Goal: Feedback & Contribution: Leave review/rating

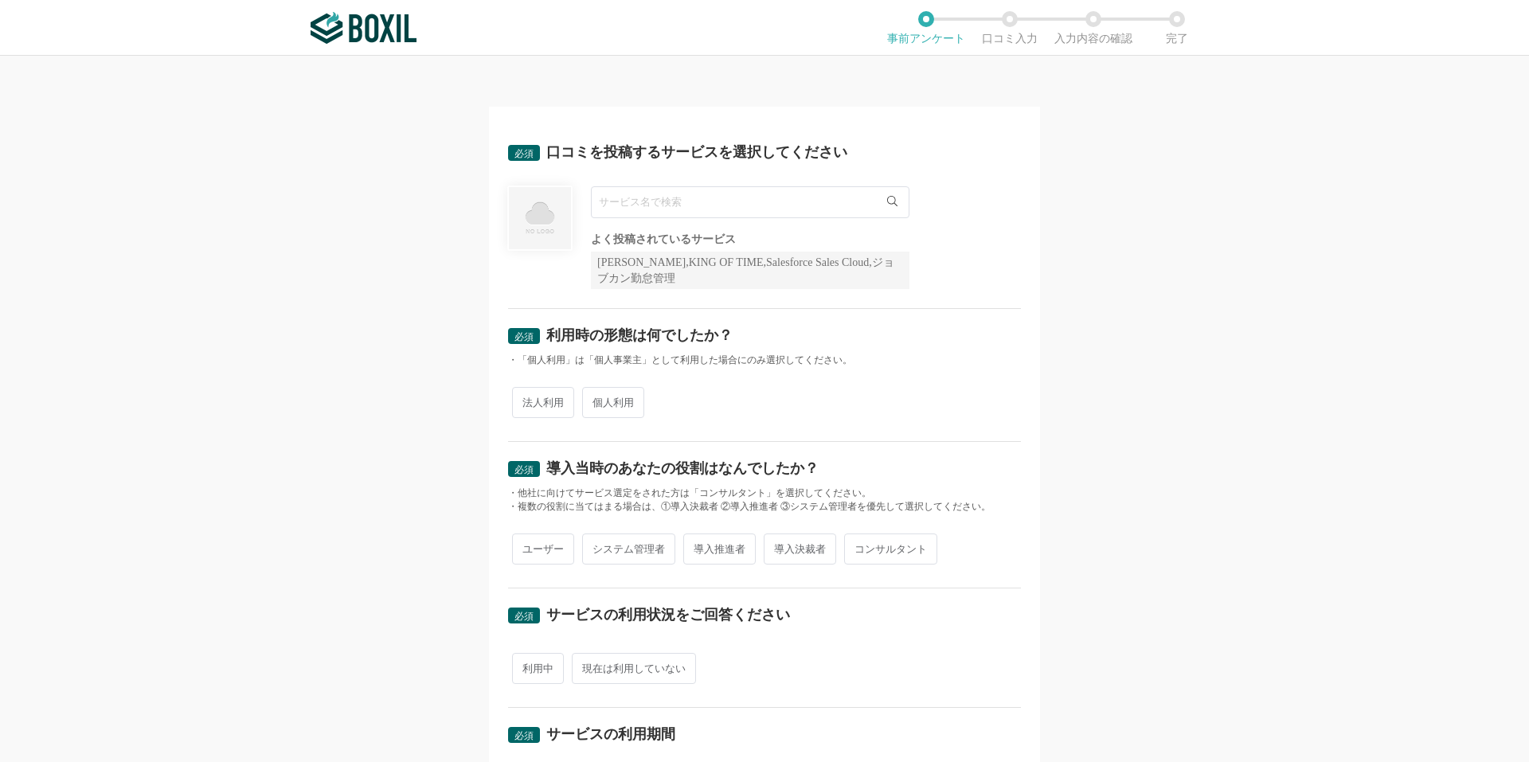
scroll to position [133, 0]
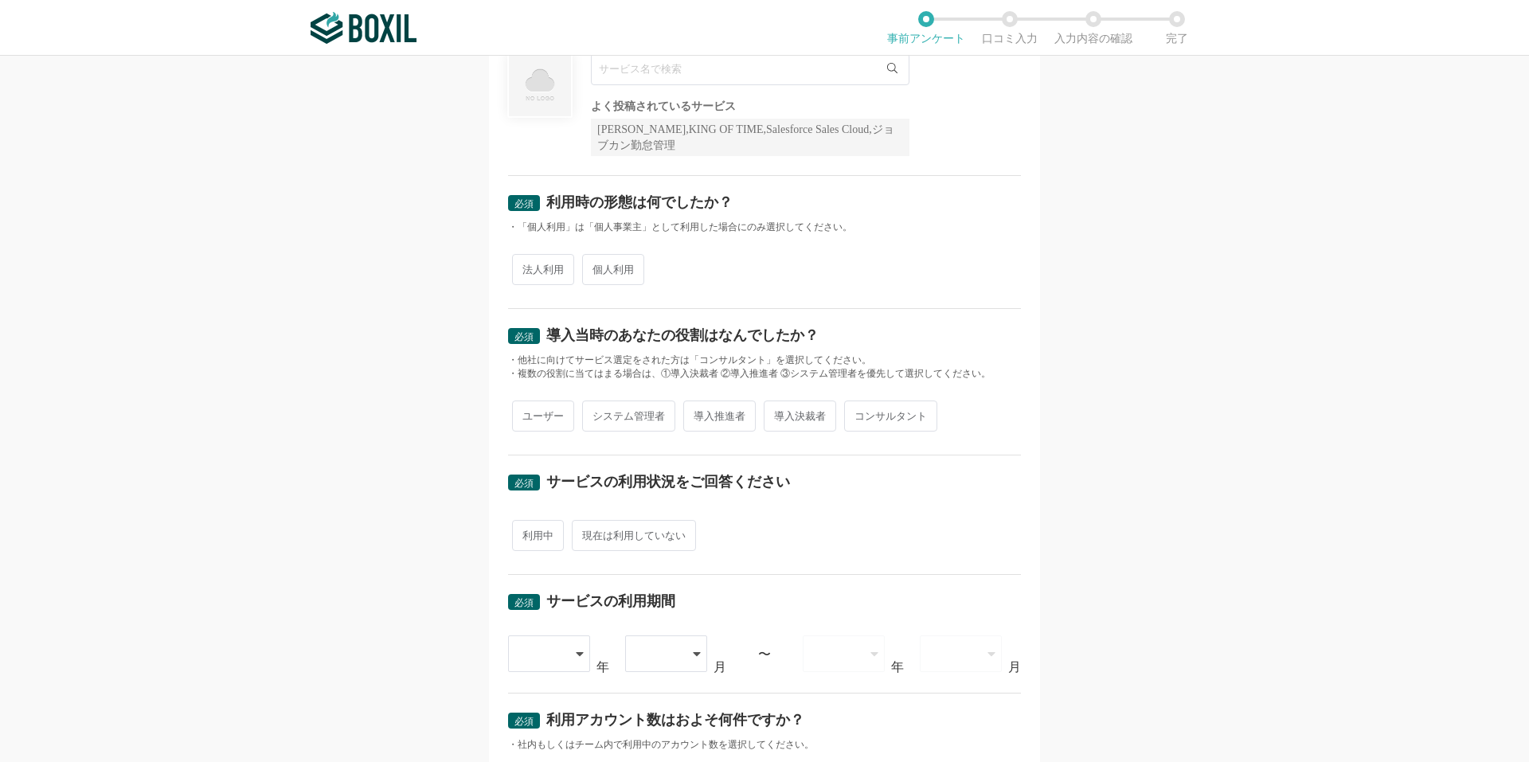
click at [540, 268] on span "法人利用" at bounding box center [543, 269] width 62 height 31
click at [526, 267] on input "法人利用" at bounding box center [521, 261] width 10 height 10
radio input "true"
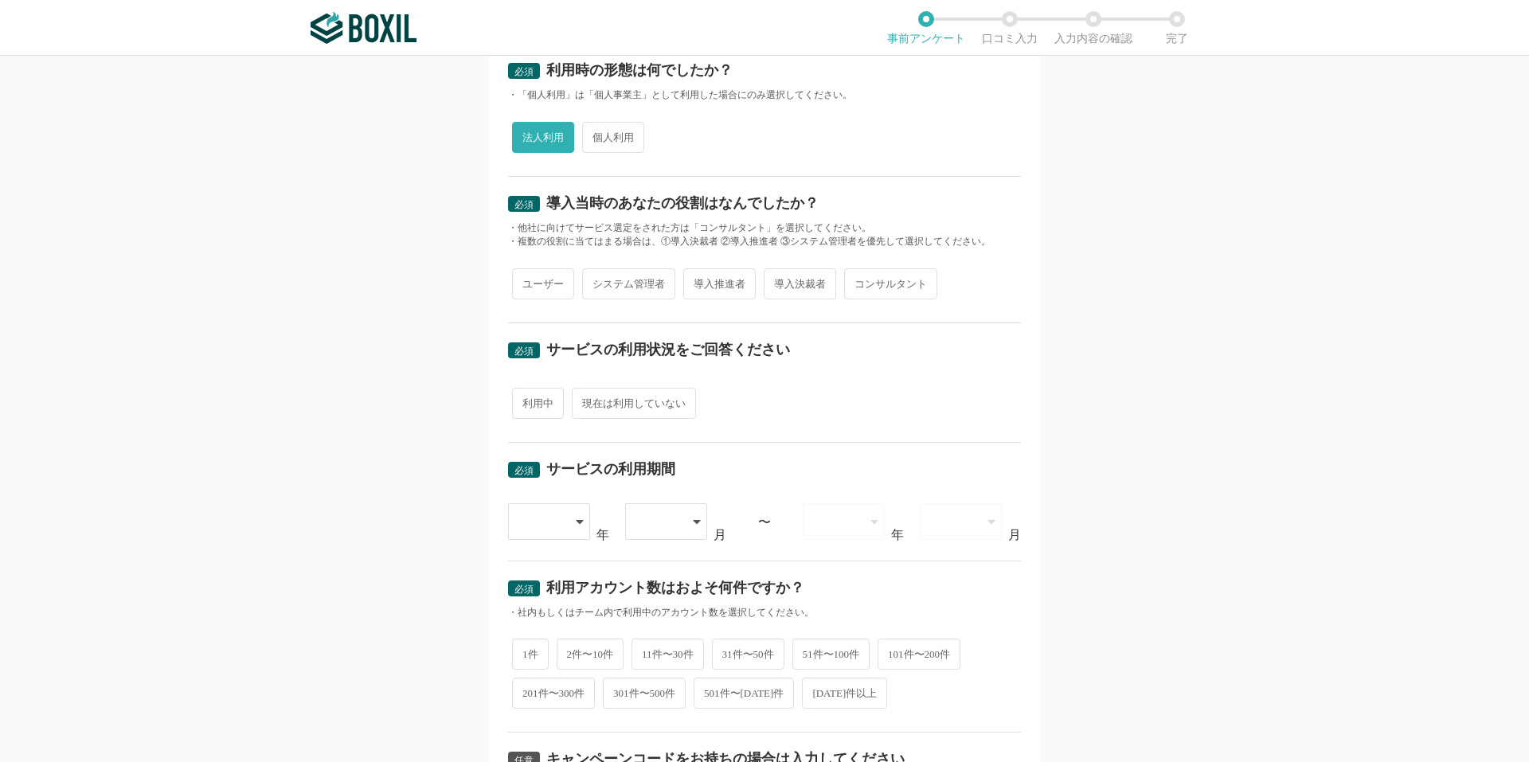
click at [710, 281] on span "導入推進者" at bounding box center [719, 283] width 72 height 31
click at [698, 281] on input "導入推進者" at bounding box center [692, 276] width 10 height 10
radio input "true"
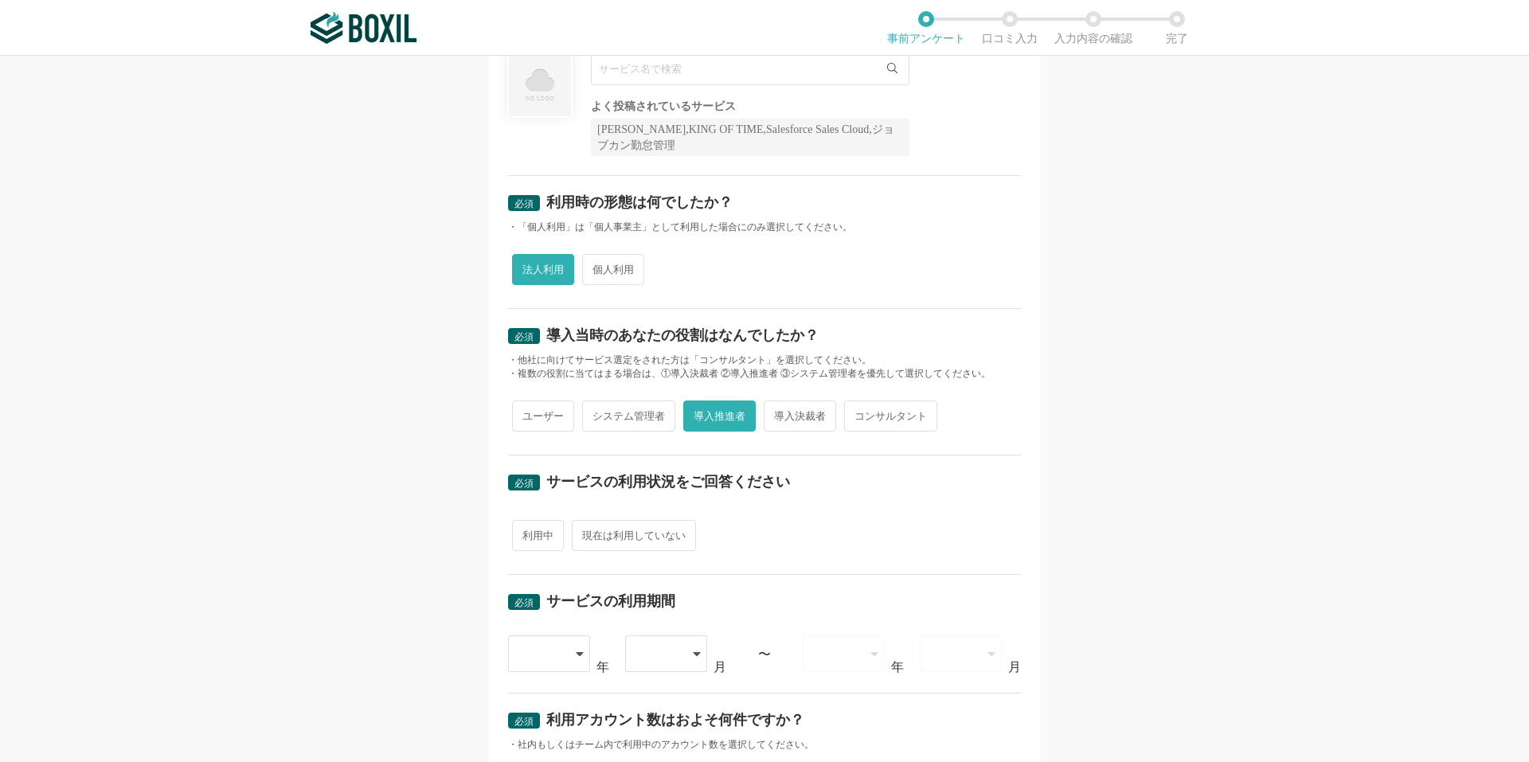
scroll to position [0, 0]
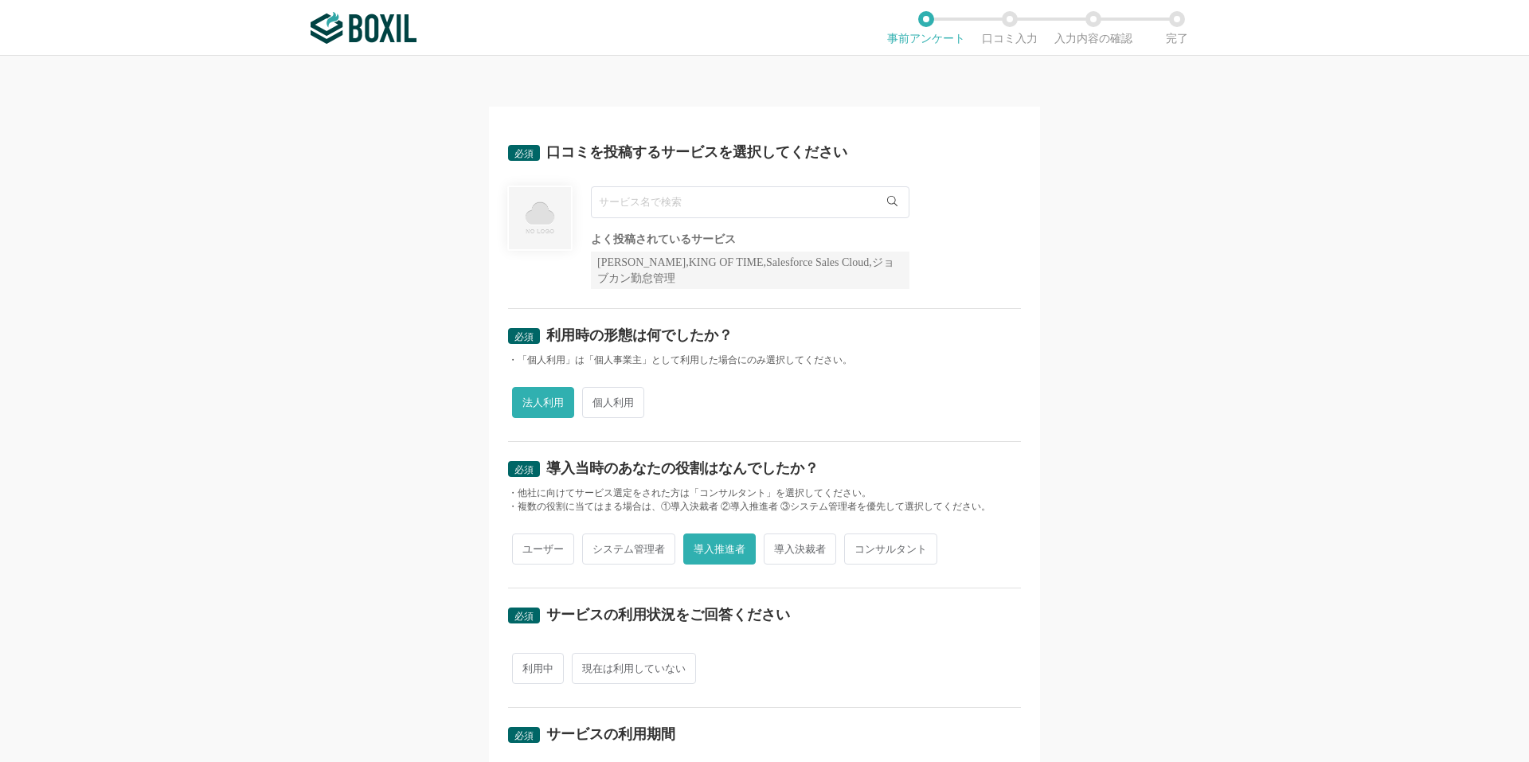
click at [694, 201] on input "text" at bounding box center [750, 202] width 318 height 32
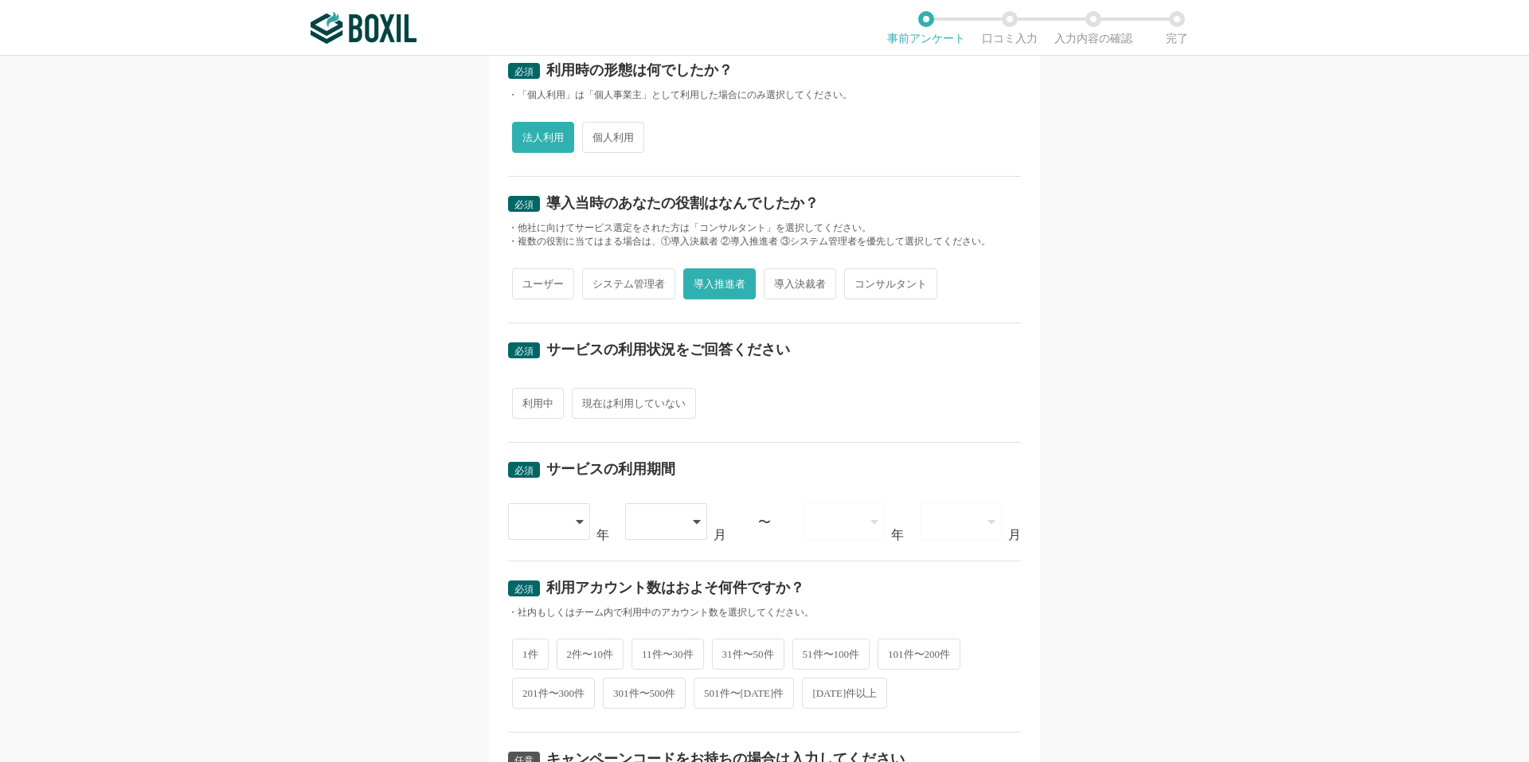
type input "投稿しない"
click at [614, 406] on span "現在は利用していない" at bounding box center [634, 403] width 124 height 31
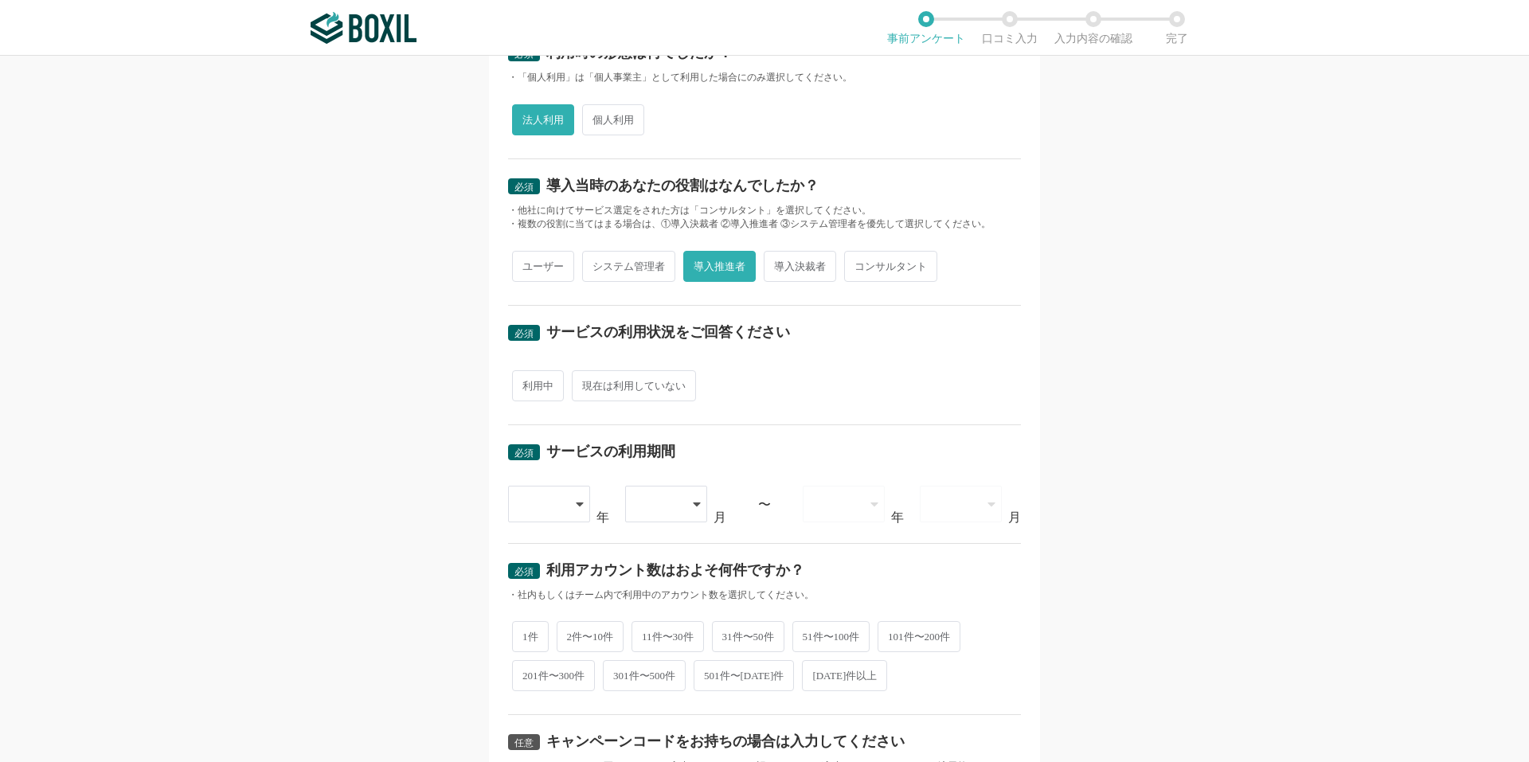
click at [586, 383] on input "現在は利用していない" at bounding box center [581, 378] width 10 height 10
radio input "true"
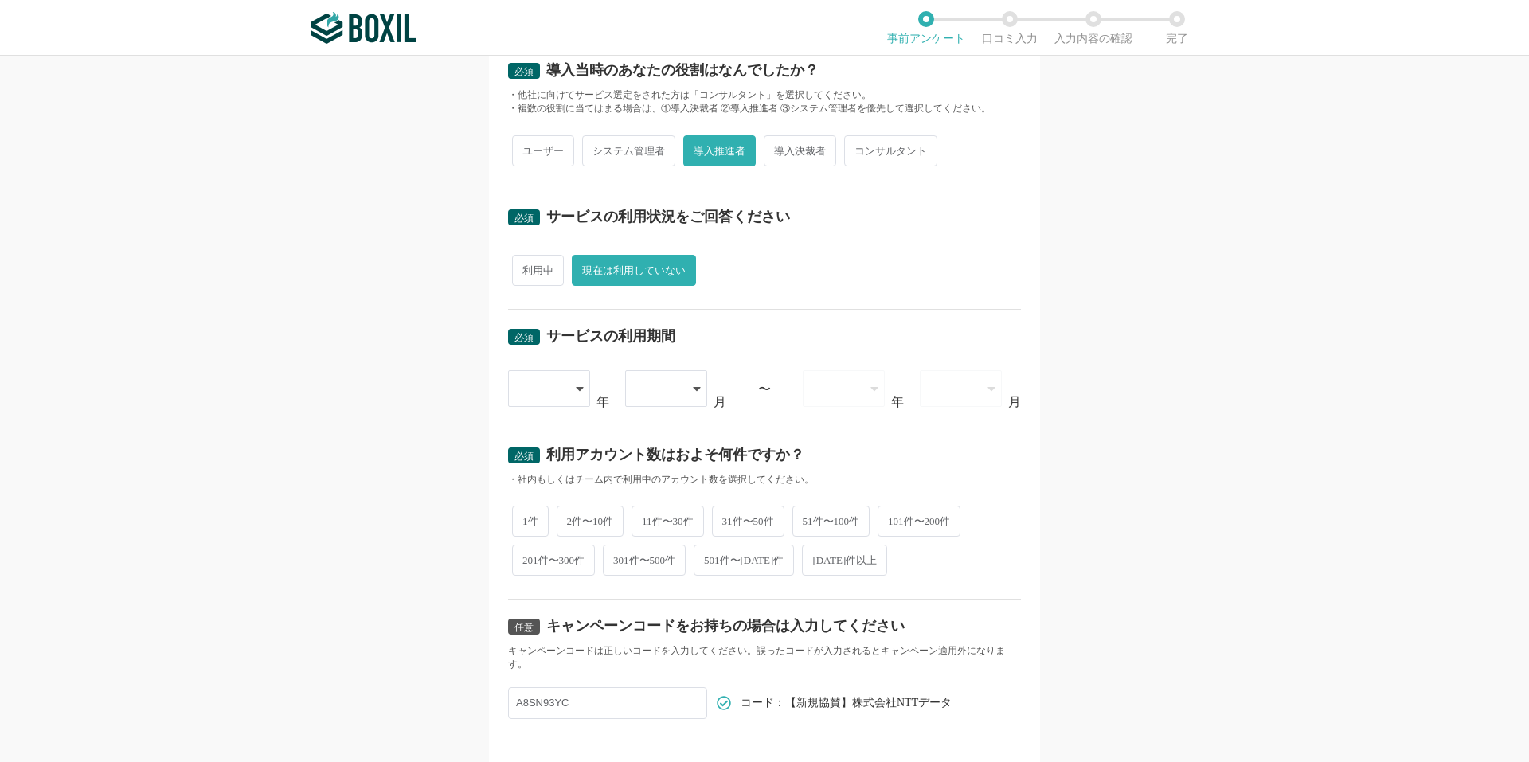
scroll to position [283, 0]
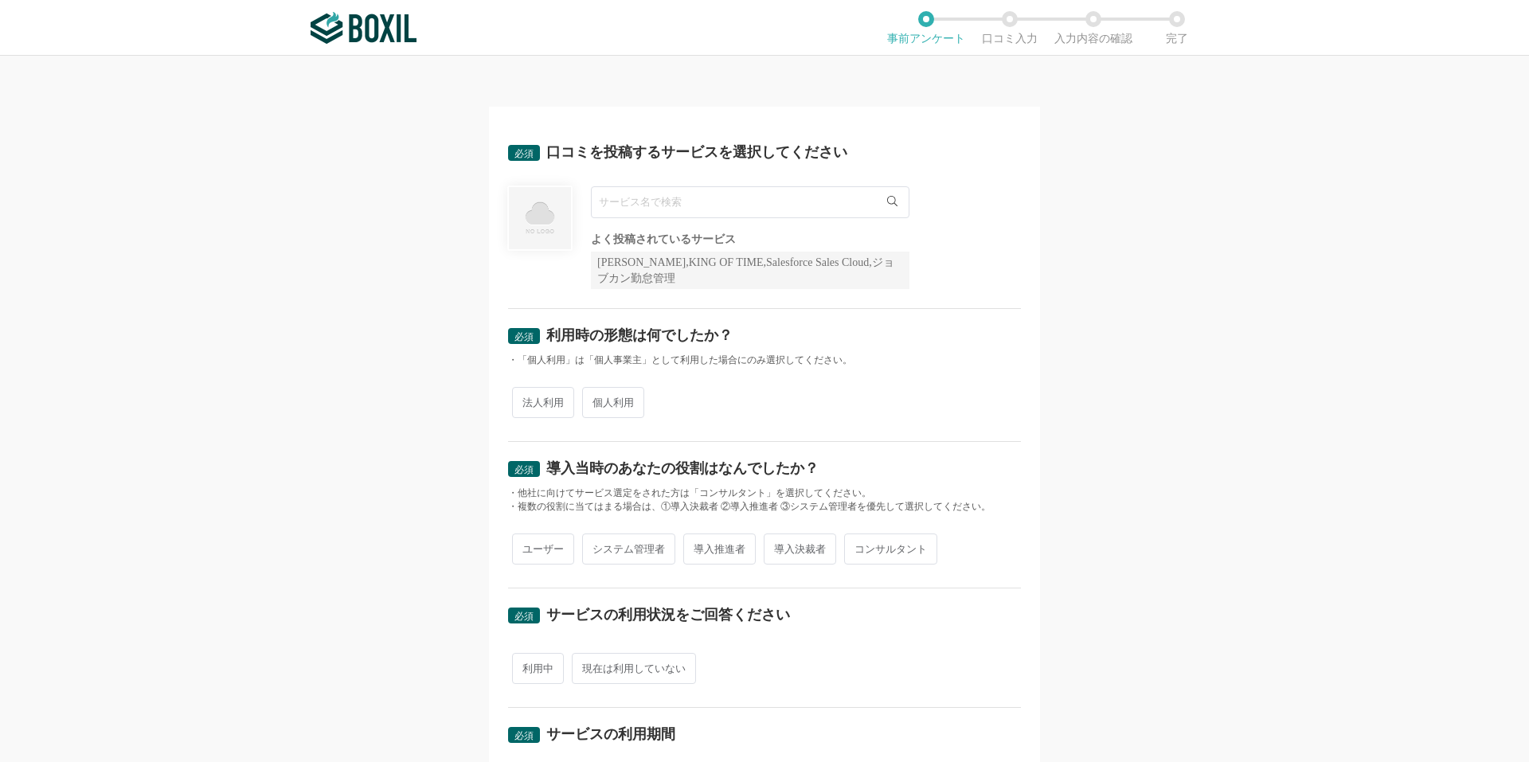
click at [824, 199] on input "text" at bounding box center [750, 202] width 318 height 32
type input "BizHawkEye"
click at [635, 237] on span "BizHawkEye" at bounding box center [635, 235] width 55 height 10
click at [948, 282] on div "BizHawkEye BizHawkEye よく投稿されているサービス Sansan,KING OF TIME,Salesforce Sales Cloud,…" at bounding box center [764, 237] width 513 height 103
click at [526, 403] on span "法人利用" at bounding box center [543, 402] width 62 height 31
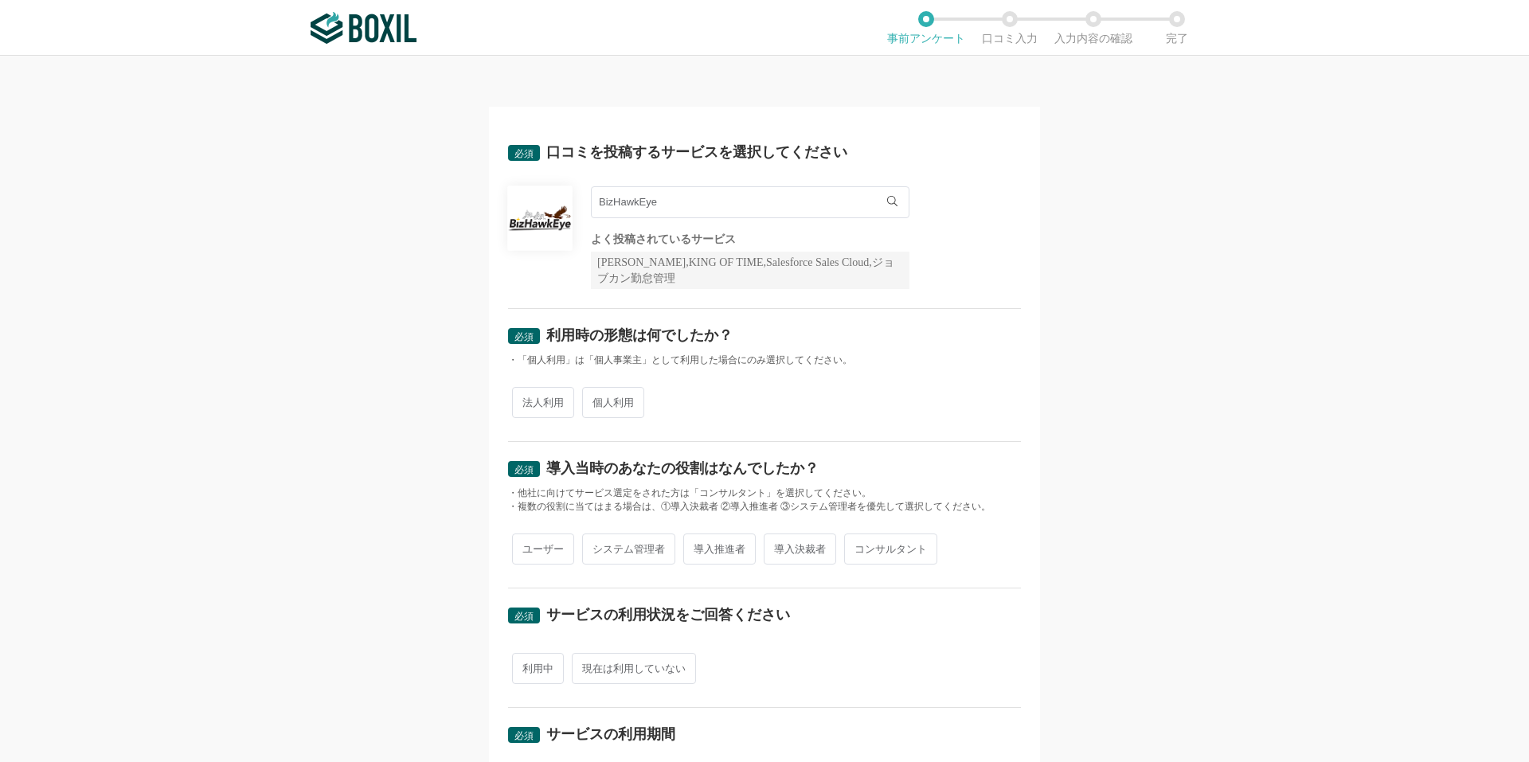
click at [526, 400] on input "法人利用" at bounding box center [521, 394] width 10 height 10
radio input "true"
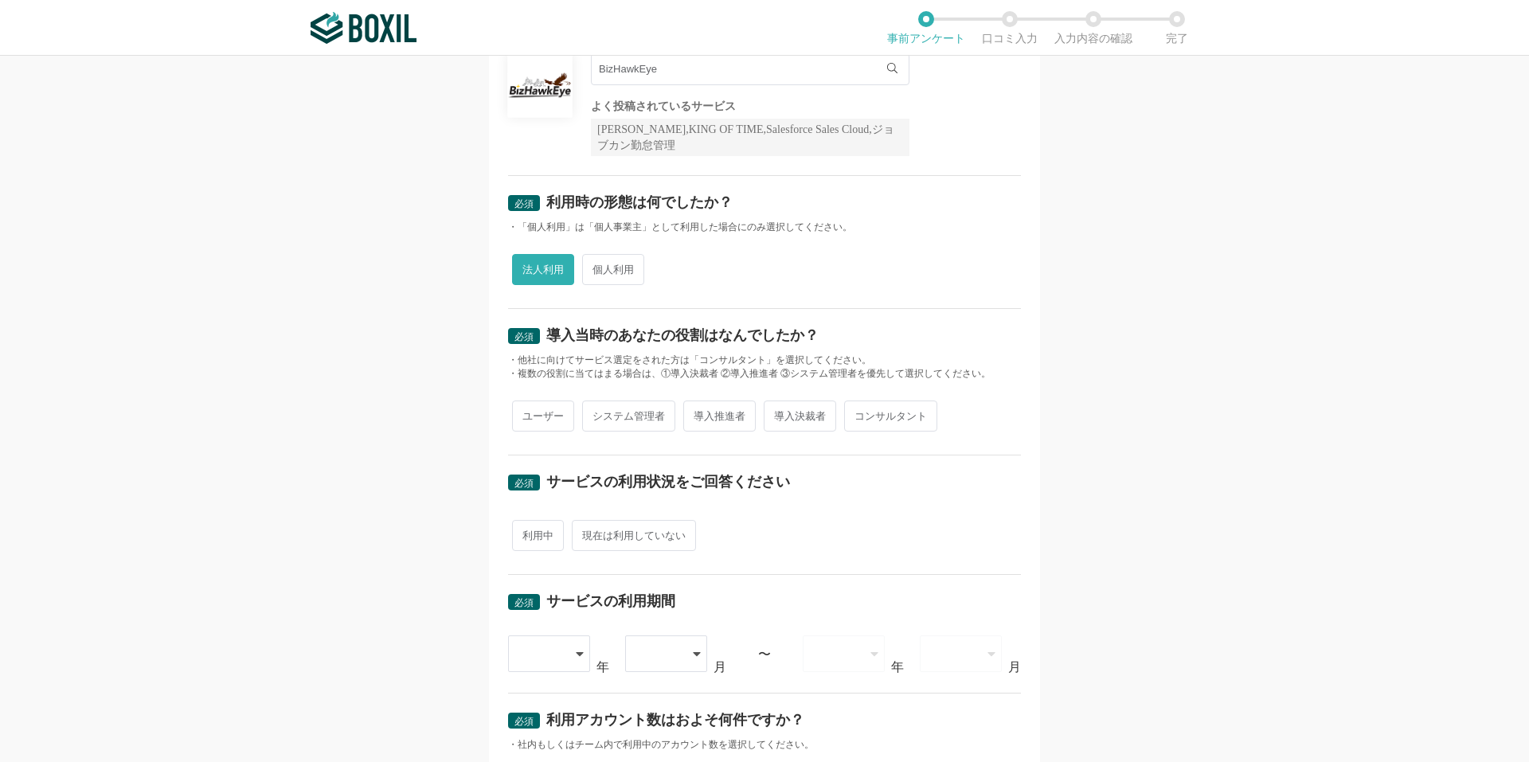
click at [710, 418] on span "導入推進者" at bounding box center [719, 416] width 72 height 31
click at [698, 413] on input "導入推進者" at bounding box center [692, 408] width 10 height 10
radio input "true"
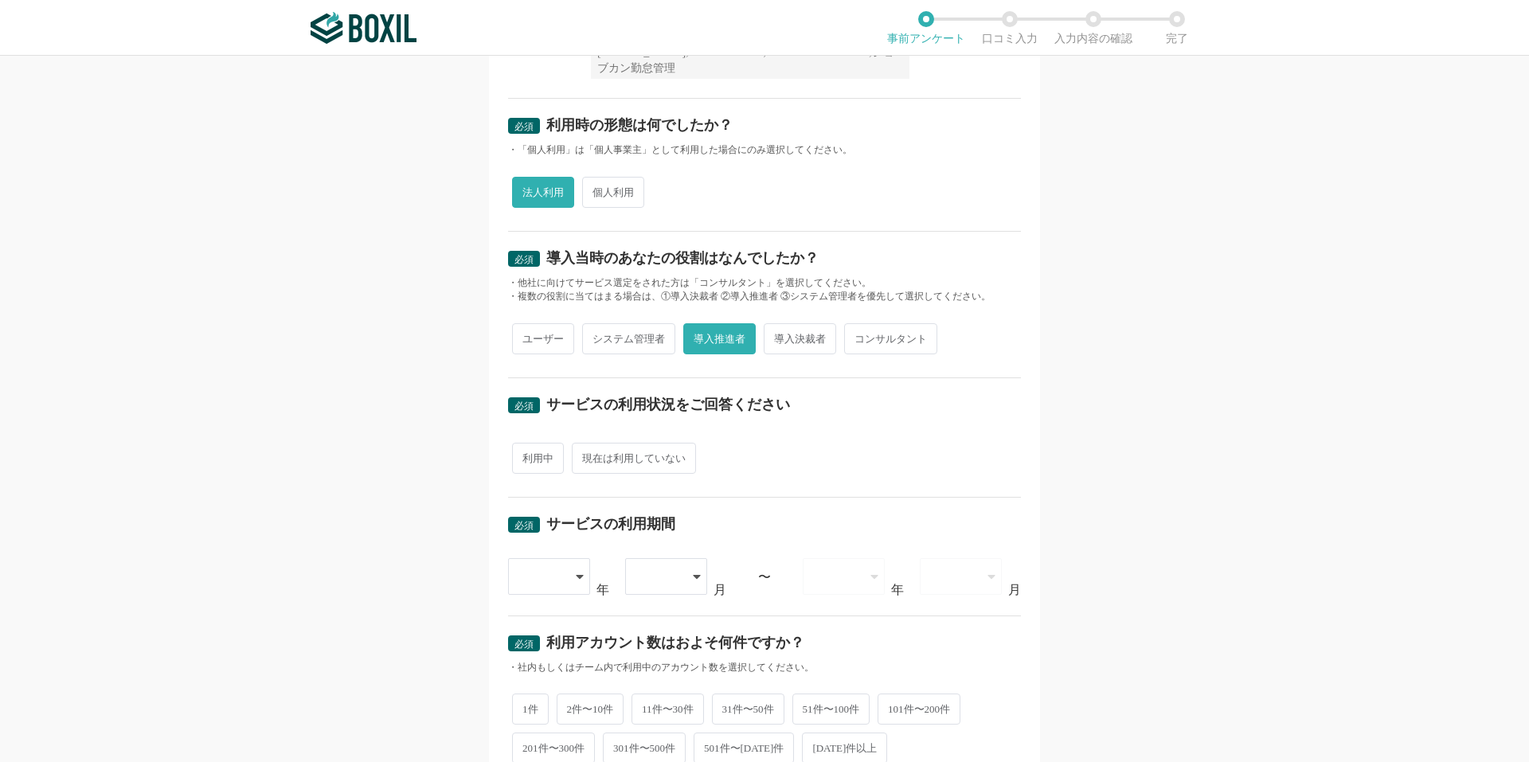
scroll to position [265, 0]
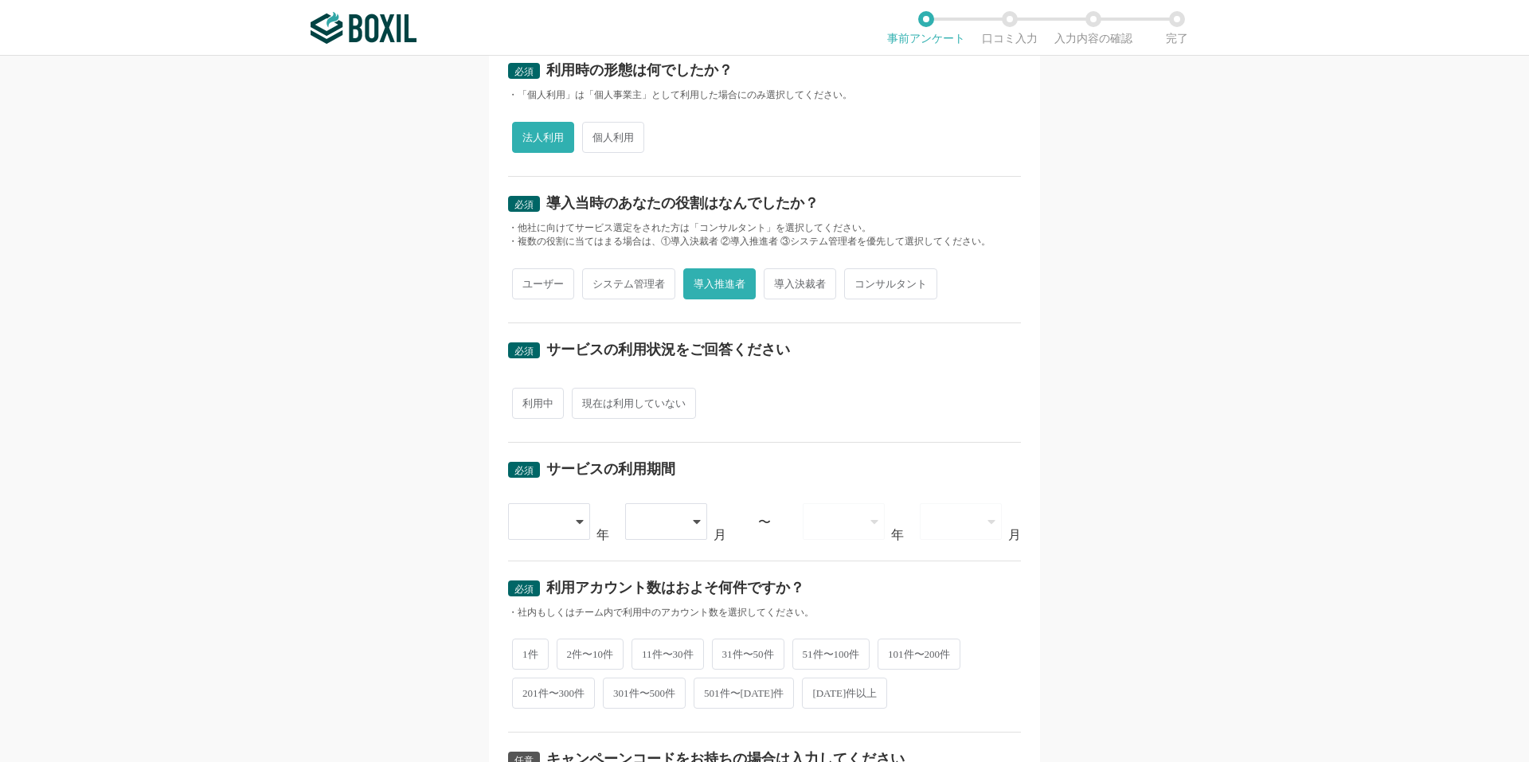
click at [529, 408] on span "利用中" at bounding box center [538, 403] width 52 height 31
click at [526, 401] on input "利用中" at bounding box center [521, 395] width 10 height 10
radio input "true"
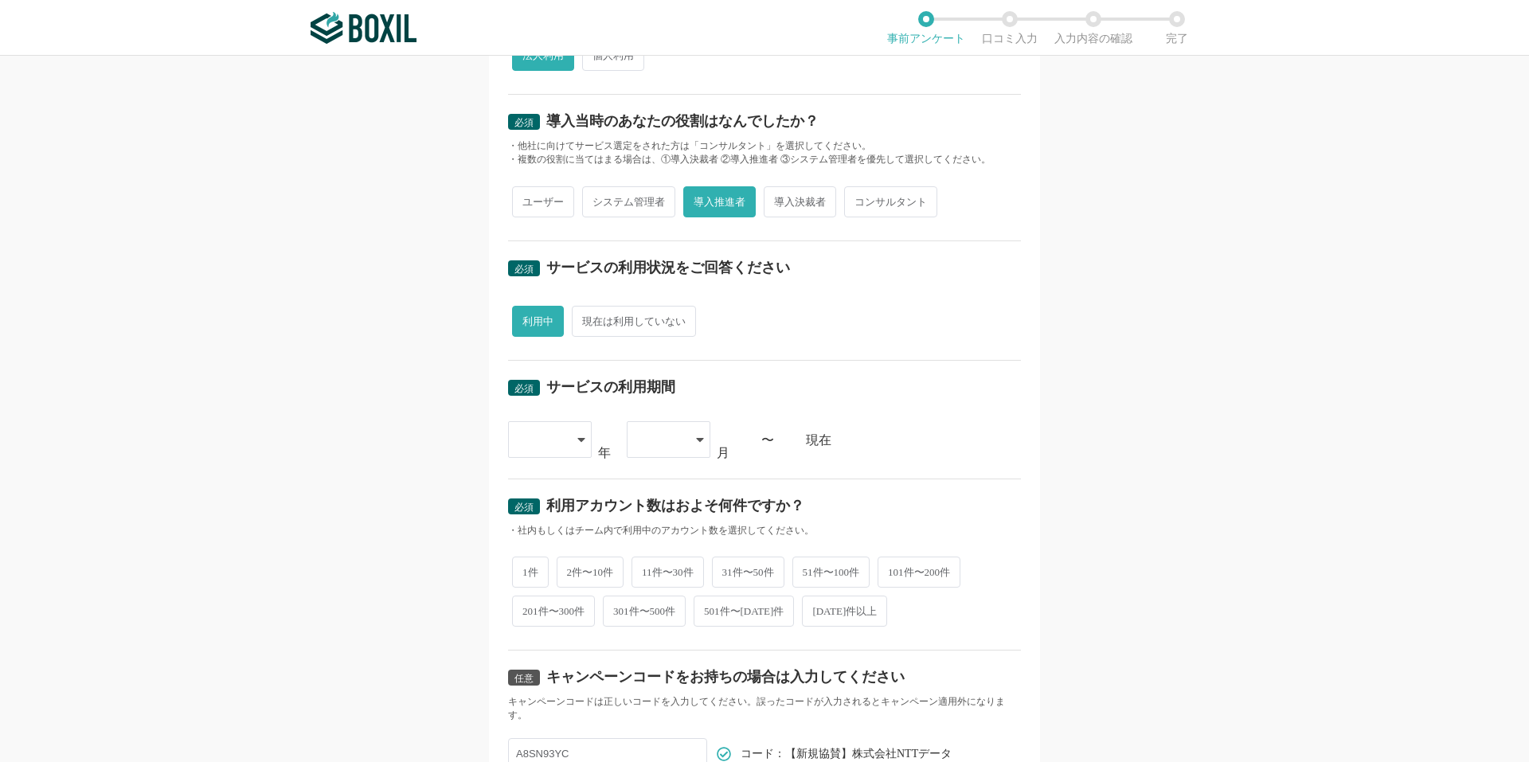
scroll to position [398, 0]
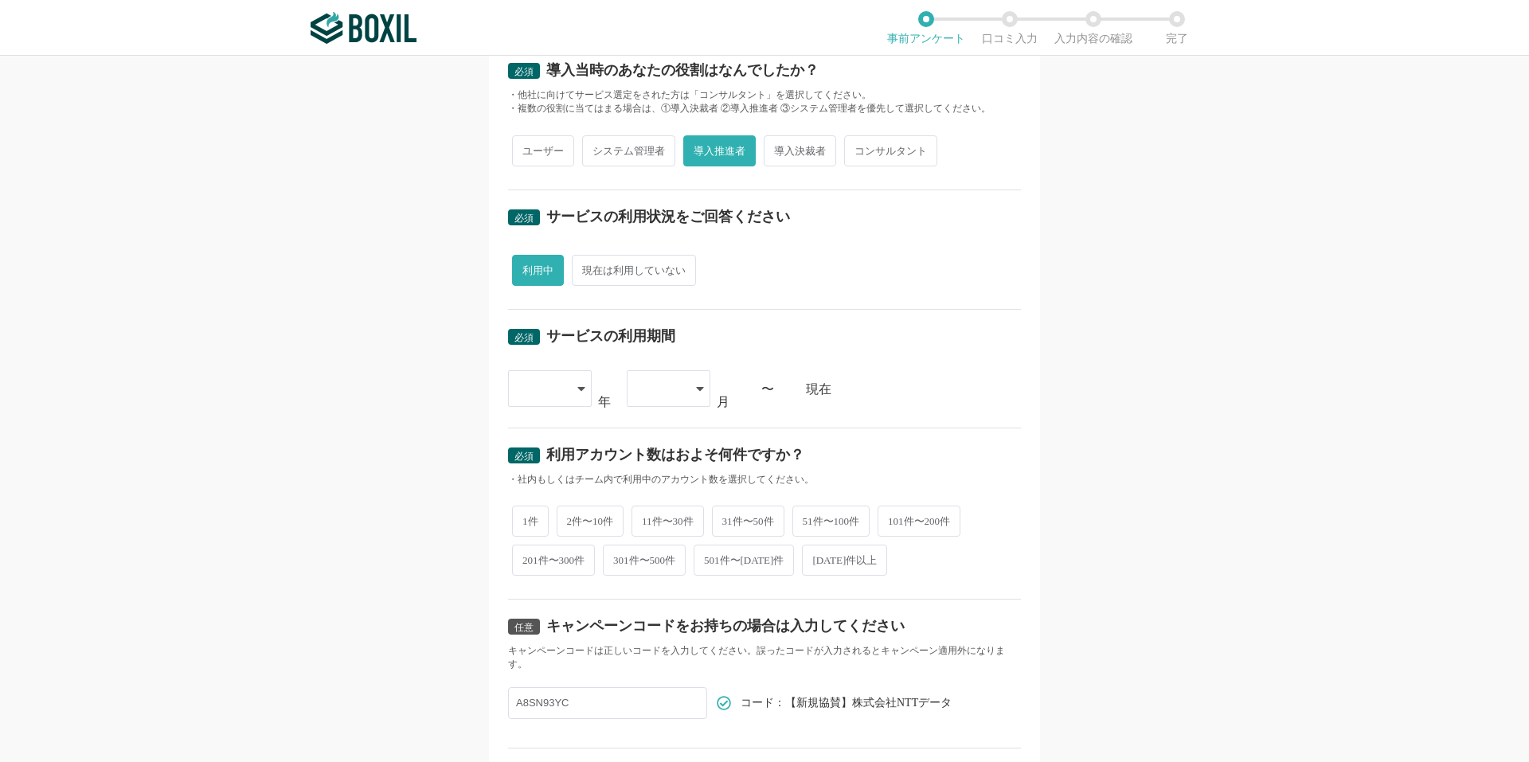
click at [577, 388] on icon at bounding box center [580, 389] width 7 height 4
click at [537, 638] on span "[DATE]" at bounding box center [541, 634] width 41 height 13
click at [696, 391] on icon at bounding box center [700, 388] width 8 height 13
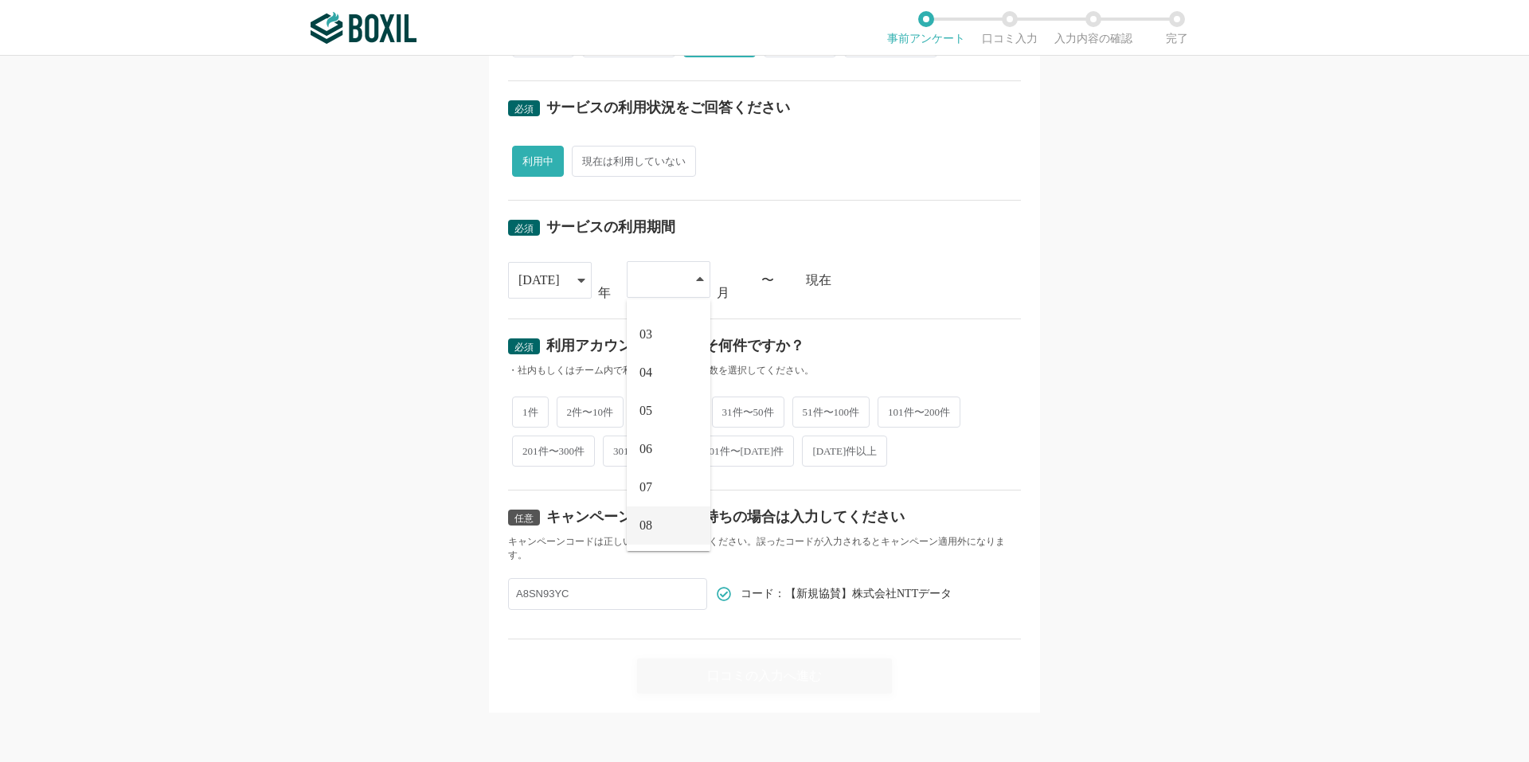
click at [658, 522] on li "08" at bounding box center [669, 525] width 84 height 38
click at [658, 412] on span "11件〜30件" at bounding box center [667, 410] width 72 height 31
click at [646, 408] on input "11件〜30件" at bounding box center [640, 402] width 10 height 10
radio input "true"
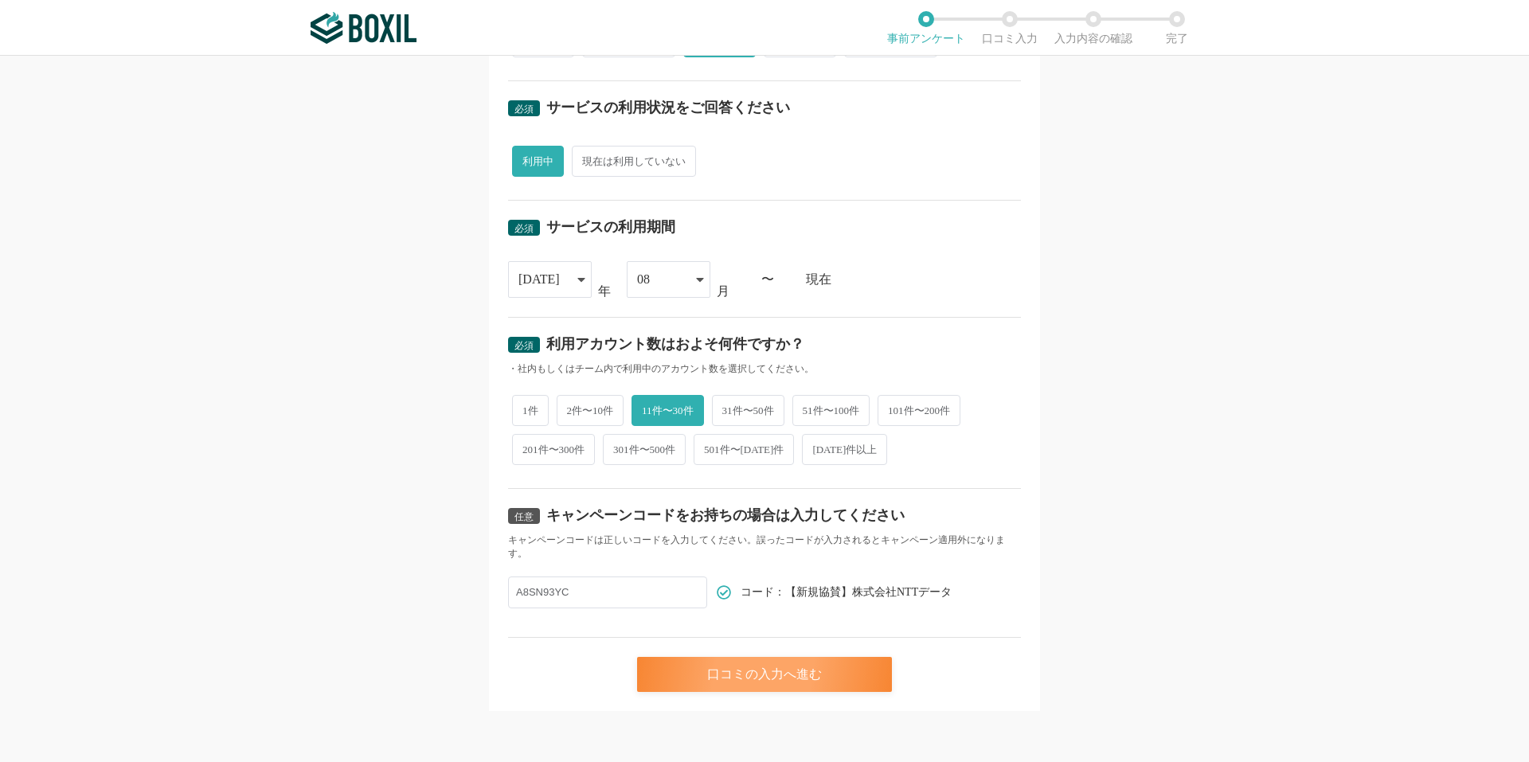
click at [821, 671] on div "口コミの入力へ進む" at bounding box center [764, 674] width 255 height 35
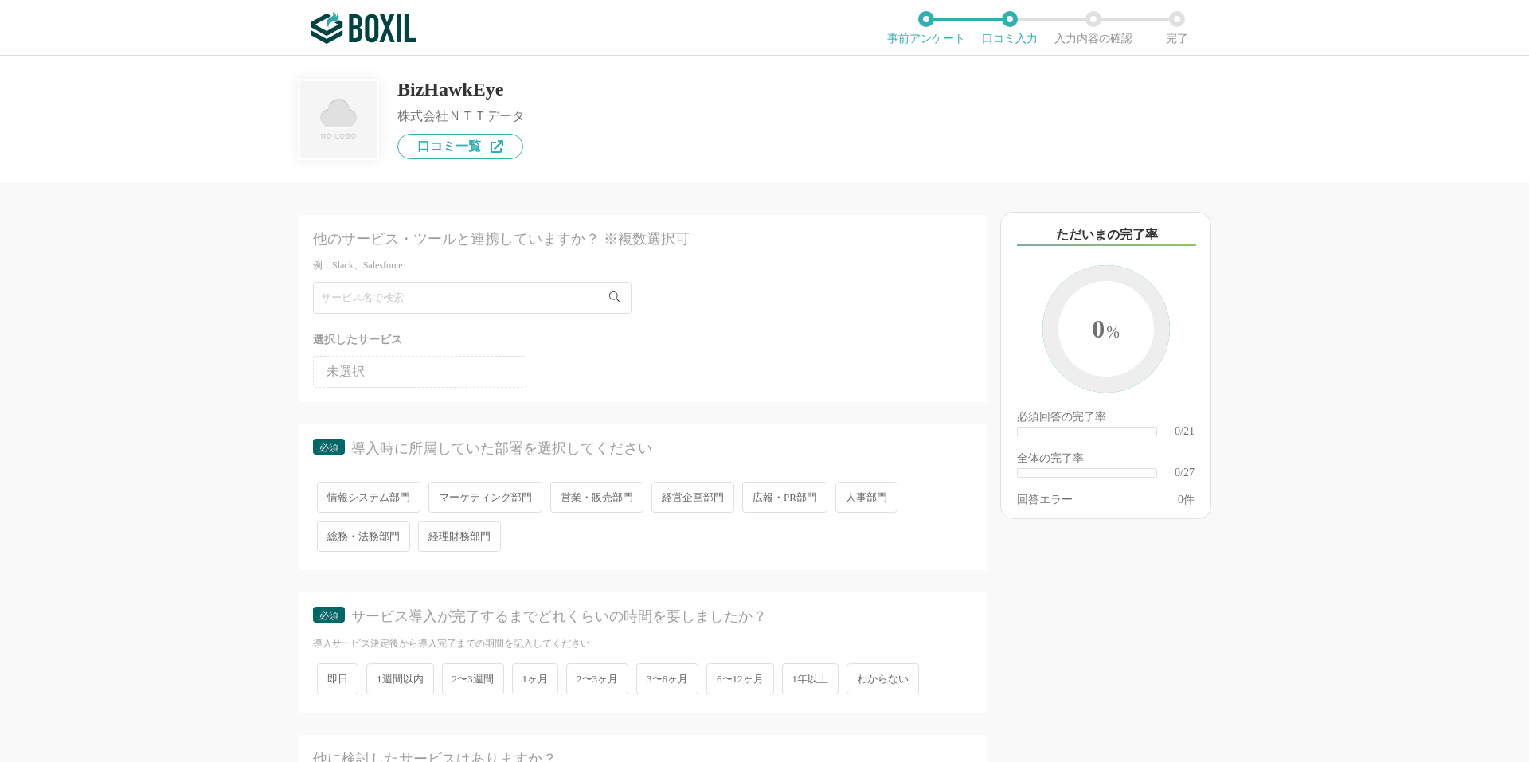
click at [438, 378] on li "未選択" at bounding box center [419, 372] width 213 height 32
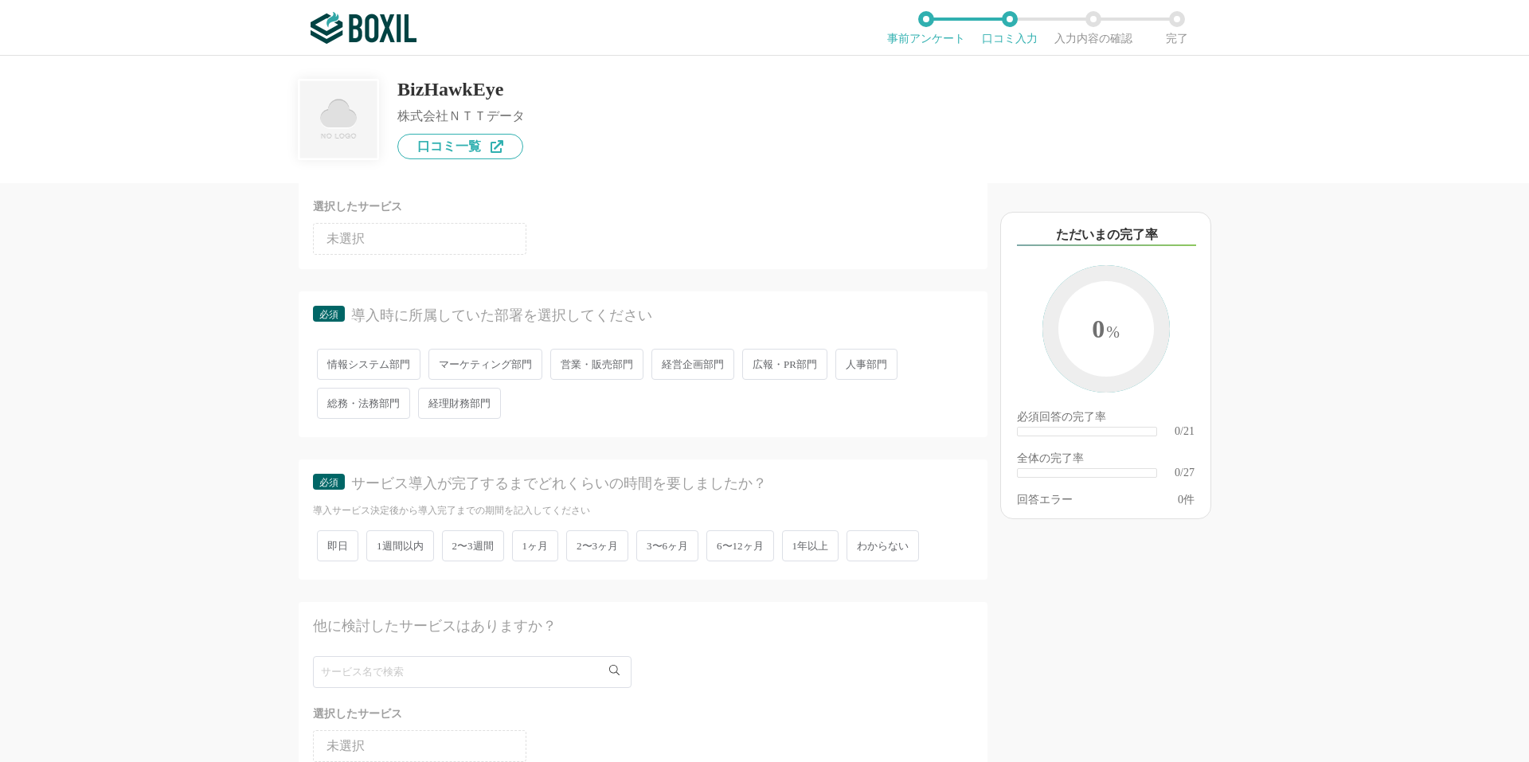
click at [447, 404] on span "経理財務部門" at bounding box center [459, 403] width 83 height 31
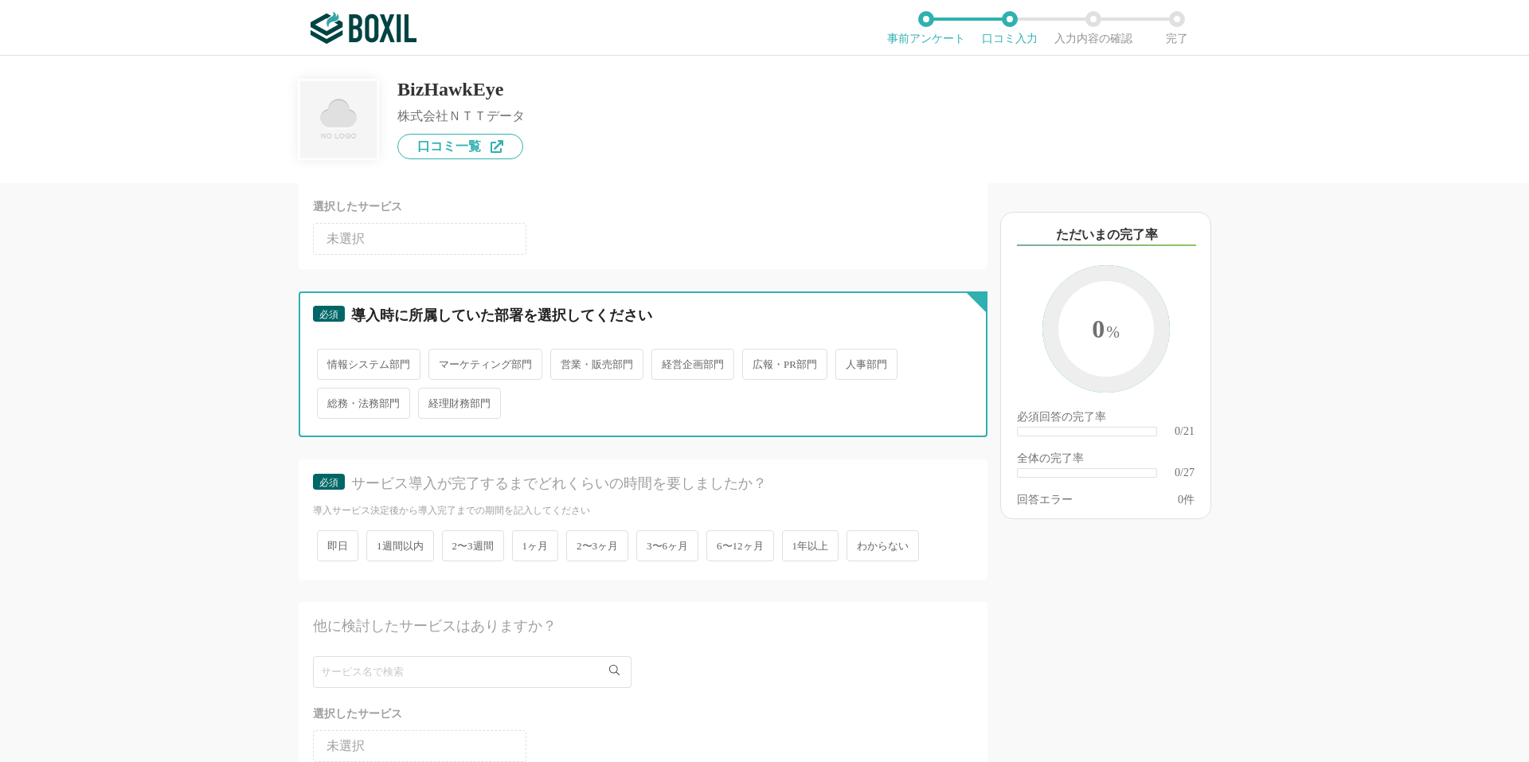
click at [432, 401] on input "経理財務部門" at bounding box center [427, 395] width 10 height 10
radio input "true"
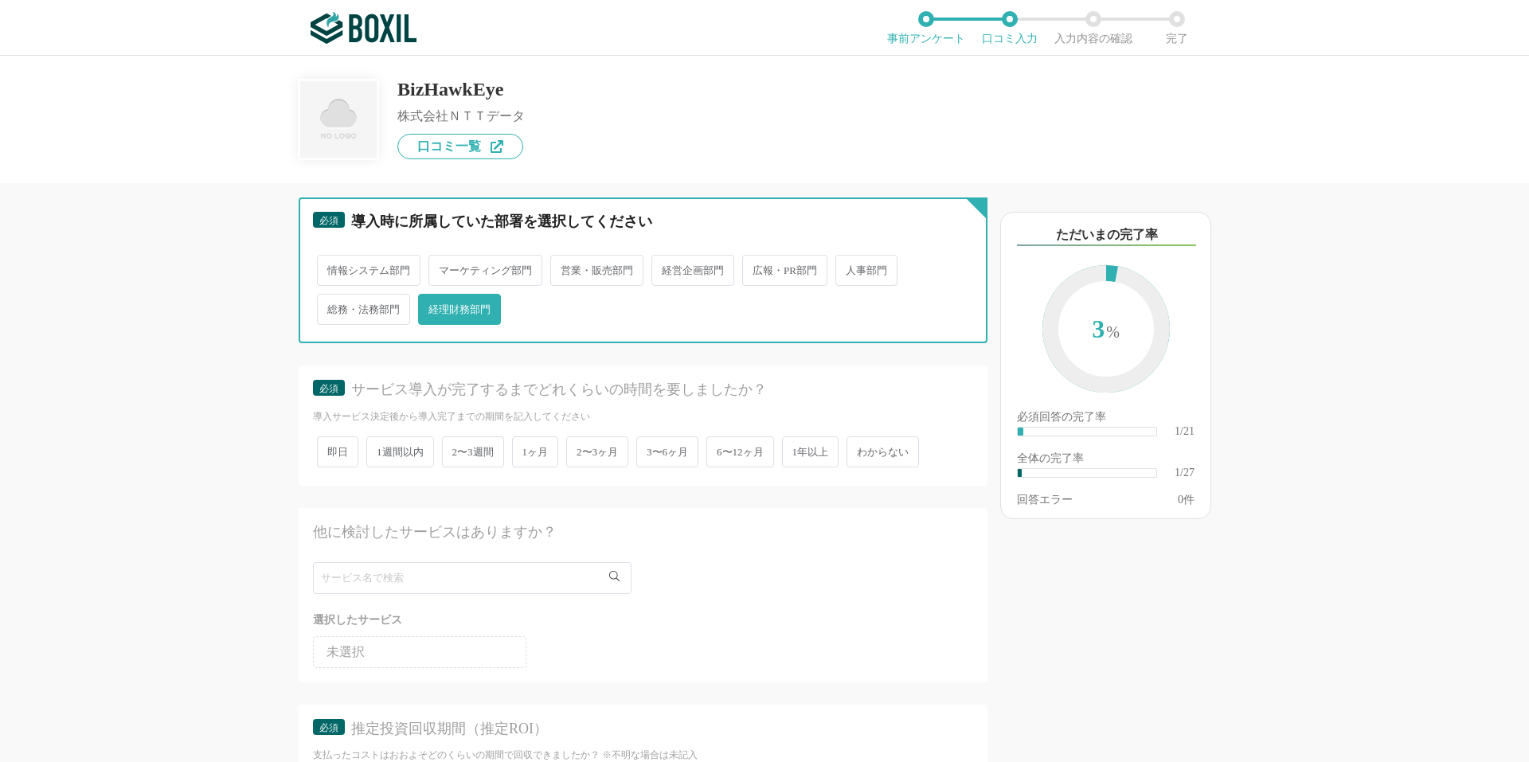
scroll to position [265, 0]
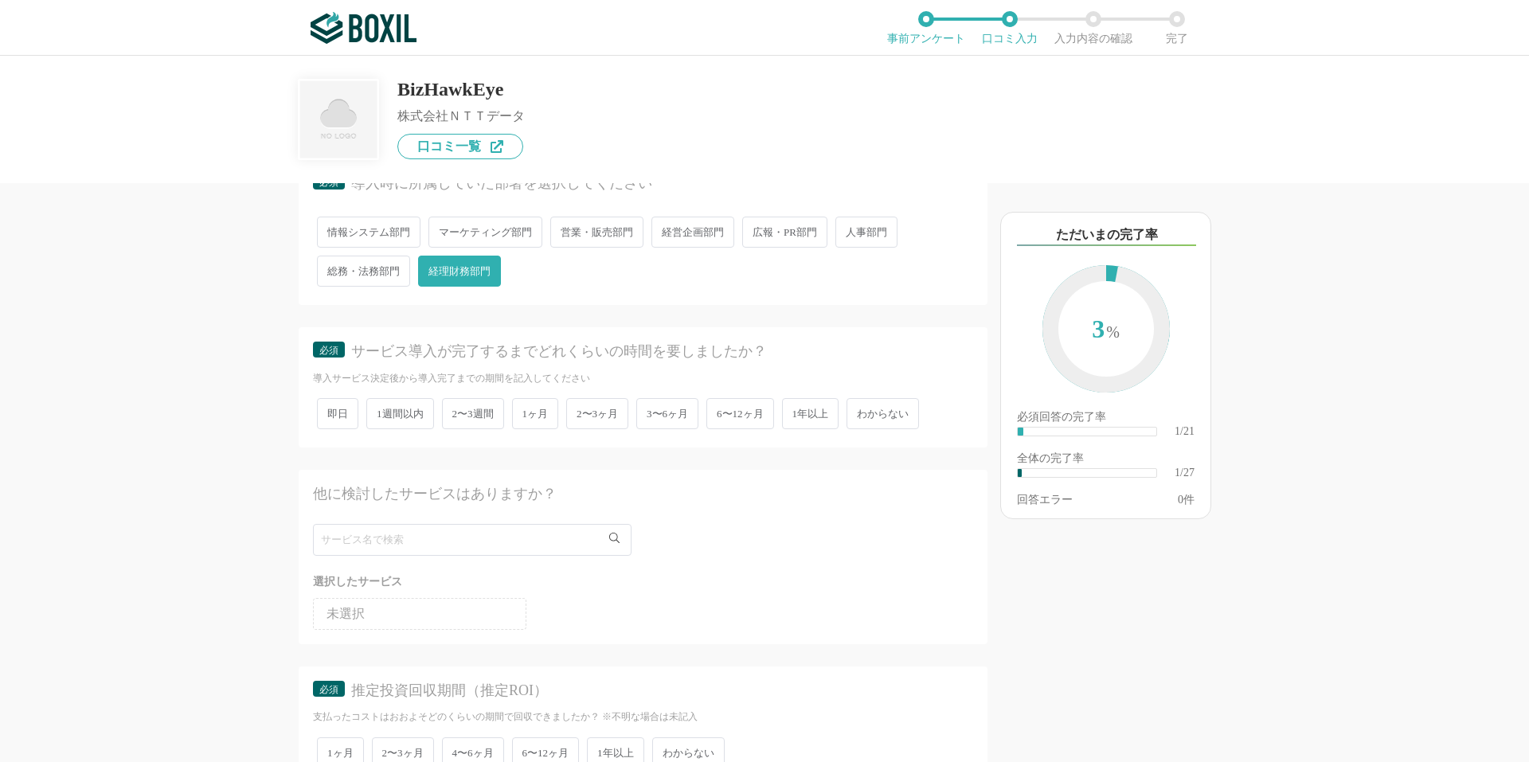
click at [596, 423] on span "2〜3ヶ月" at bounding box center [597, 413] width 62 height 31
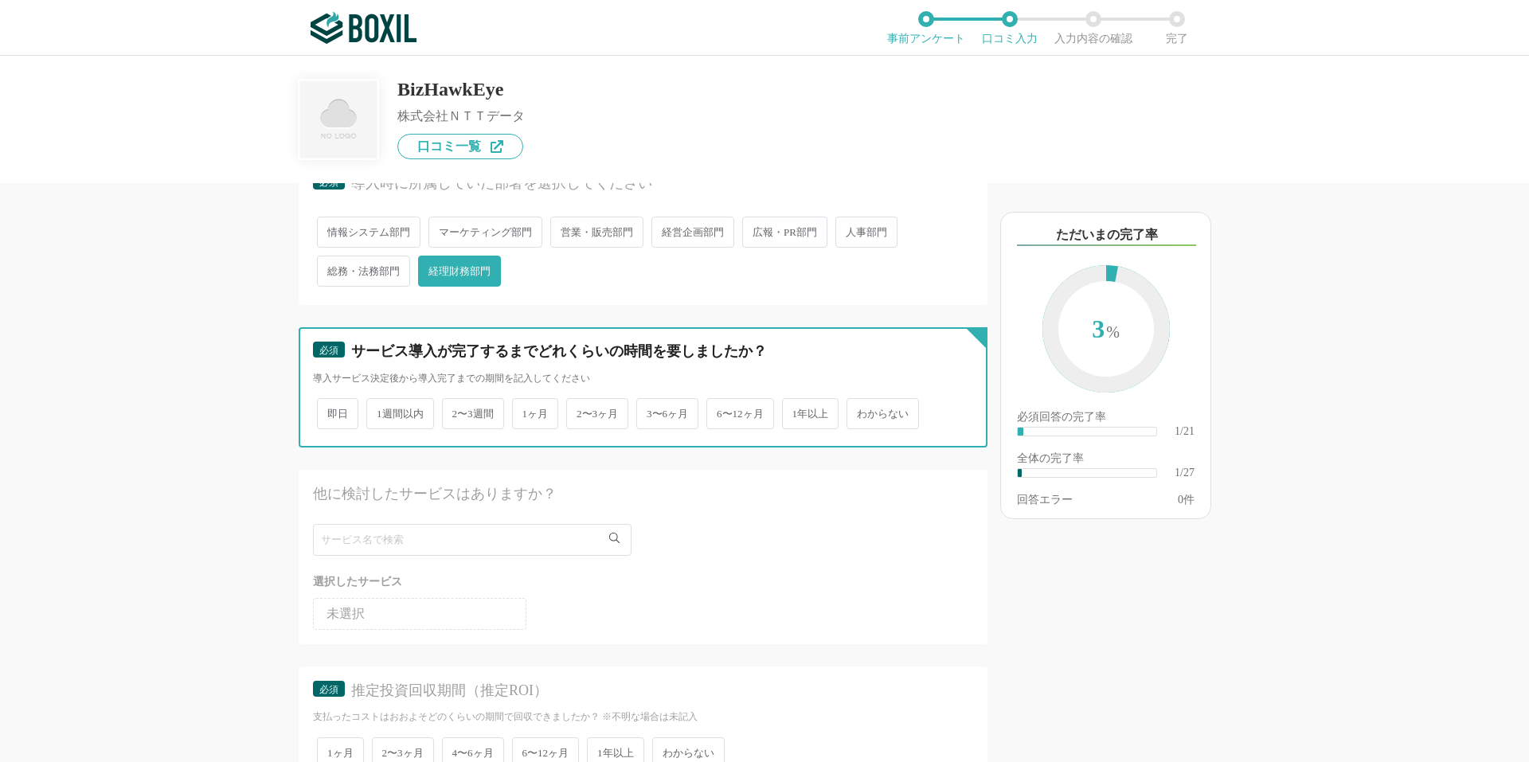
click at [580, 411] on input "2〜3ヶ月" at bounding box center [575, 406] width 10 height 10
radio input "true"
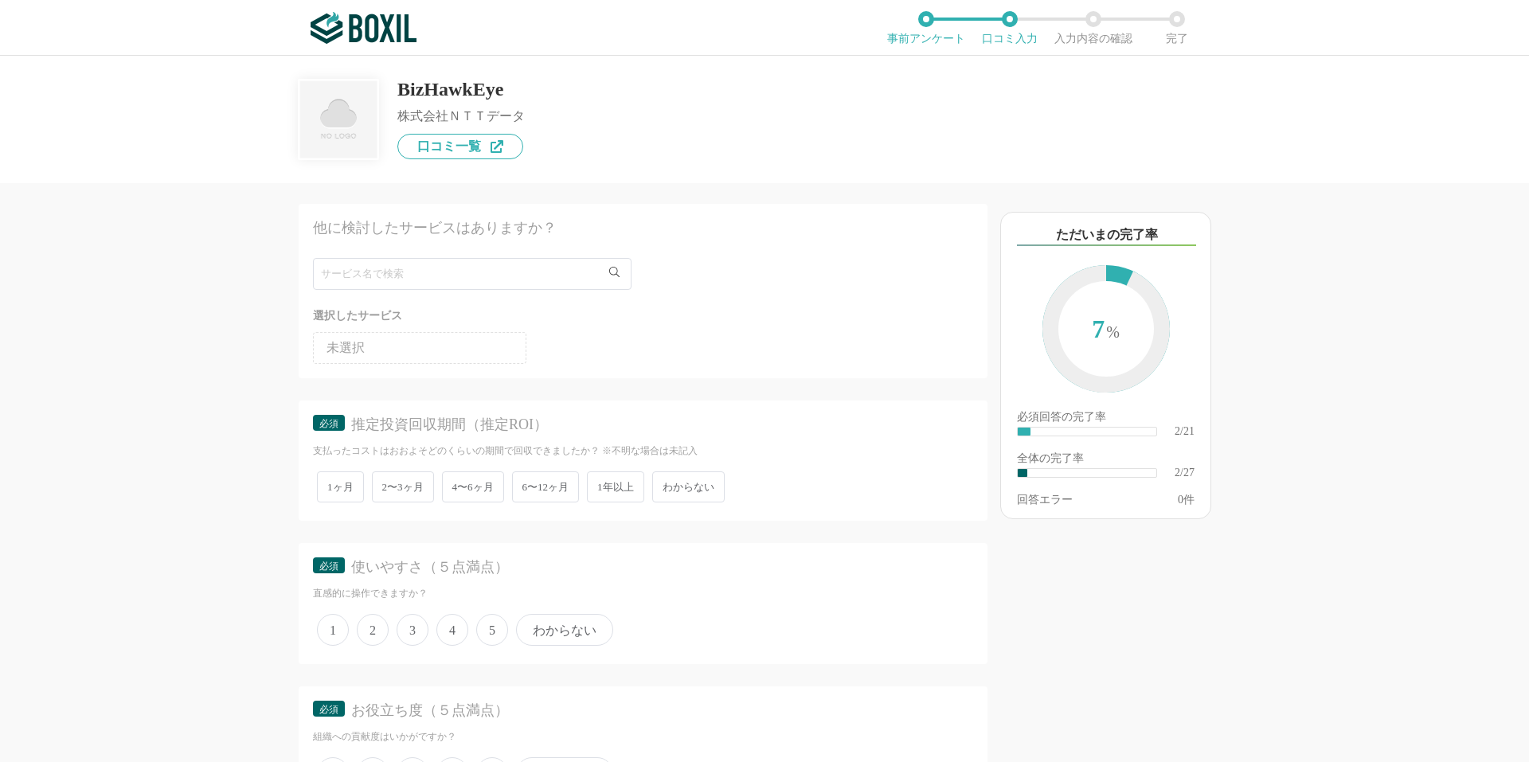
scroll to position [663, 0]
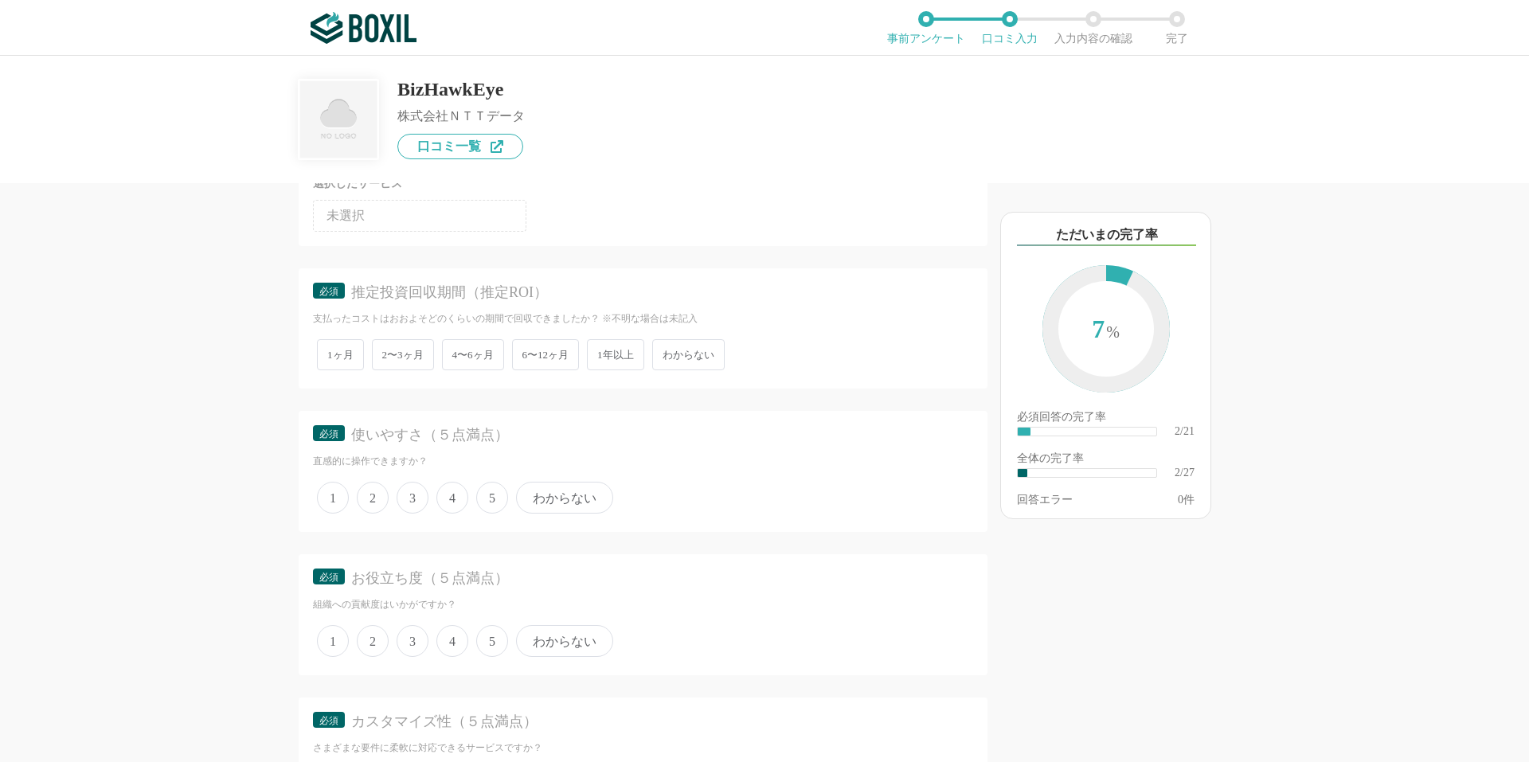
click at [682, 359] on span "わからない" at bounding box center [688, 354] width 72 height 31
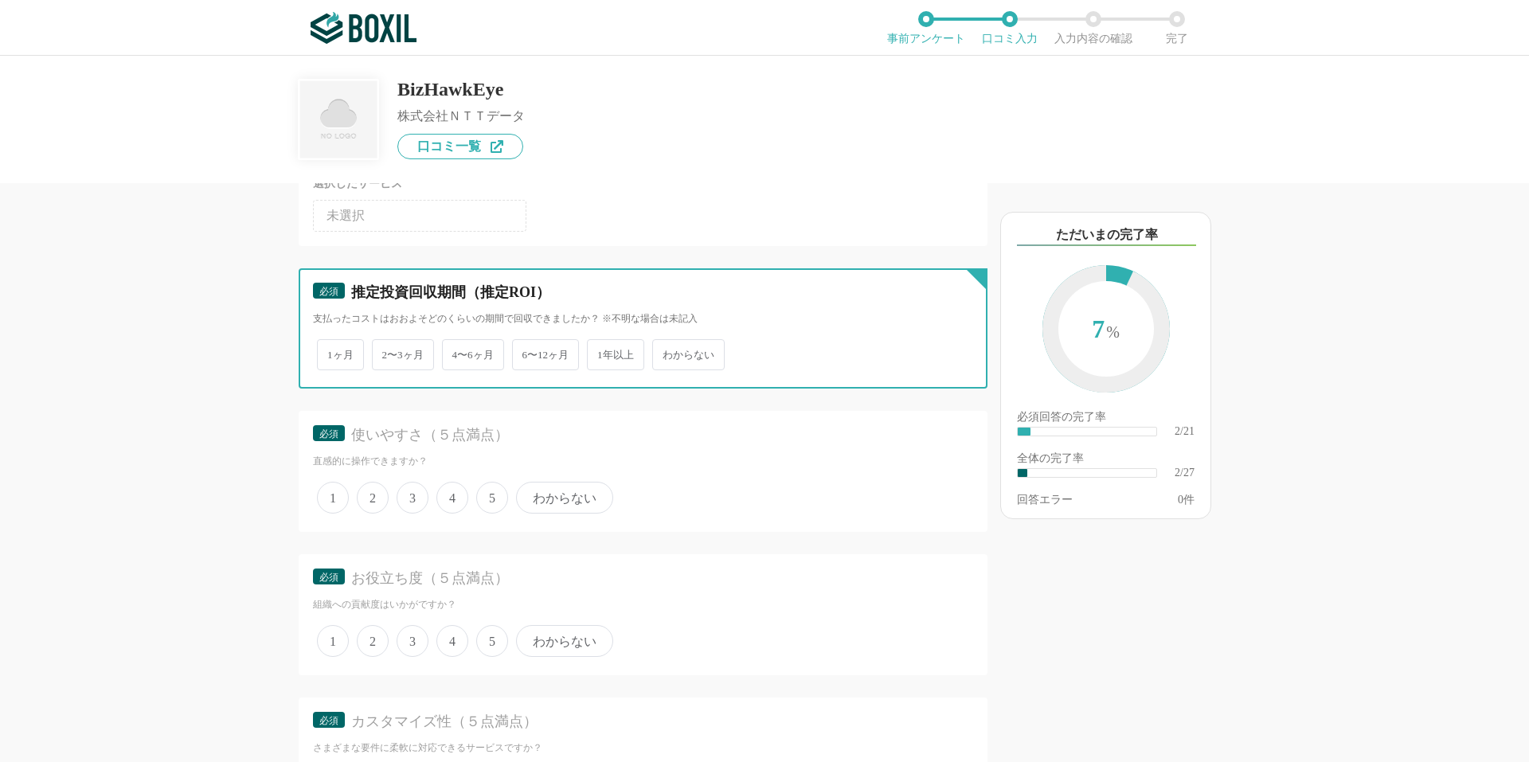
click at [666, 352] on input "わからない" at bounding box center [661, 347] width 10 height 10
radio input "true"
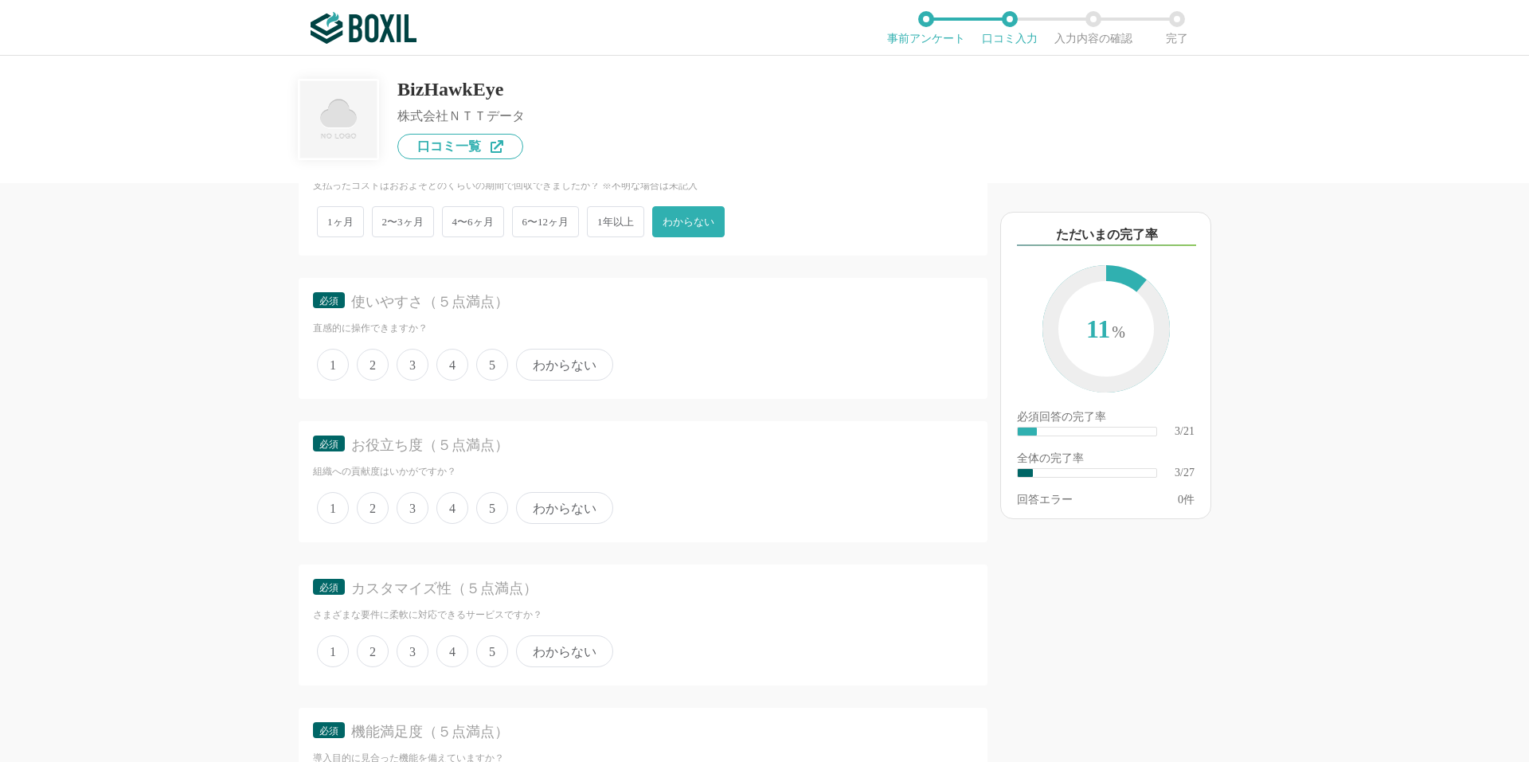
click at [450, 370] on span "4" at bounding box center [452, 365] width 32 height 32
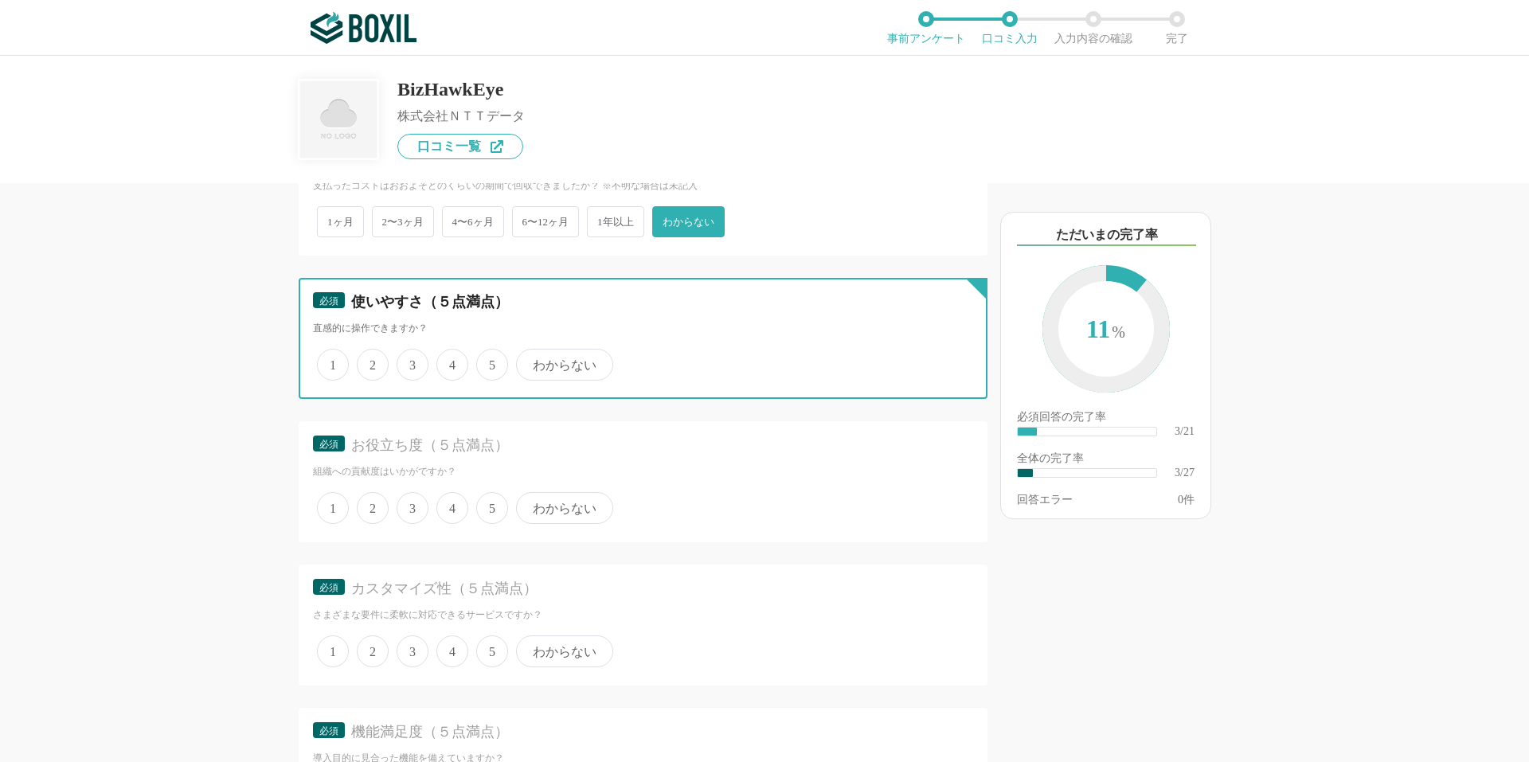
click at [450, 361] on input "4" at bounding box center [445, 356] width 10 height 10
radio input "true"
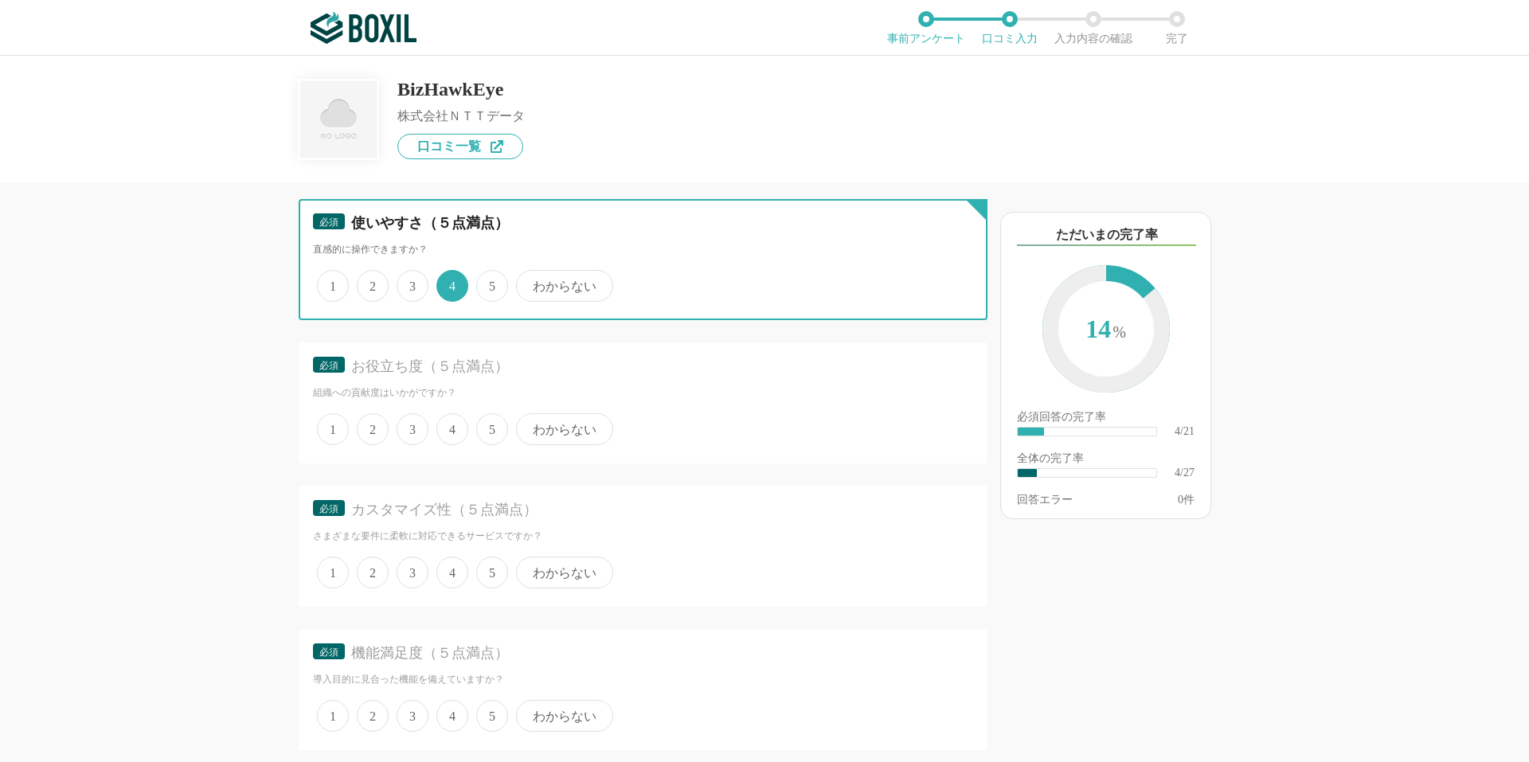
scroll to position [929, 0]
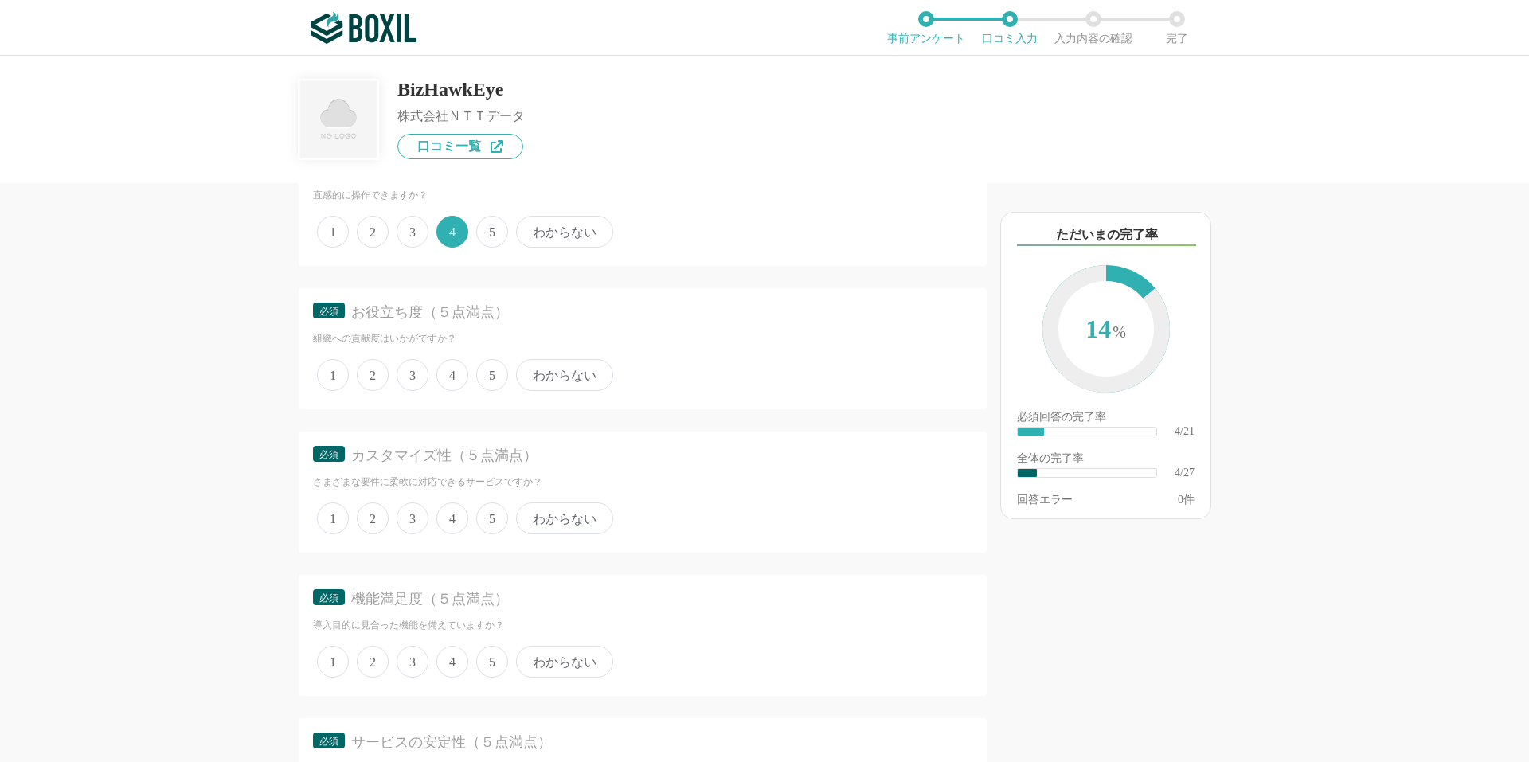
click at [462, 380] on span "4" at bounding box center [452, 375] width 32 height 32
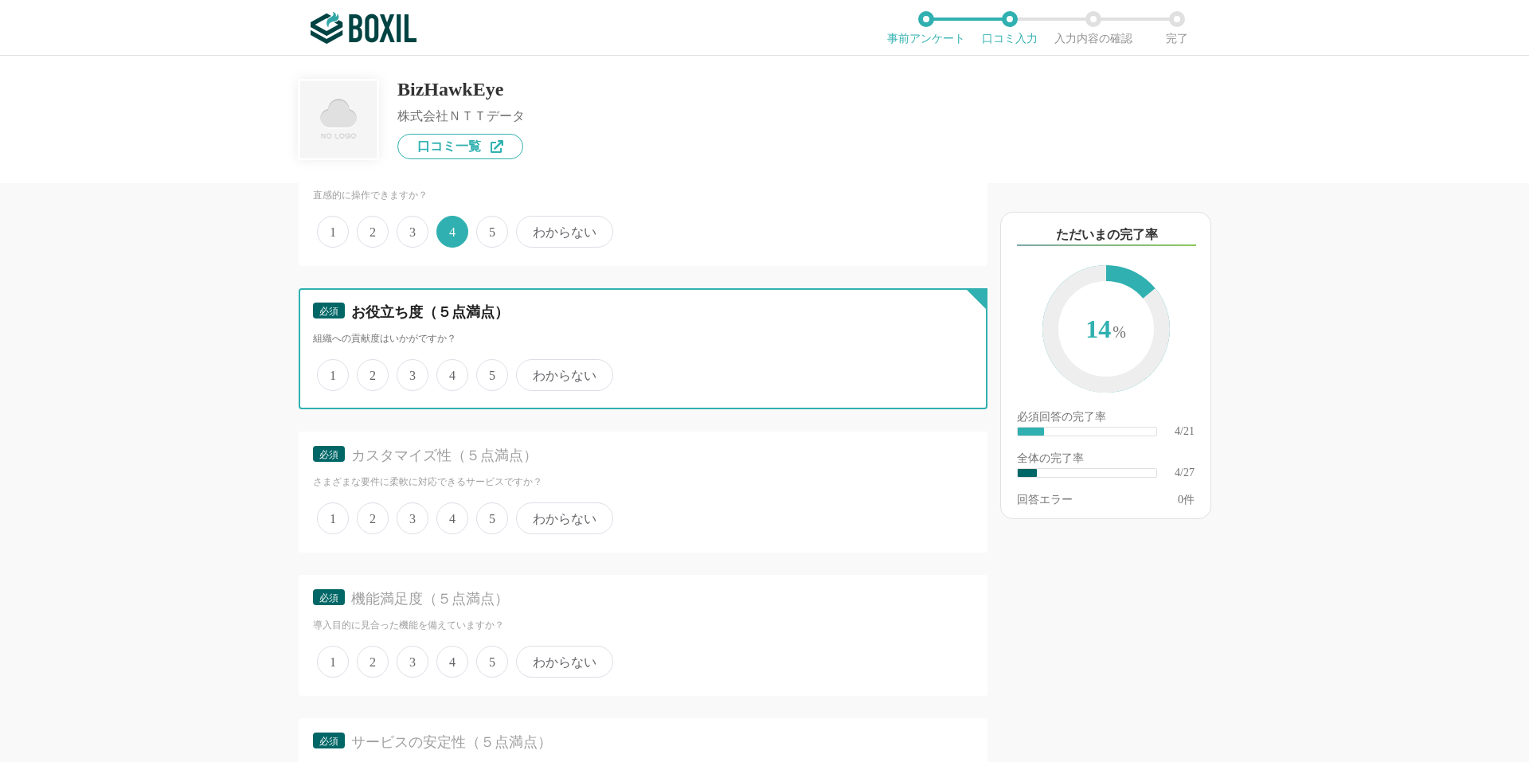
click at [451, 372] on input "4" at bounding box center [445, 366] width 10 height 10
radio input "true"
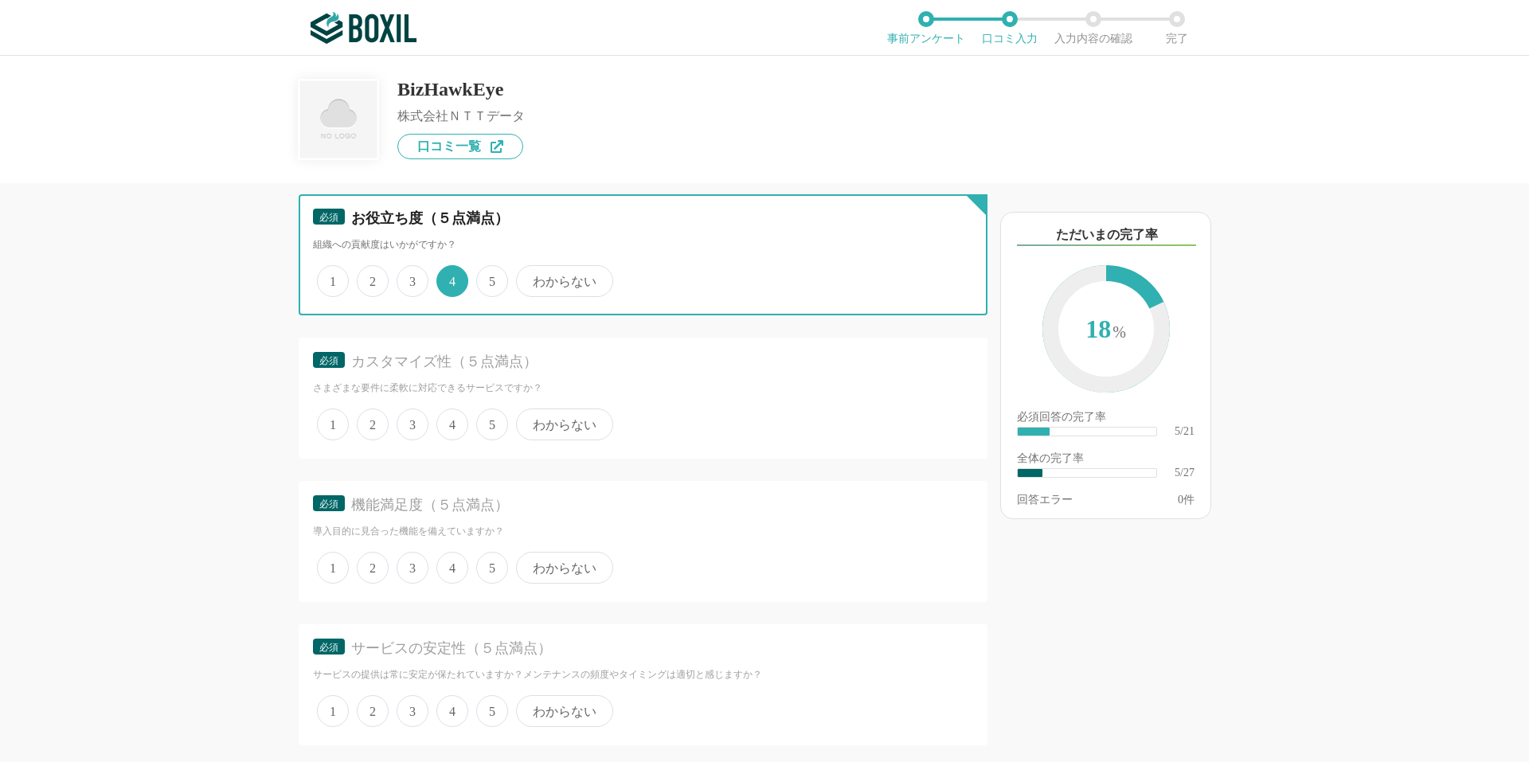
scroll to position [1061, 0]
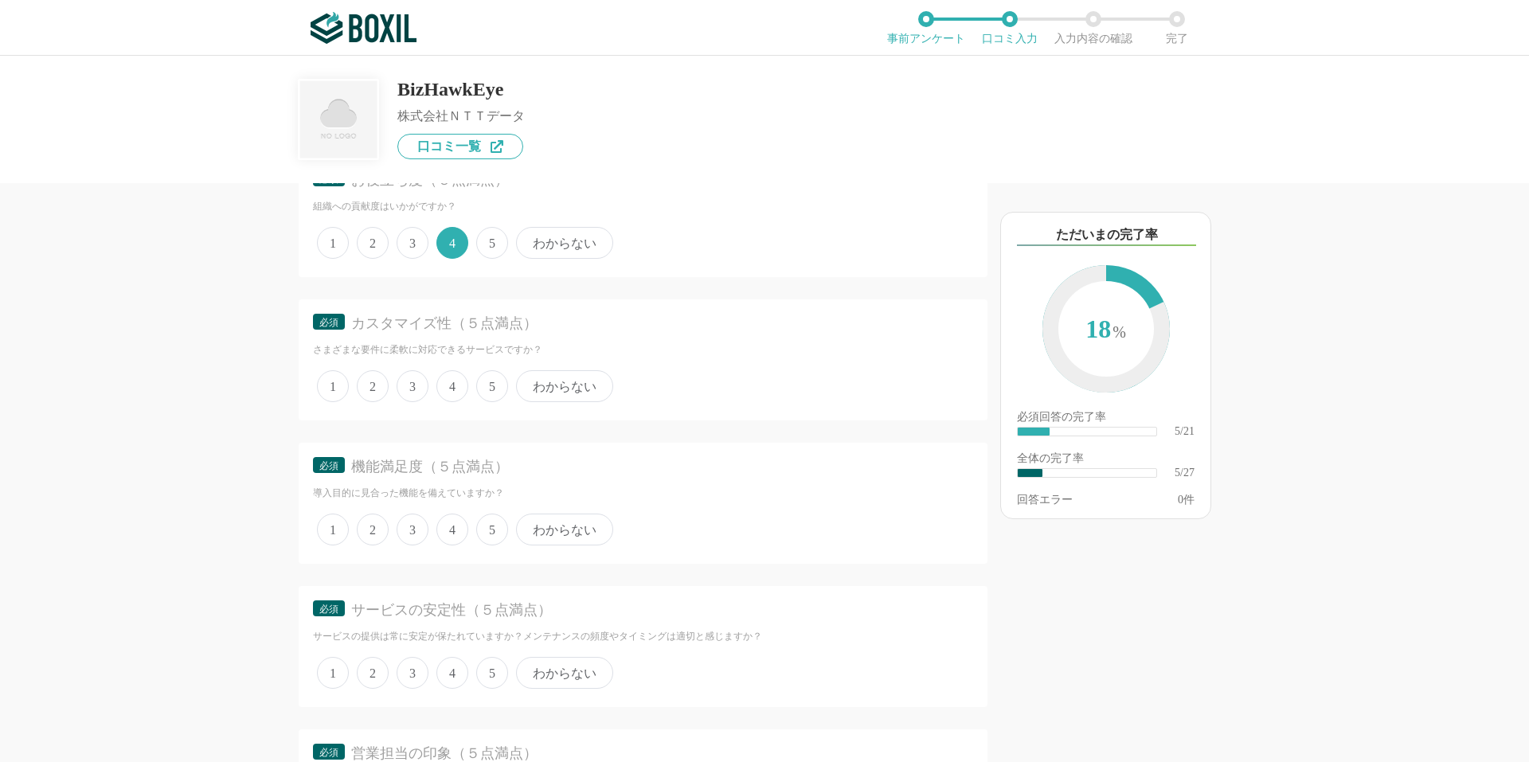
click at [568, 392] on span "わからない" at bounding box center [564, 386] width 97 height 32
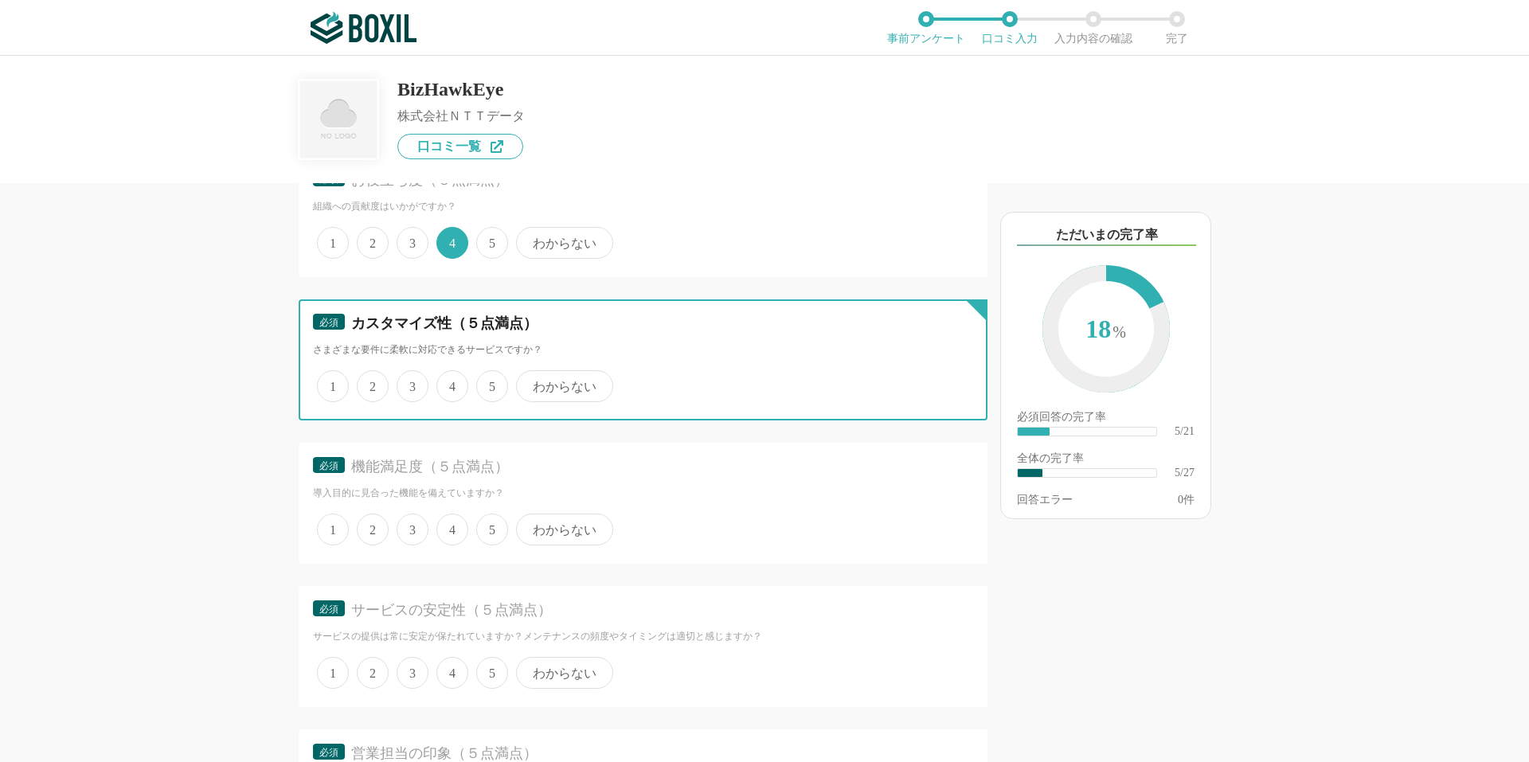
click at [530, 383] on input "わからない" at bounding box center [525, 378] width 10 height 10
radio input "true"
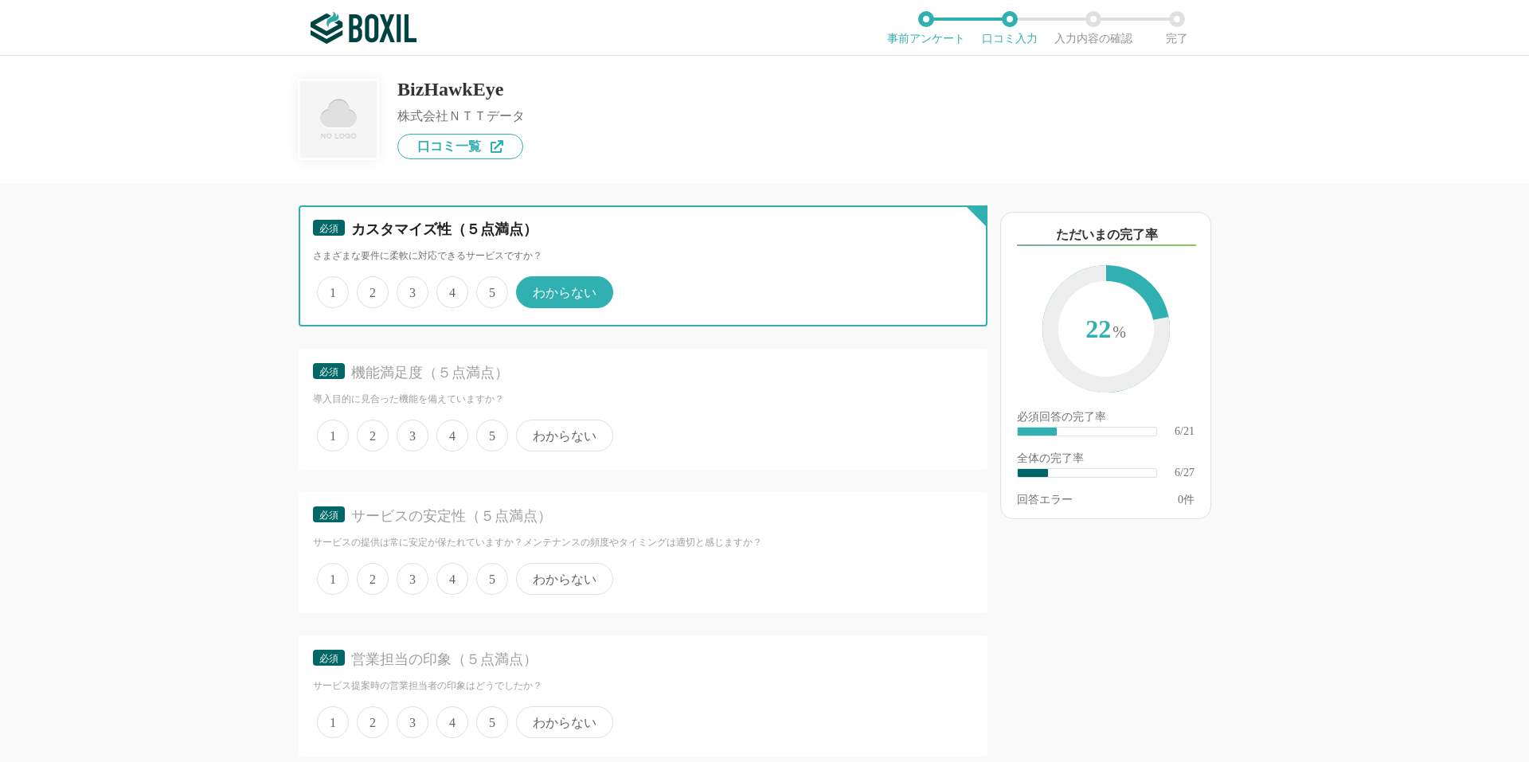
scroll to position [1194, 0]
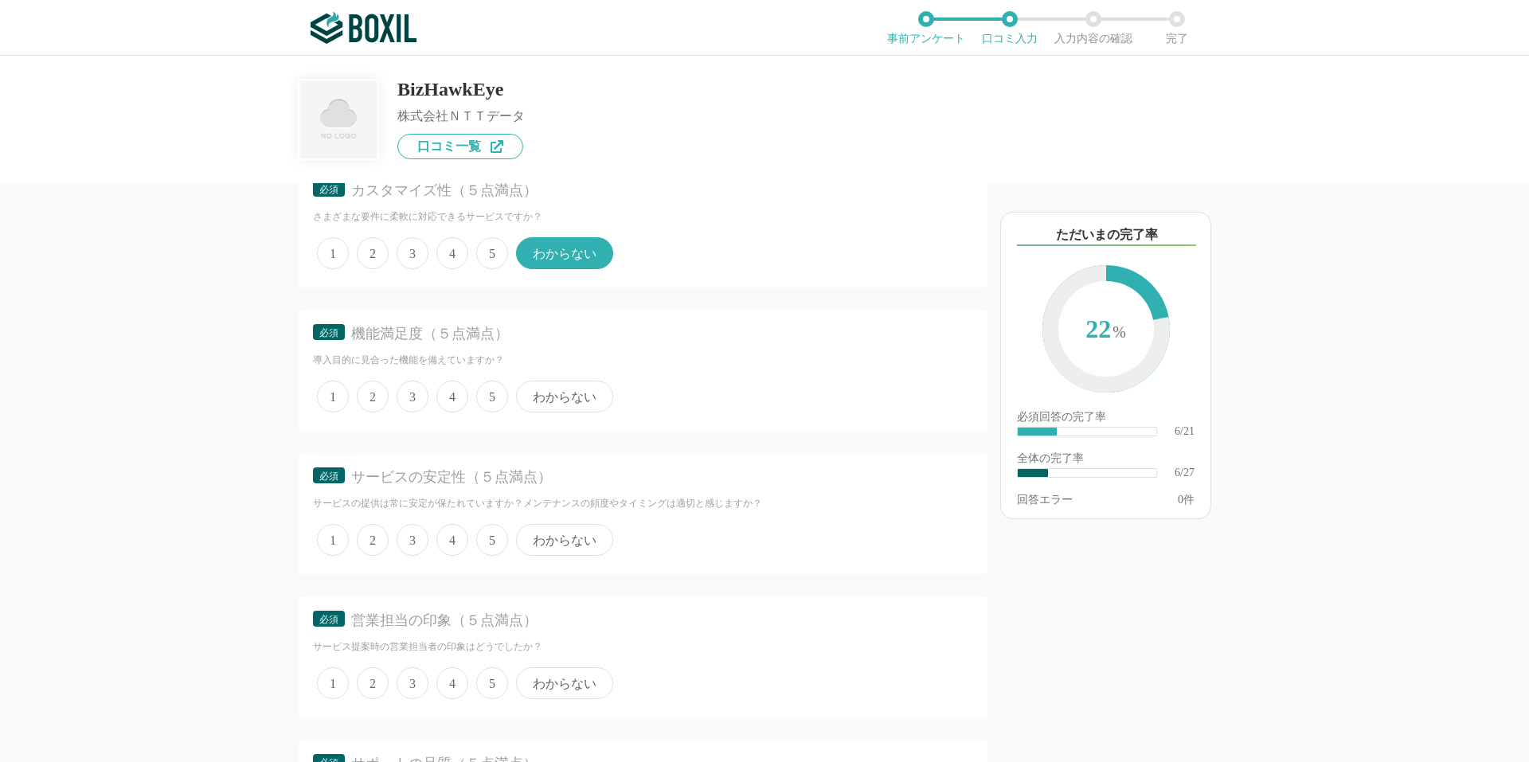
click at [454, 397] on span "4" at bounding box center [452, 397] width 32 height 32
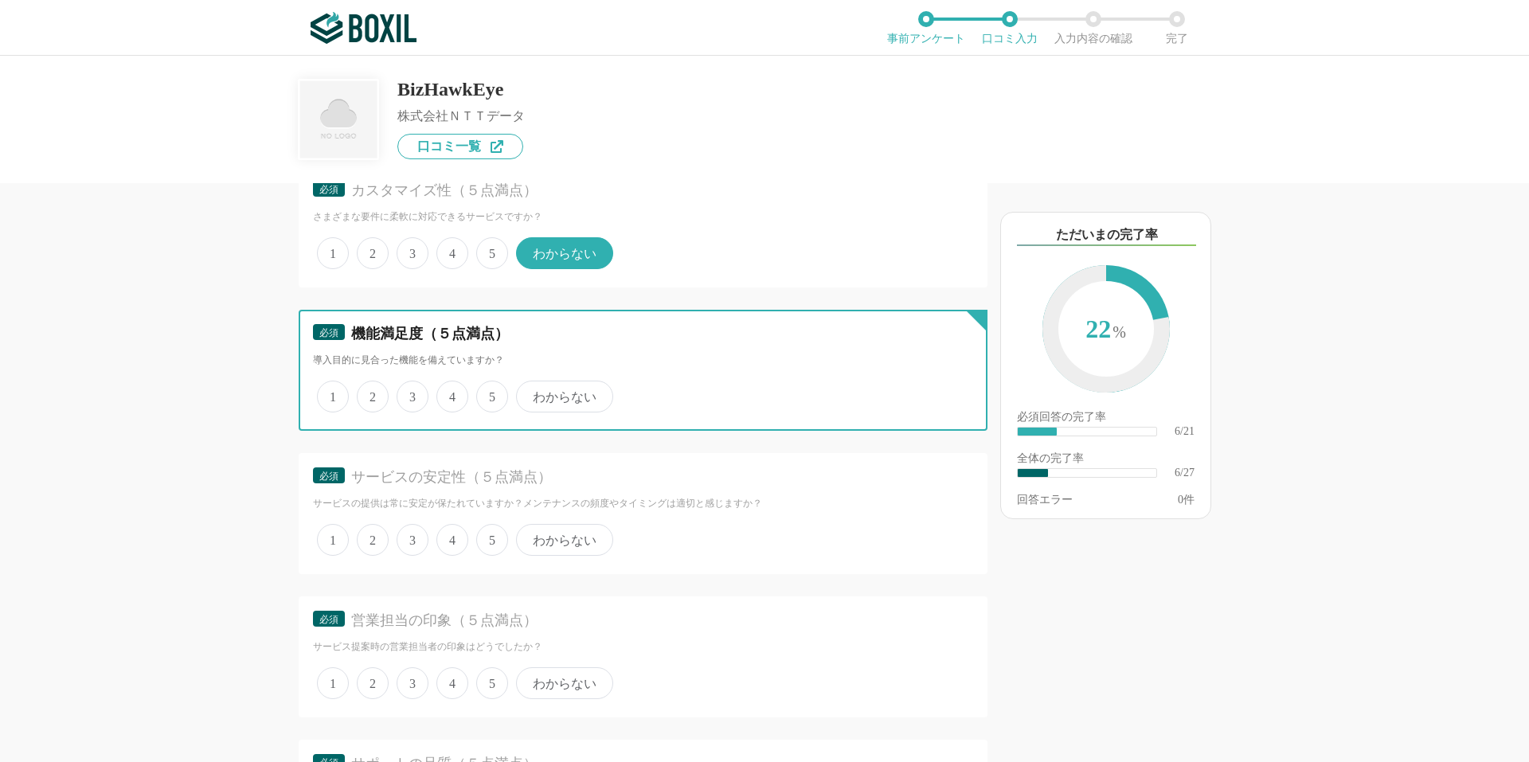
click at [451, 393] on input "4" at bounding box center [445, 388] width 10 height 10
radio input "true"
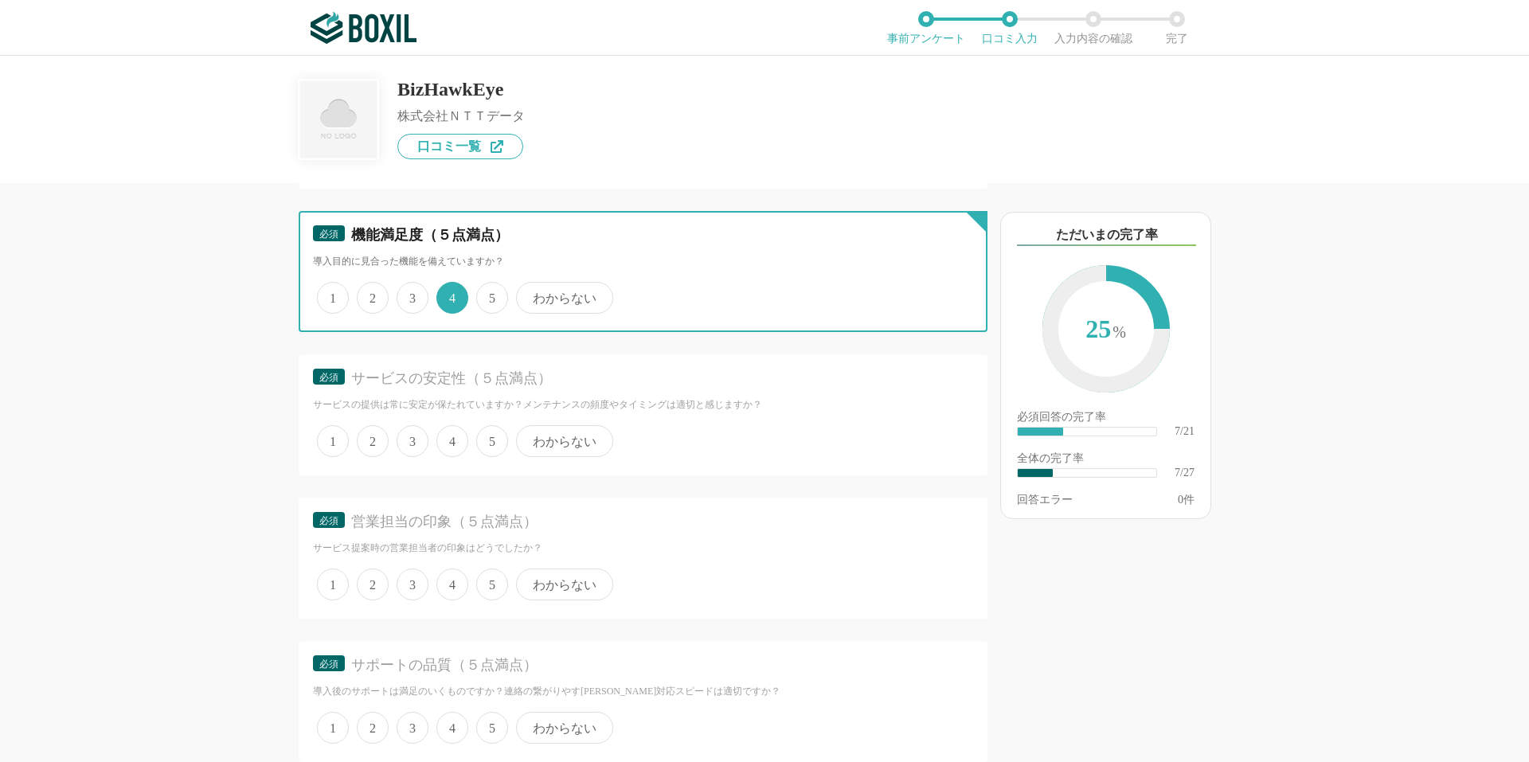
scroll to position [1327, 0]
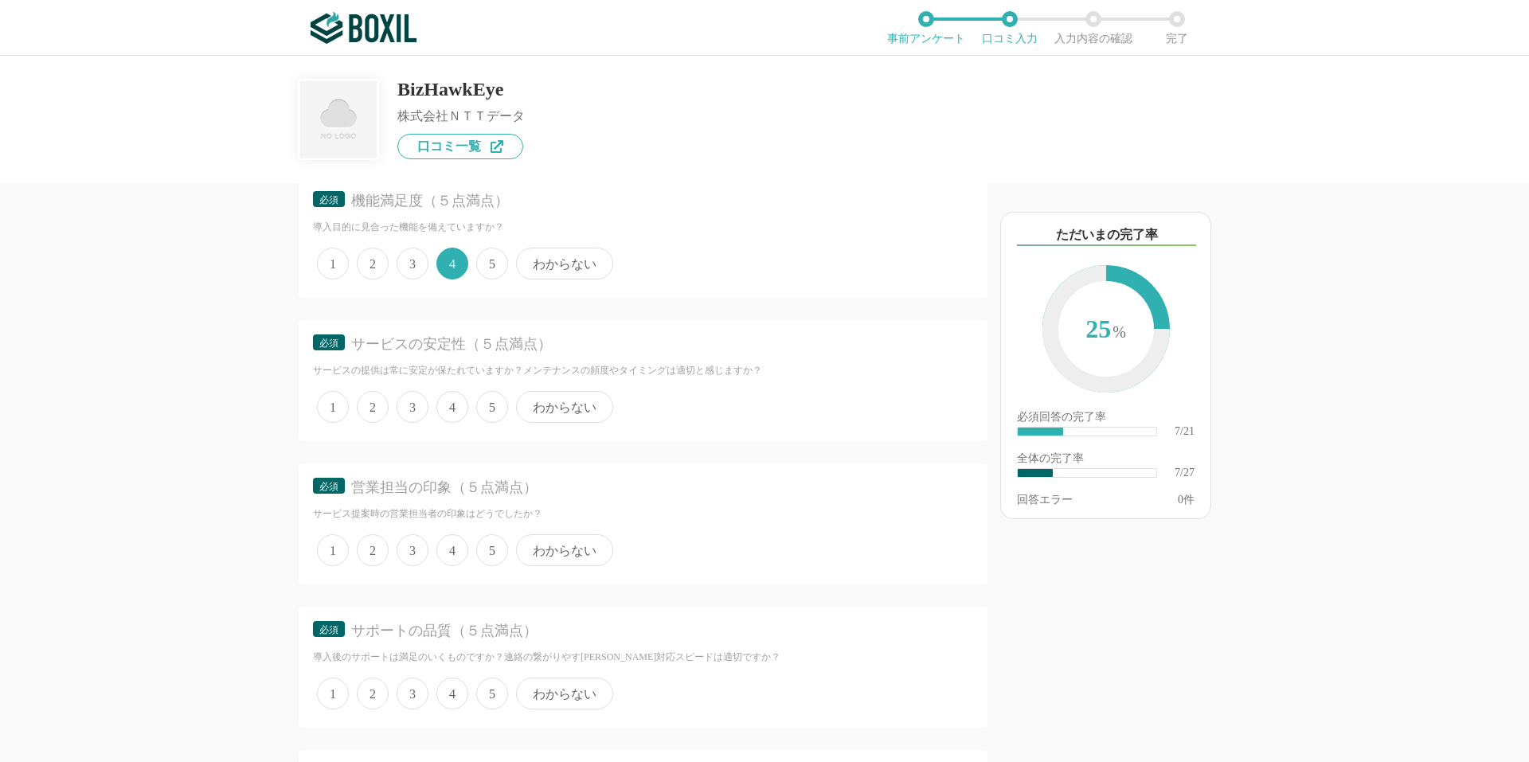
click at [540, 414] on span "わからない" at bounding box center [564, 407] width 97 height 32
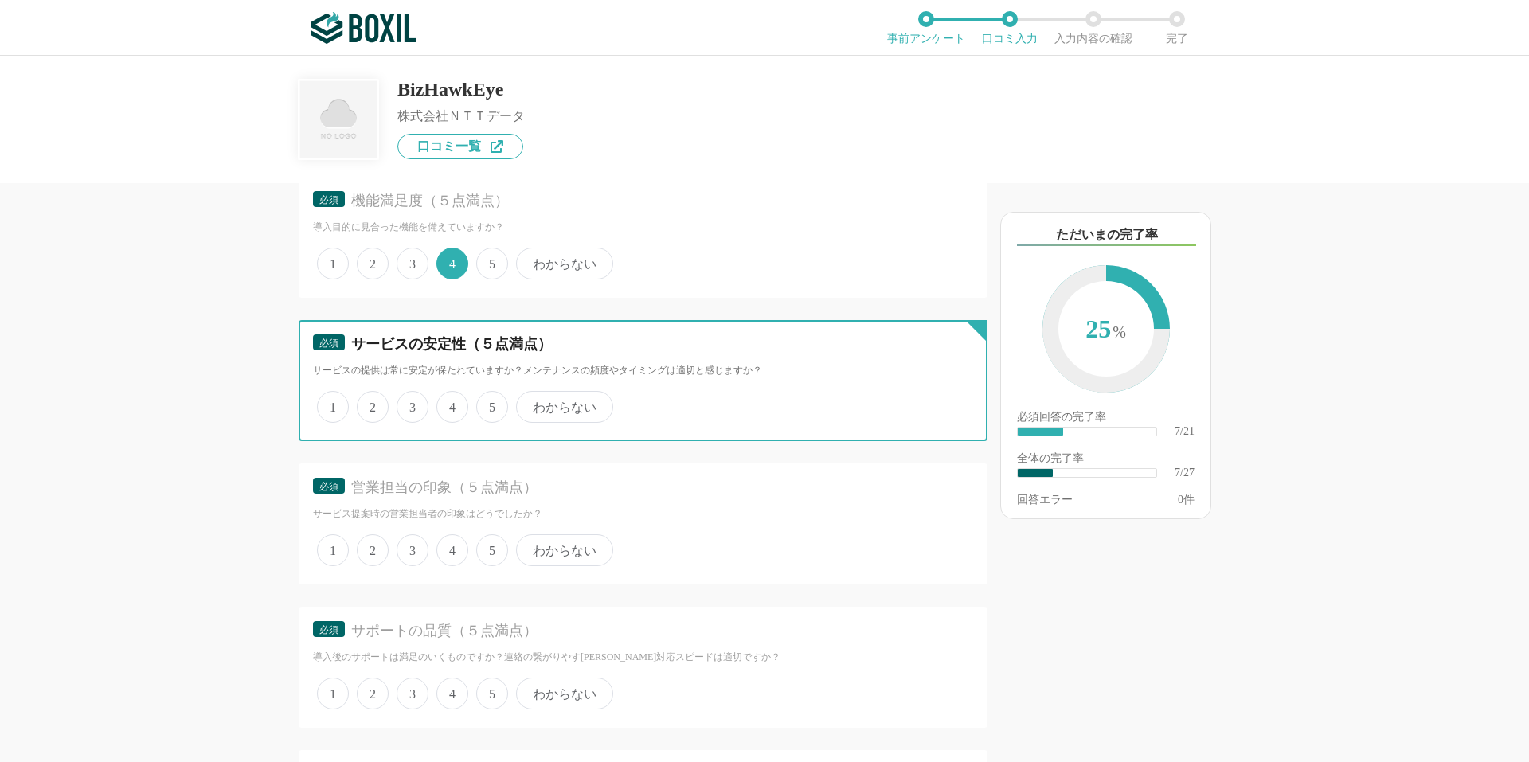
click at [530, 404] on input "わからない" at bounding box center [525, 398] width 10 height 10
radio input "true"
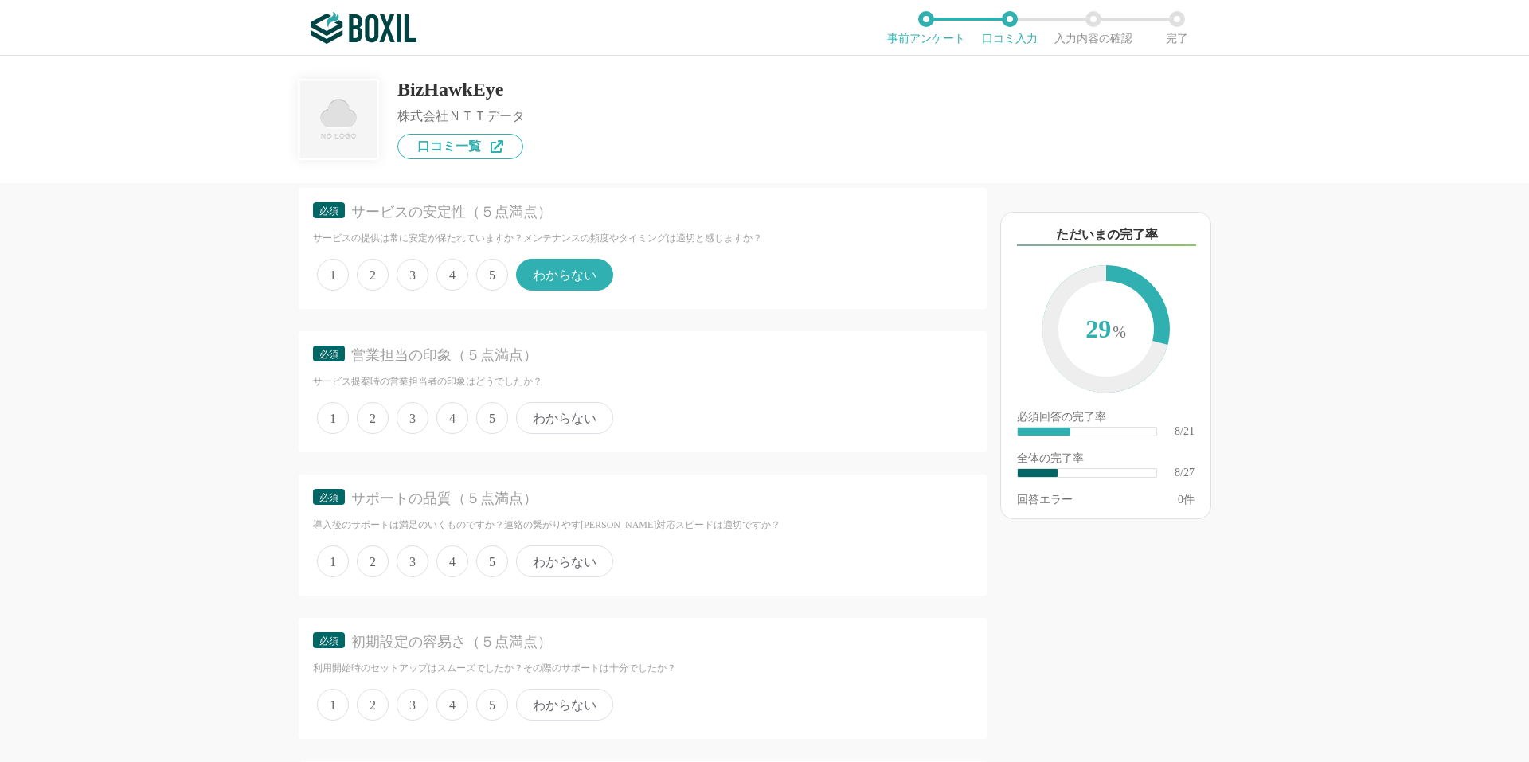
click at [502, 423] on span "5" at bounding box center [492, 418] width 32 height 32
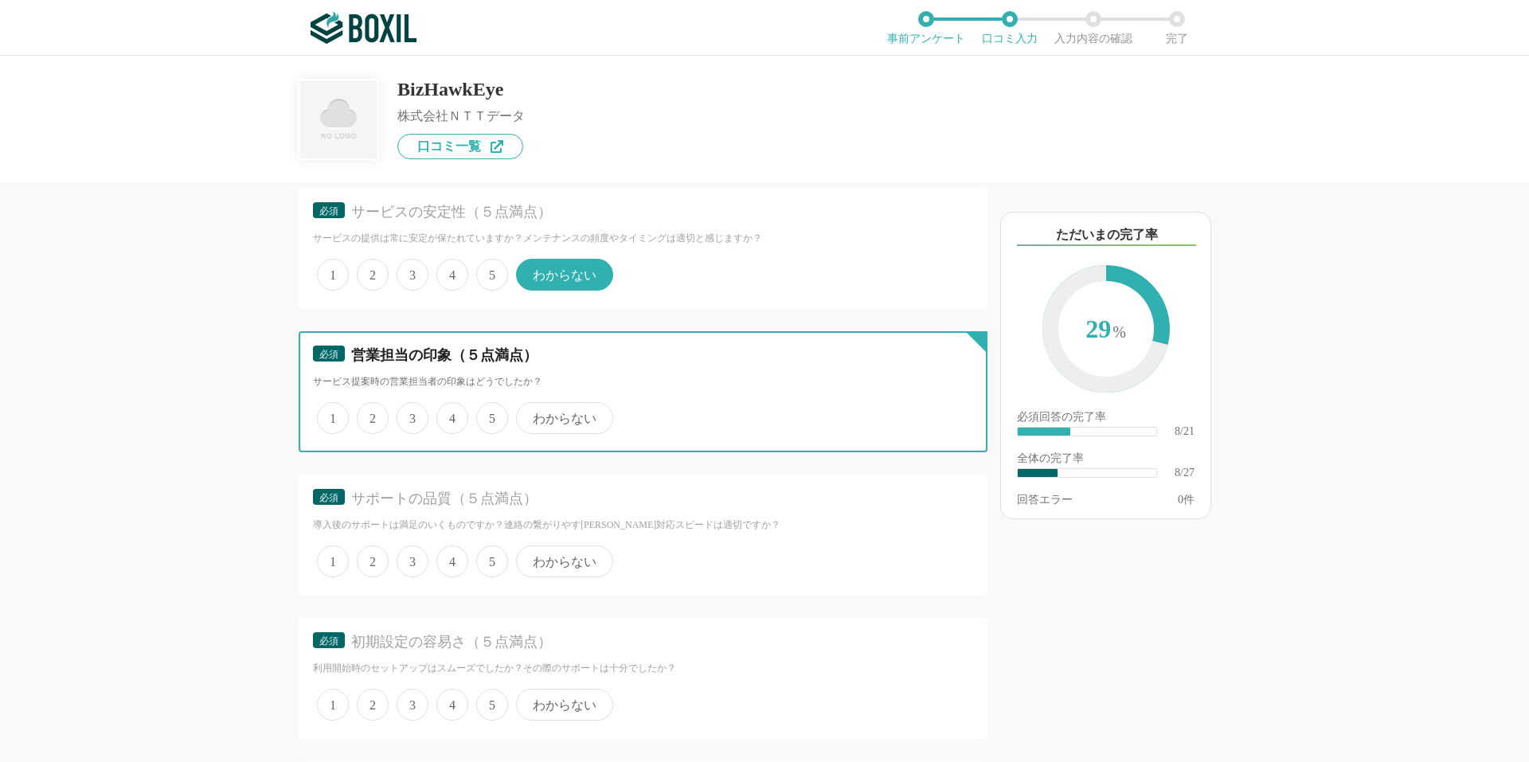
click at [490, 415] on input "5" at bounding box center [485, 409] width 10 height 10
radio input "true"
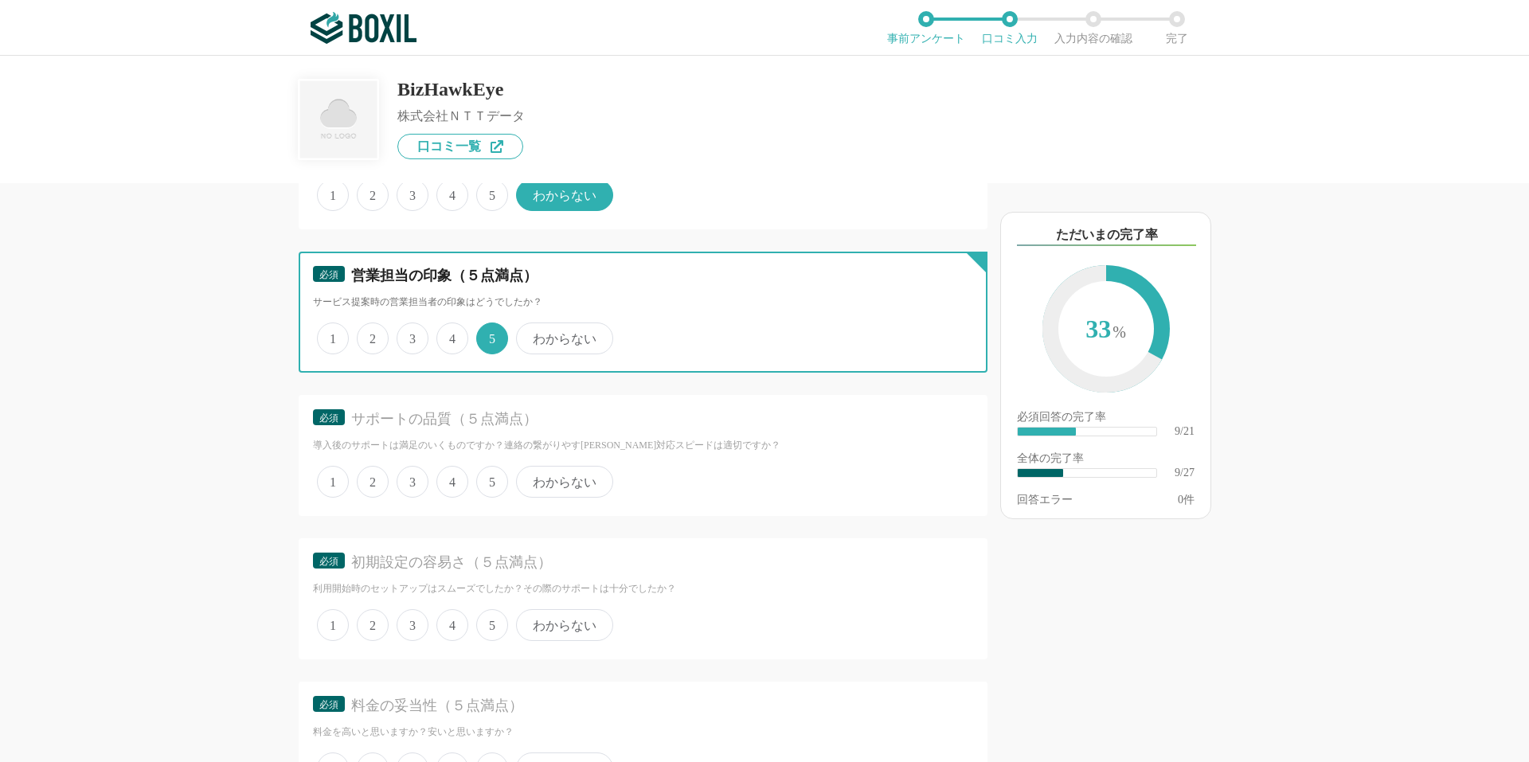
scroll to position [1592, 0]
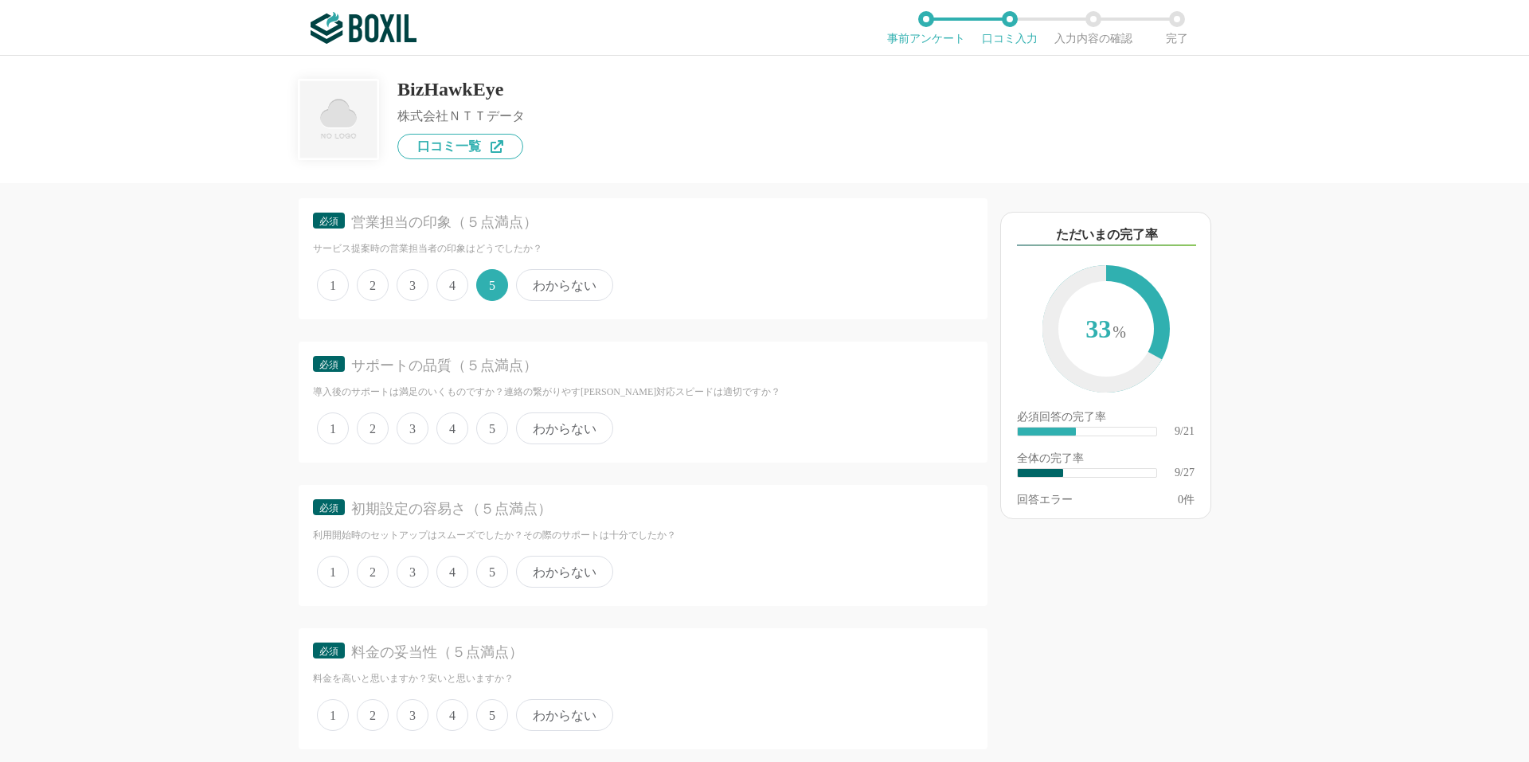
click at [488, 428] on span "5" at bounding box center [492, 428] width 32 height 32
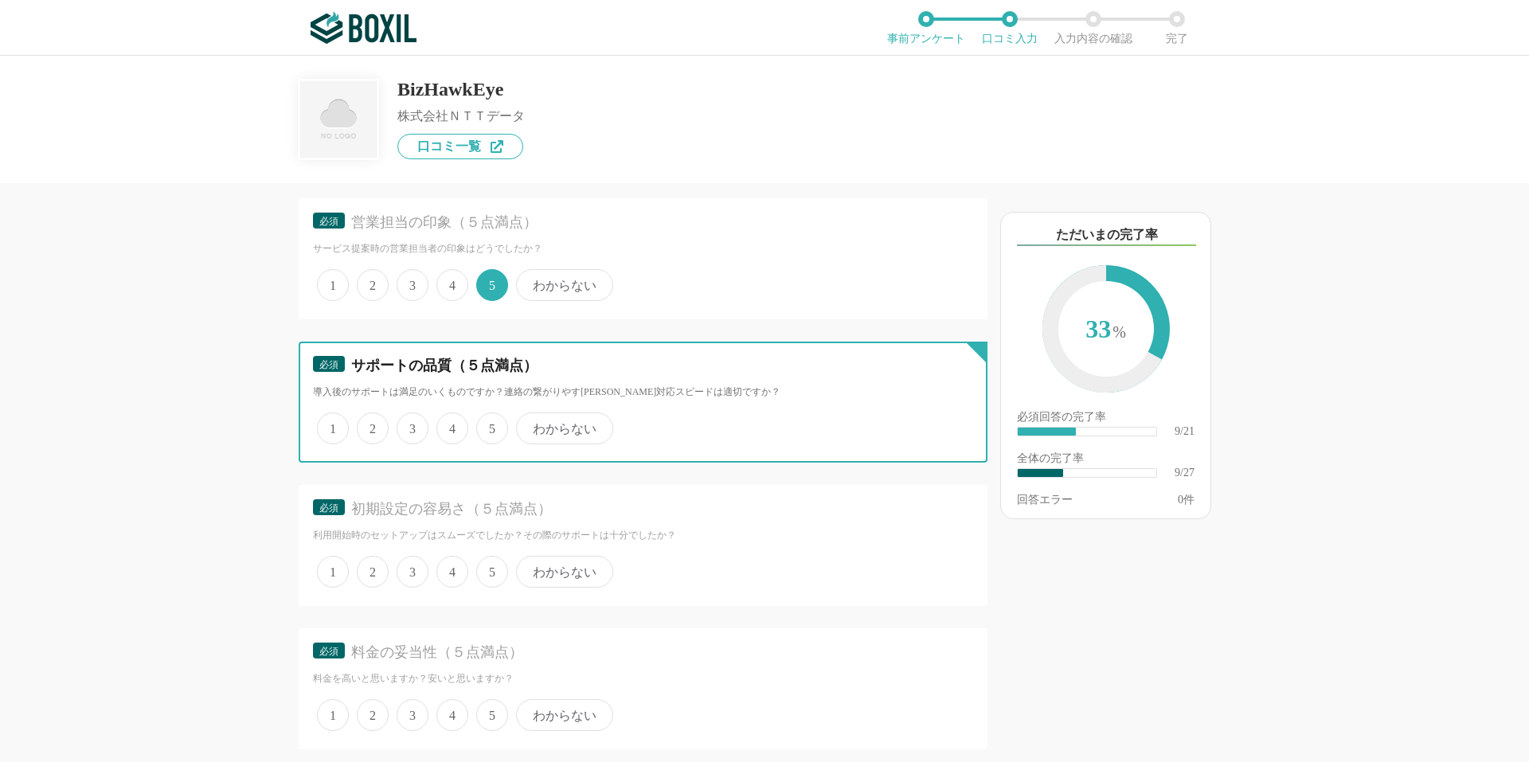
click at [488, 425] on input "5" at bounding box center [485, 420] width 10 height 10
radio input "true"
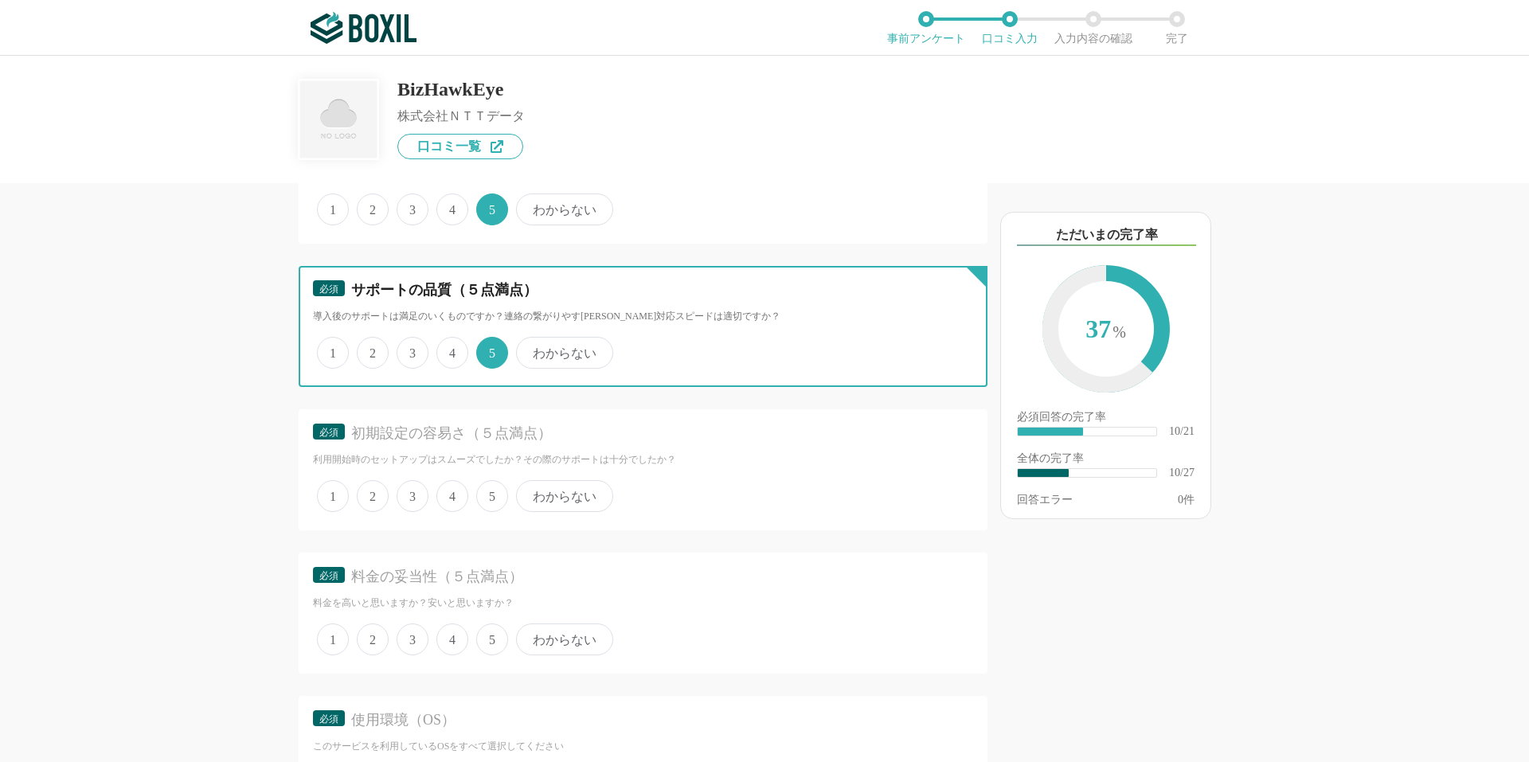
scroll to position [1725, 0]
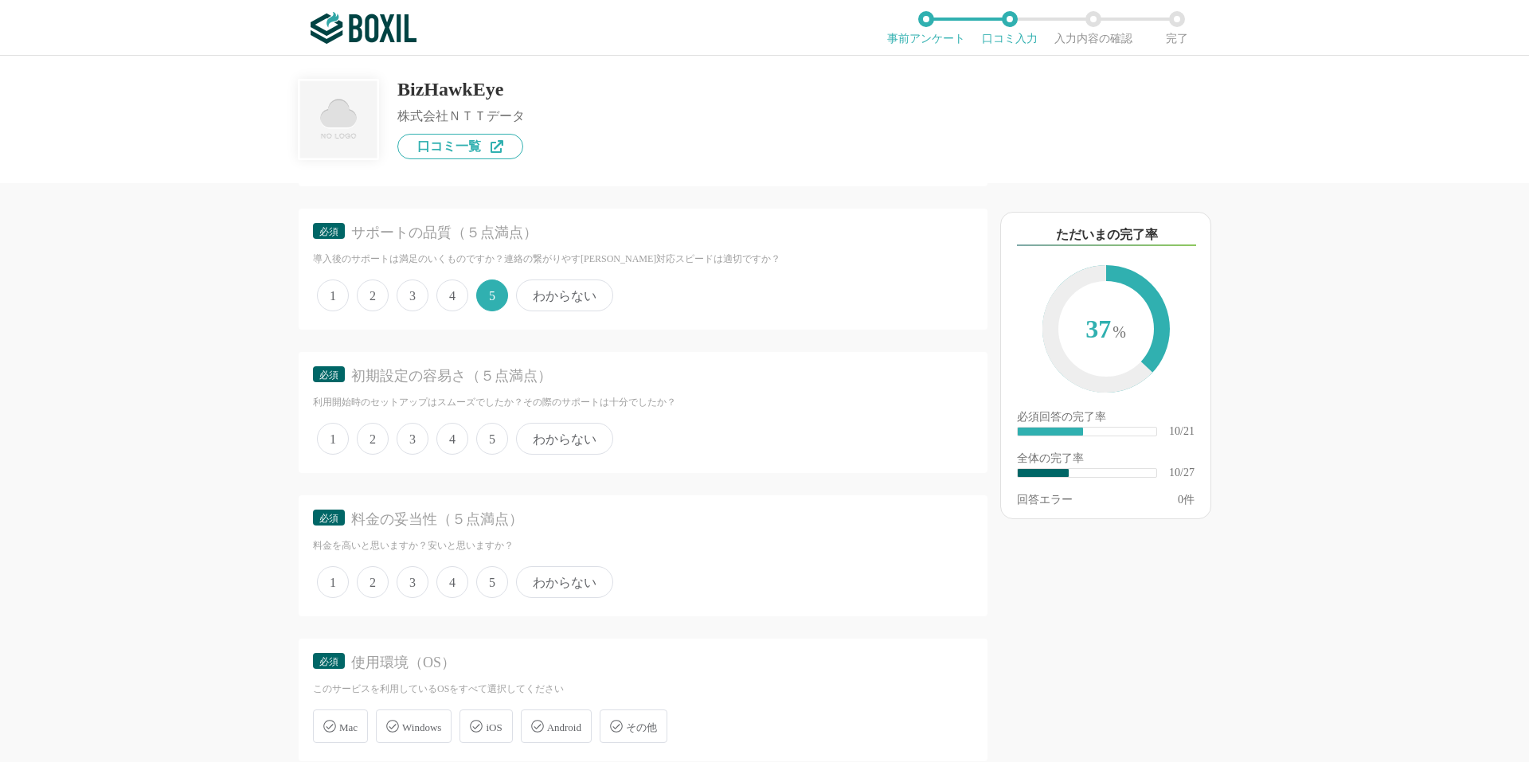
click at [411, 445] on span "3" at bounding box center [413, 439] width 32 height 32
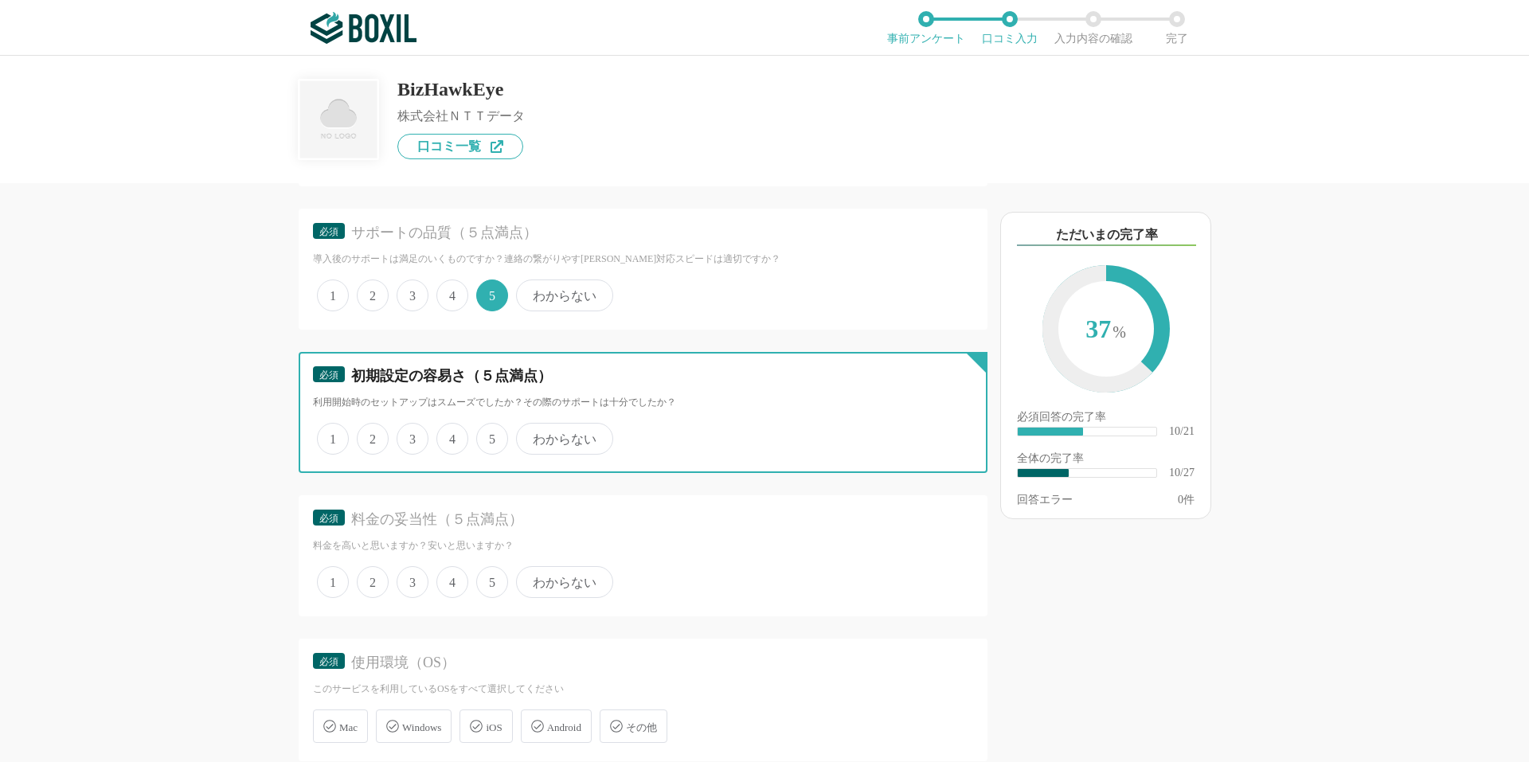
click at [411, 436] on input "3" at bounding box center [406, 430] width 10 height 10
radio input "true"
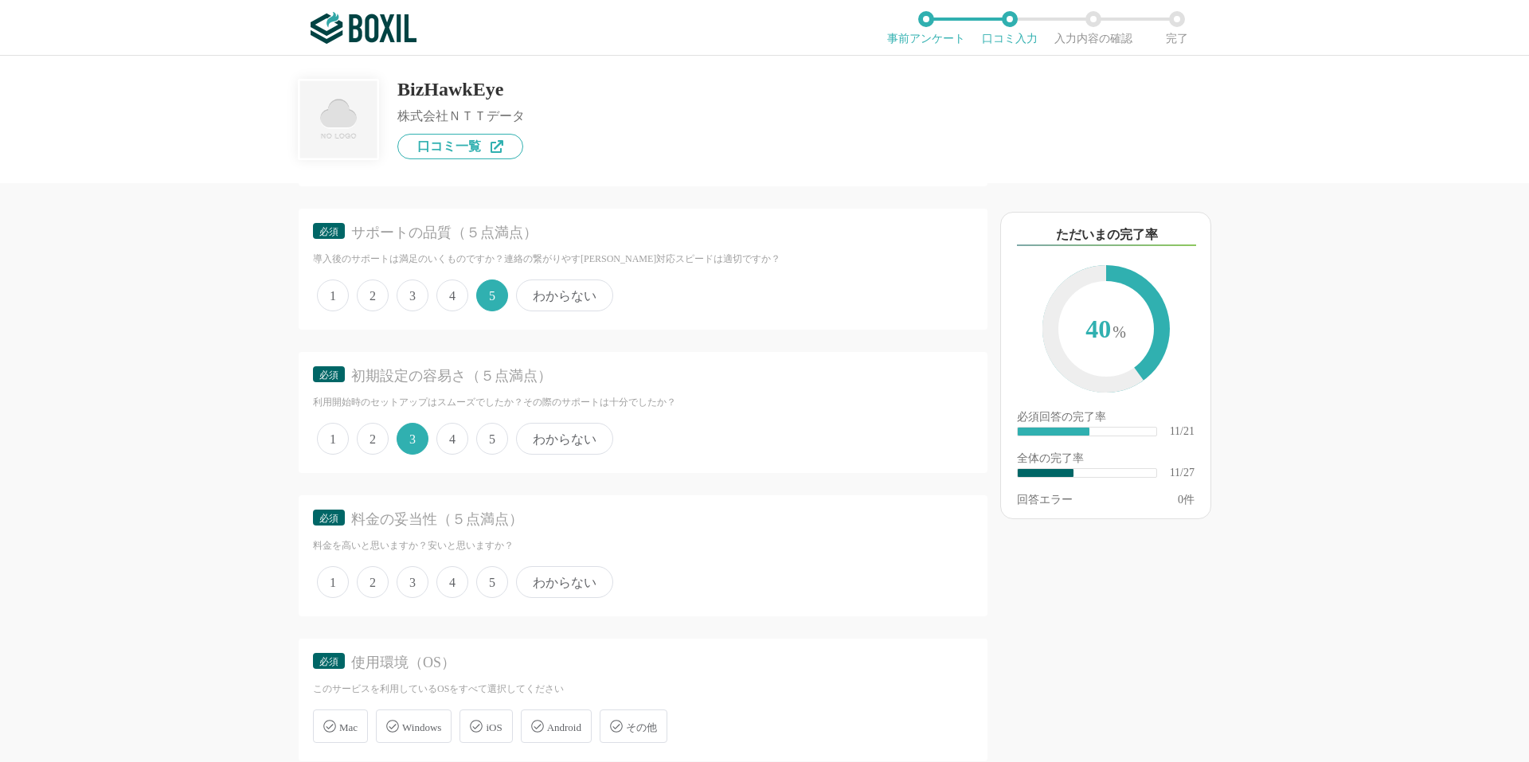
click at [493, 440] on span "5" at bounding box center [492, 439] width 32 height 32
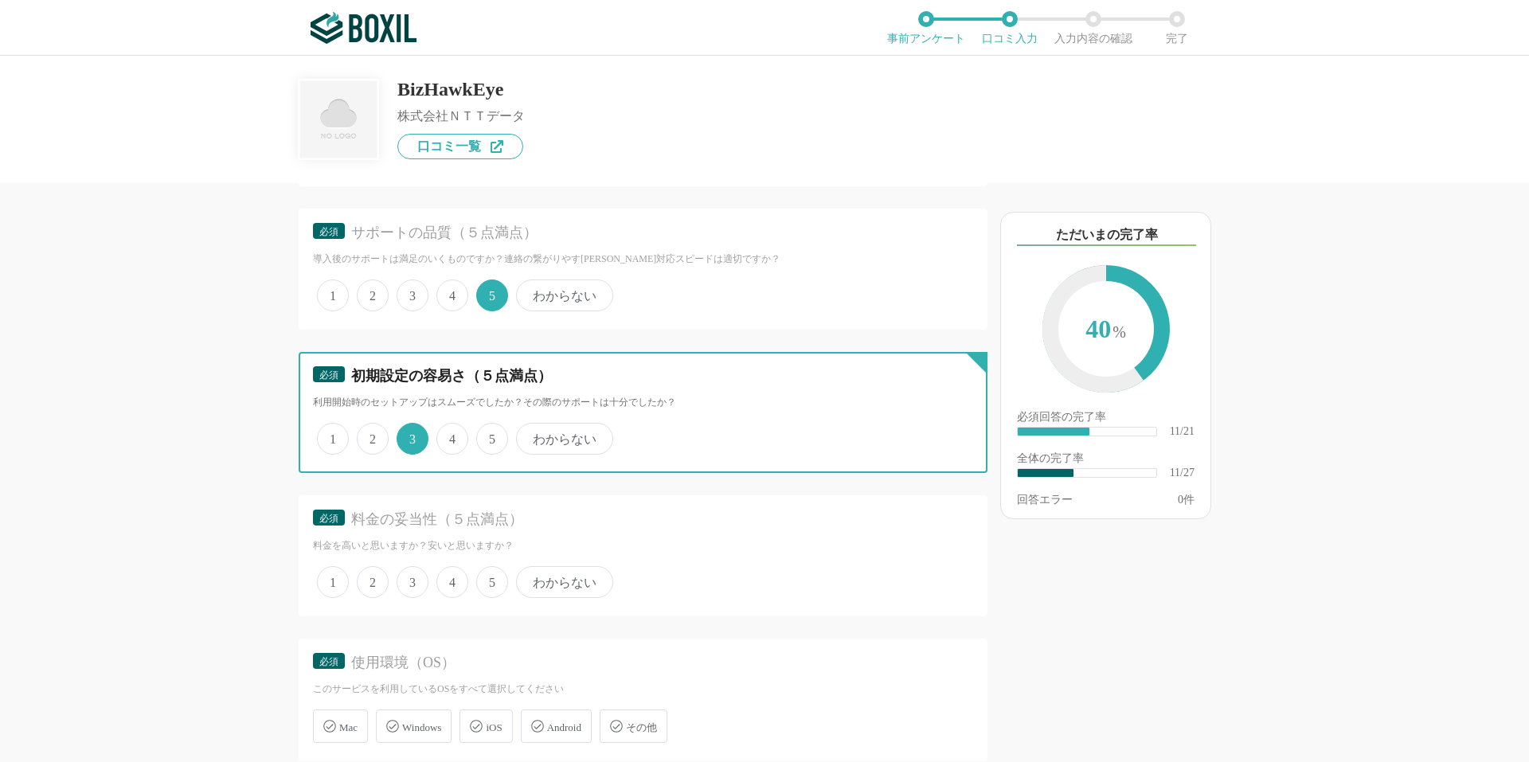
click at [490, 436] on input "5" at bounding box center [485, 430] width 10 height 10
radio input "true"
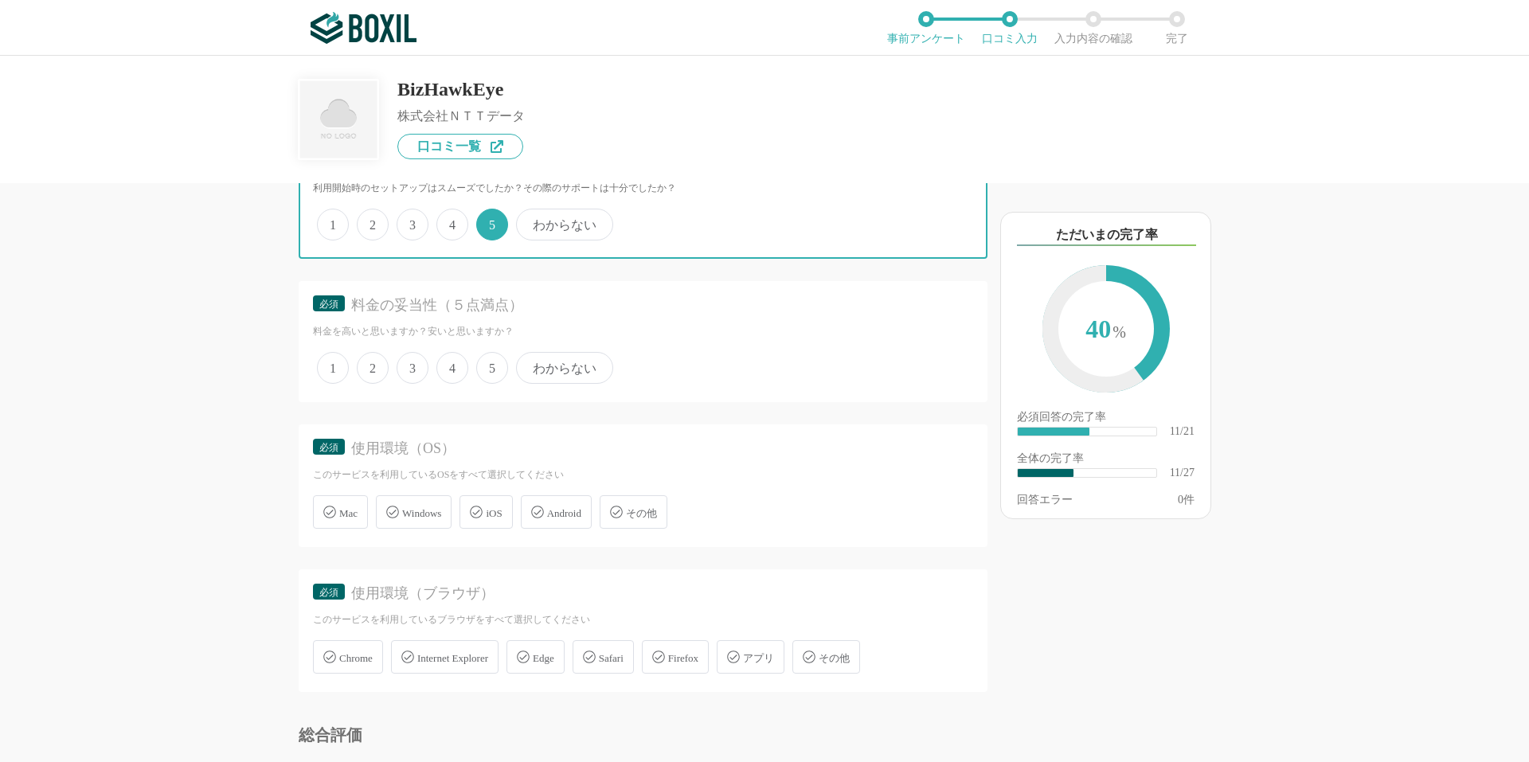
scroll to position [1991, 0]
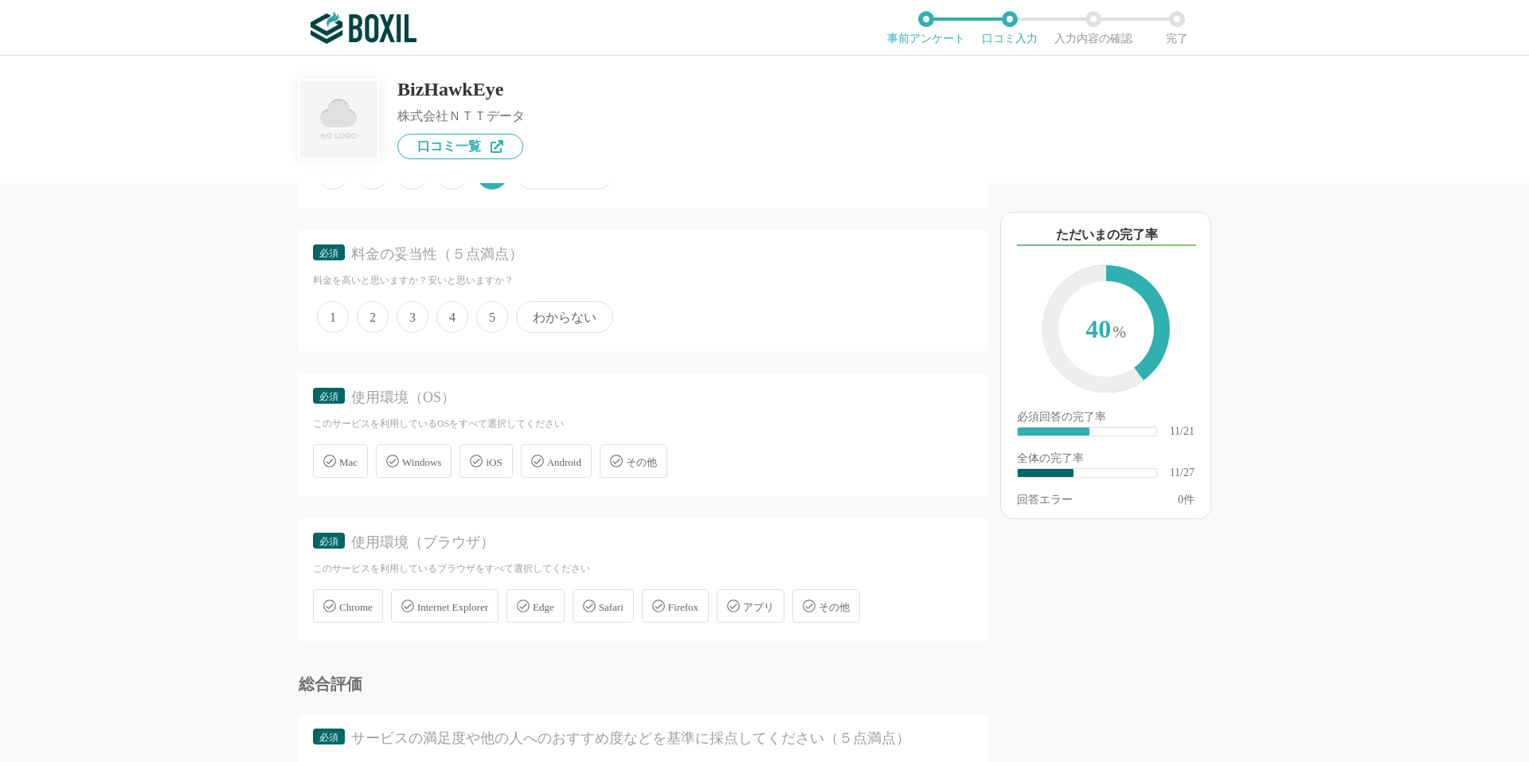
click at [457, 319] on span "4" at bounding box center [452, 317] width 32 height 32
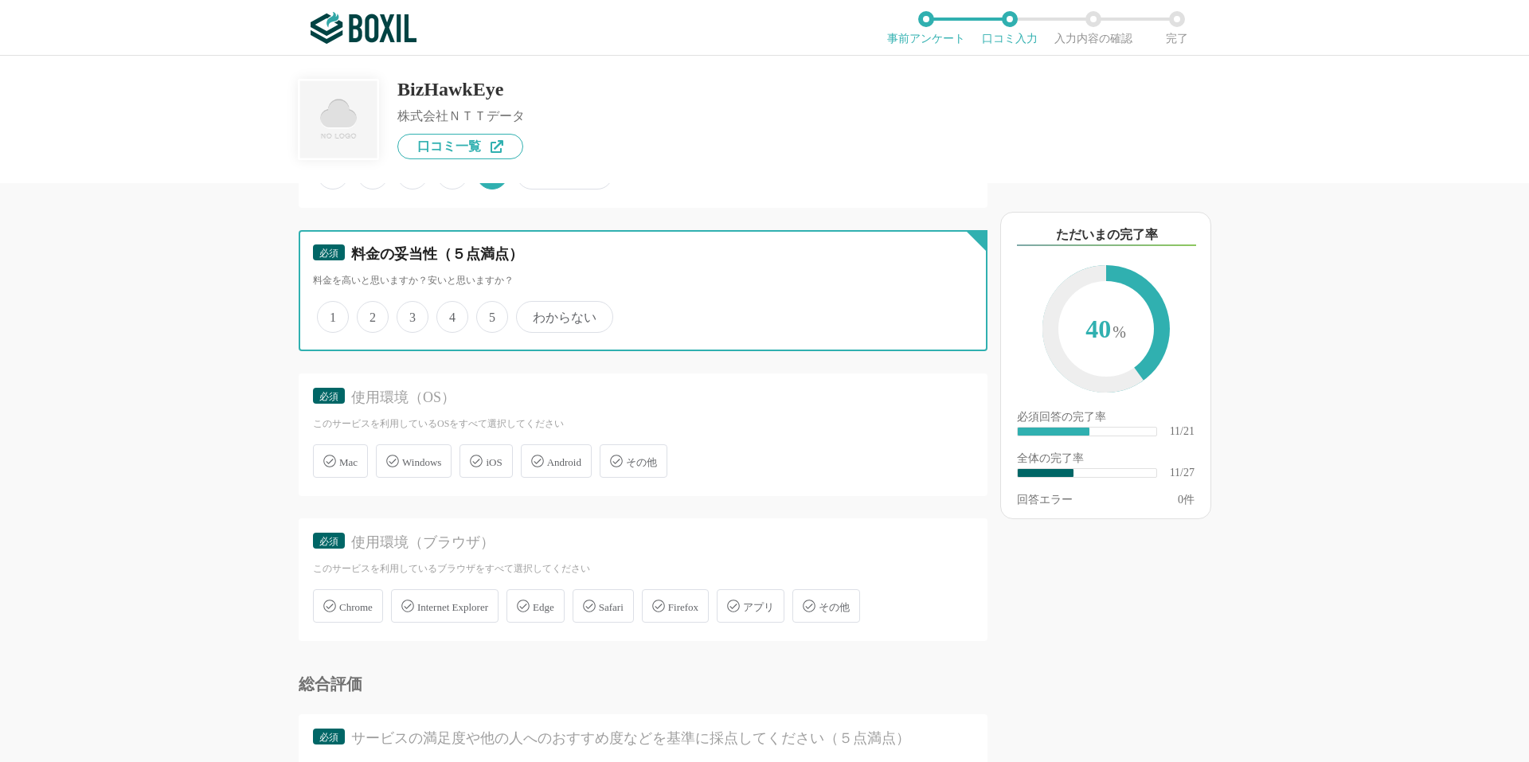
click at [451, 314] on input "4" at bounding box center [445, 308] width 10 height 10
radio input "true"
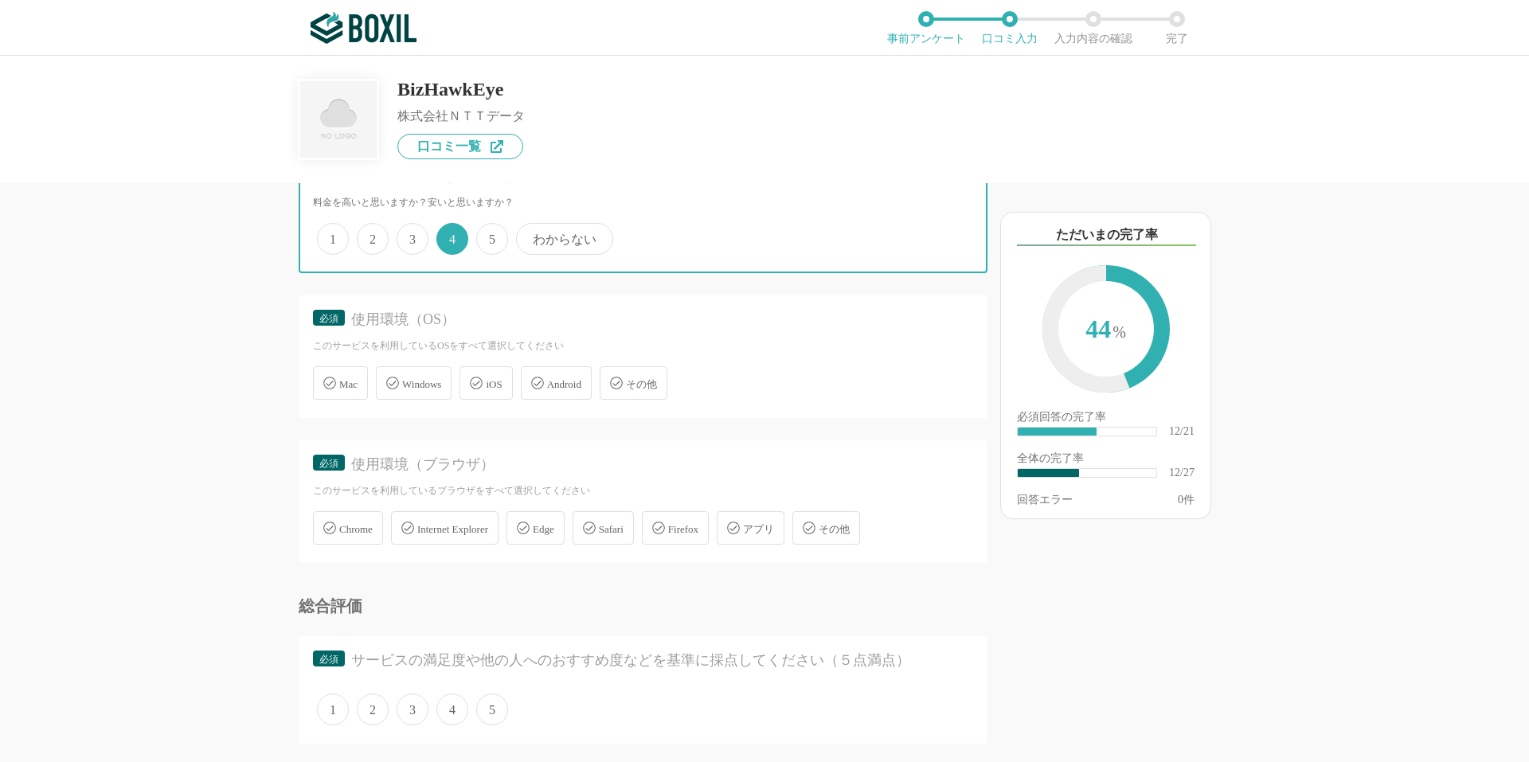
scroll to position [2124, 0]
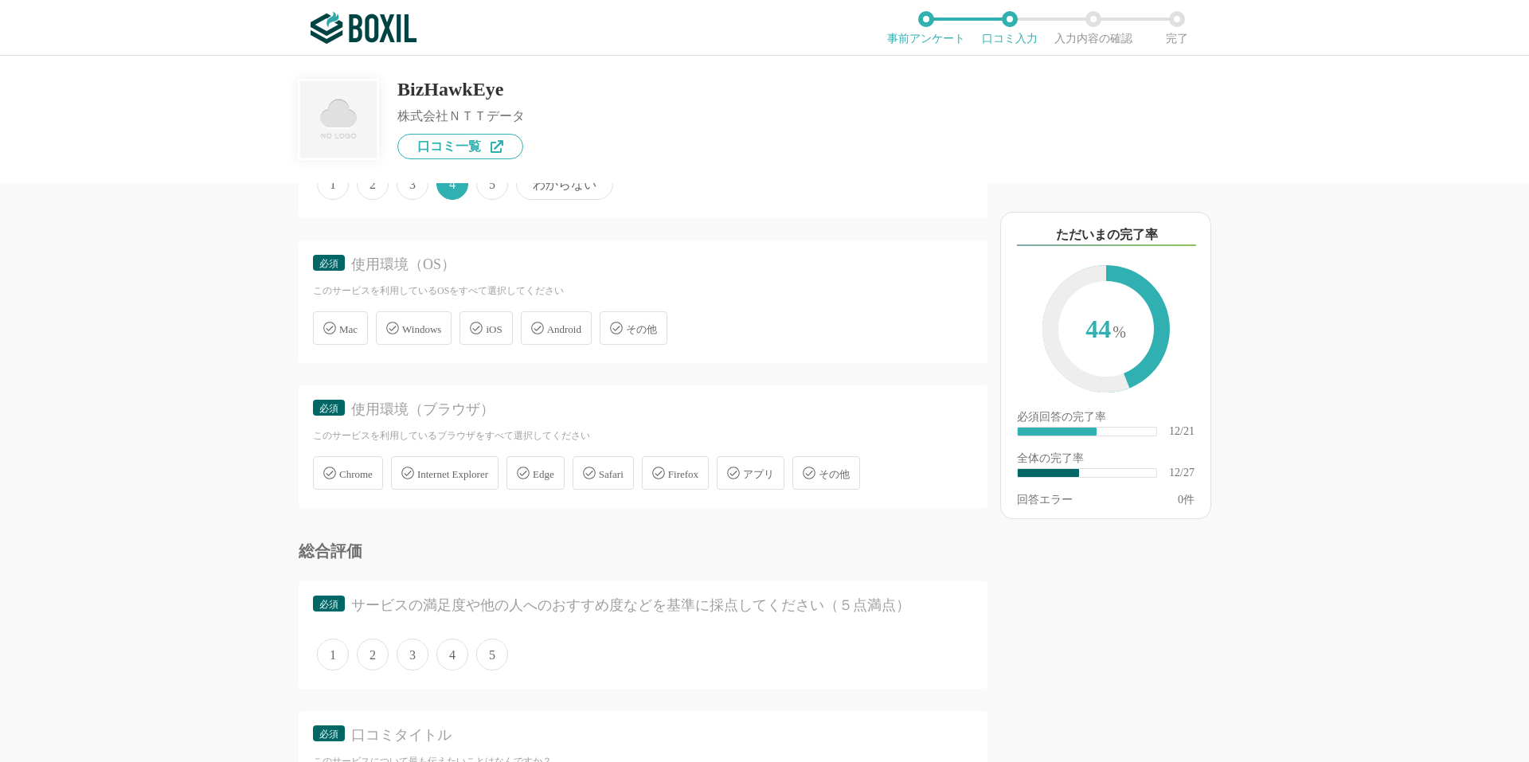
click at [425, 330] on span "Windows" at bounding box center [421, 329] width 39 height 12
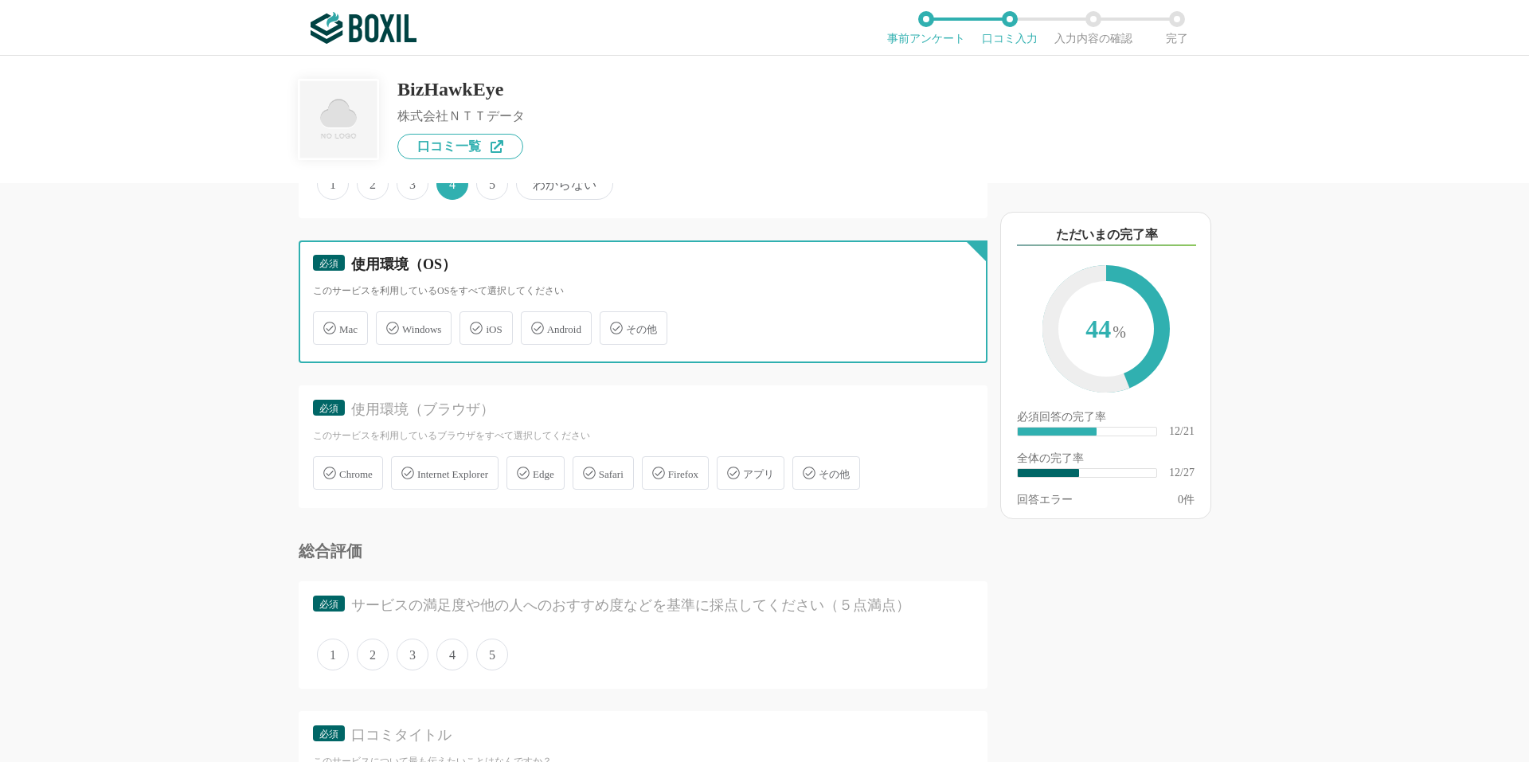
click at [389, 324] on input "Windows" at bounding box center [384, 319] width 10 height 10
checkbox input "true"
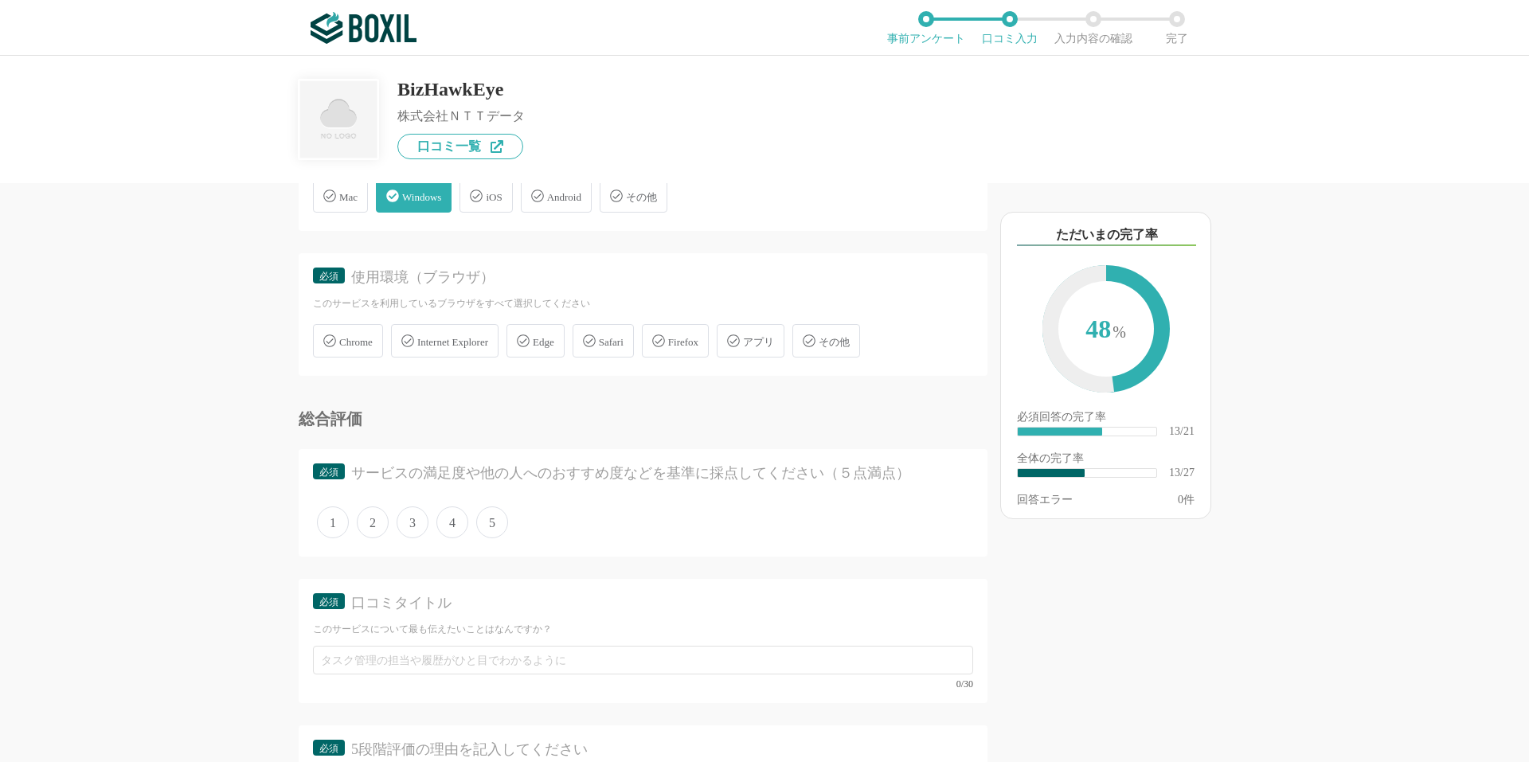
click at [352, 327] on div "Chrome" at bounding box center [348, 340] width 70 height 33
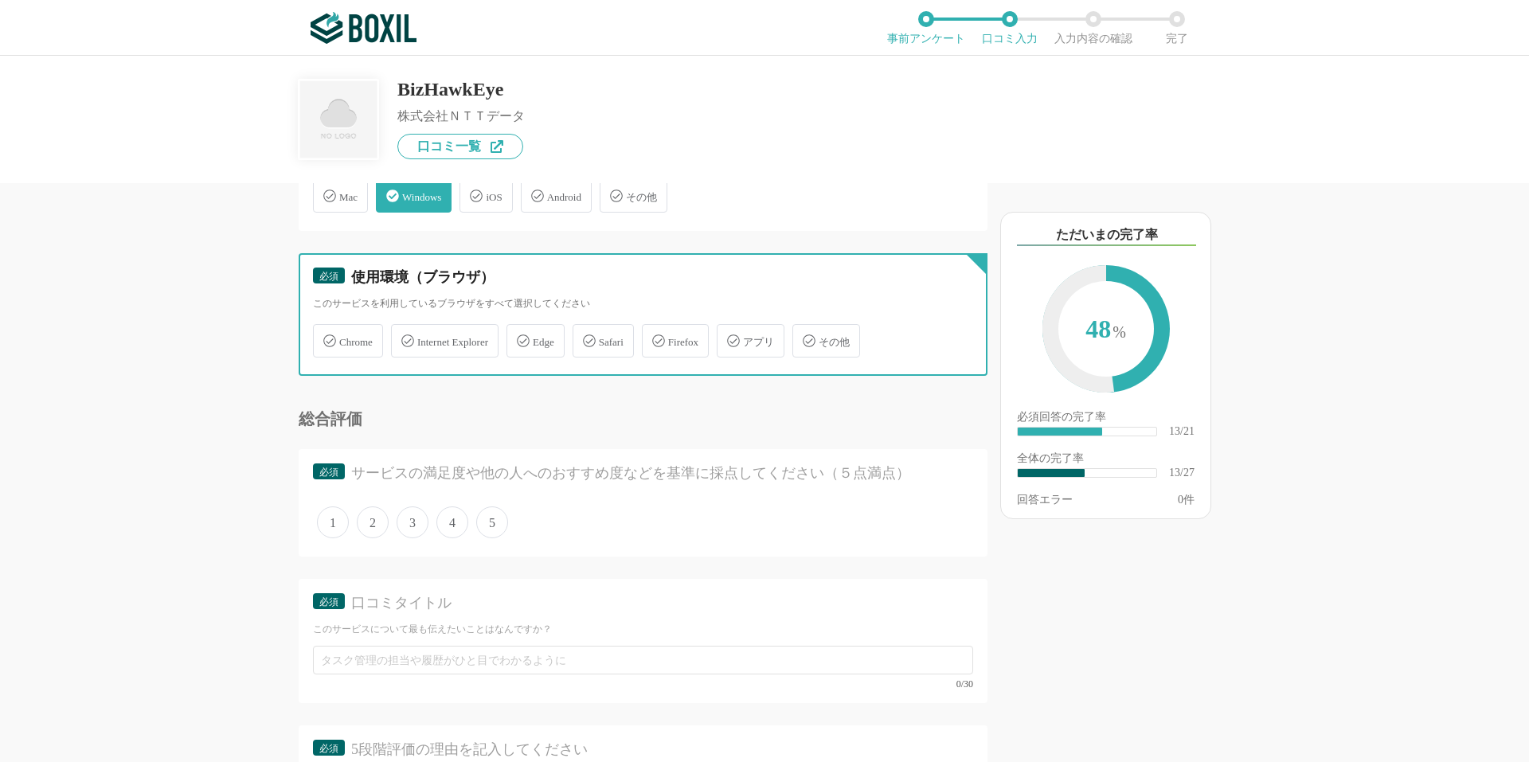
click at [326, 327] on input "Chrome" at bounding box center [321, 331] width 10 height 10
checkbox input "true"
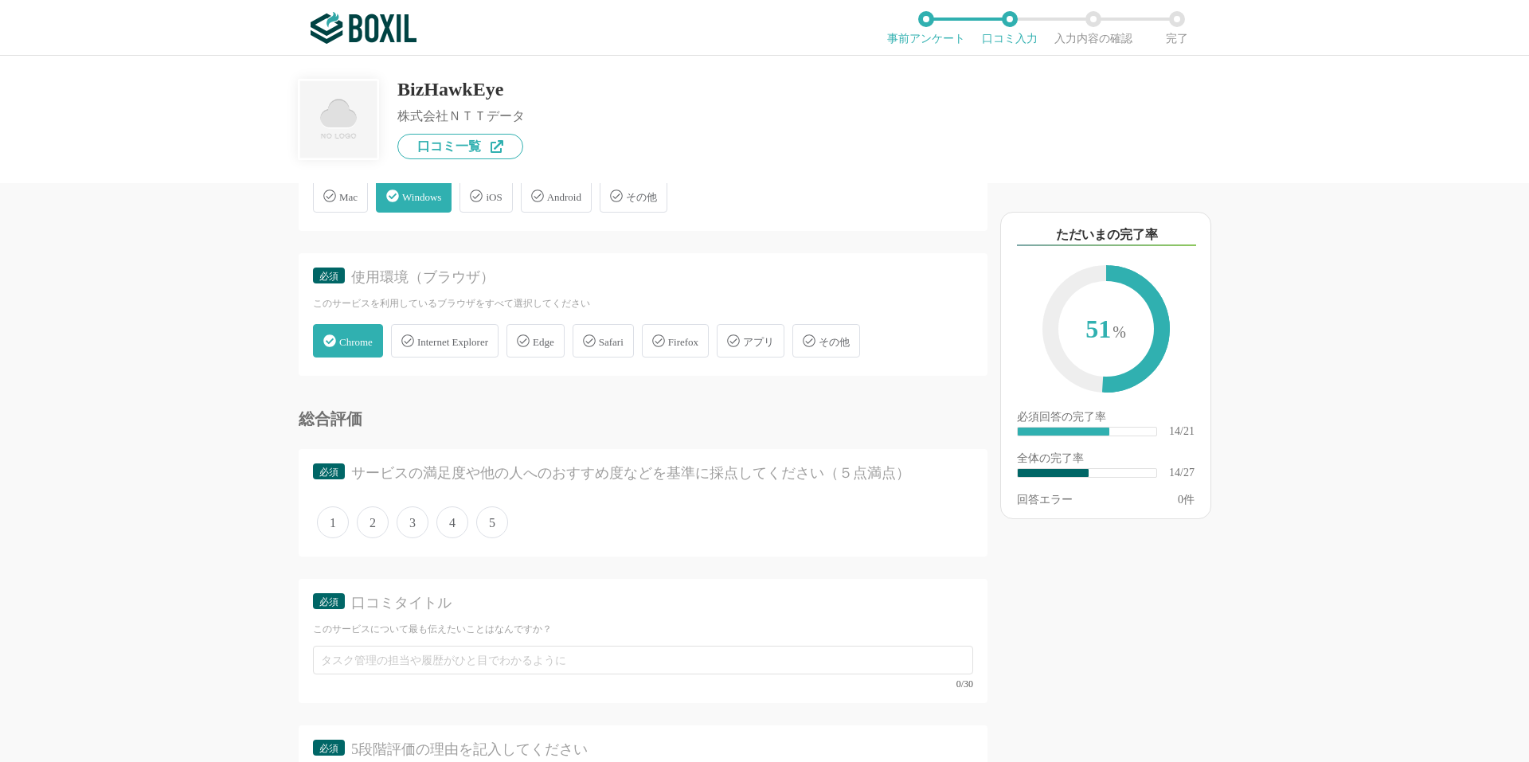
click at [553, 339] on span "Edge" at bounding box center [543, 342] width 21 height 12
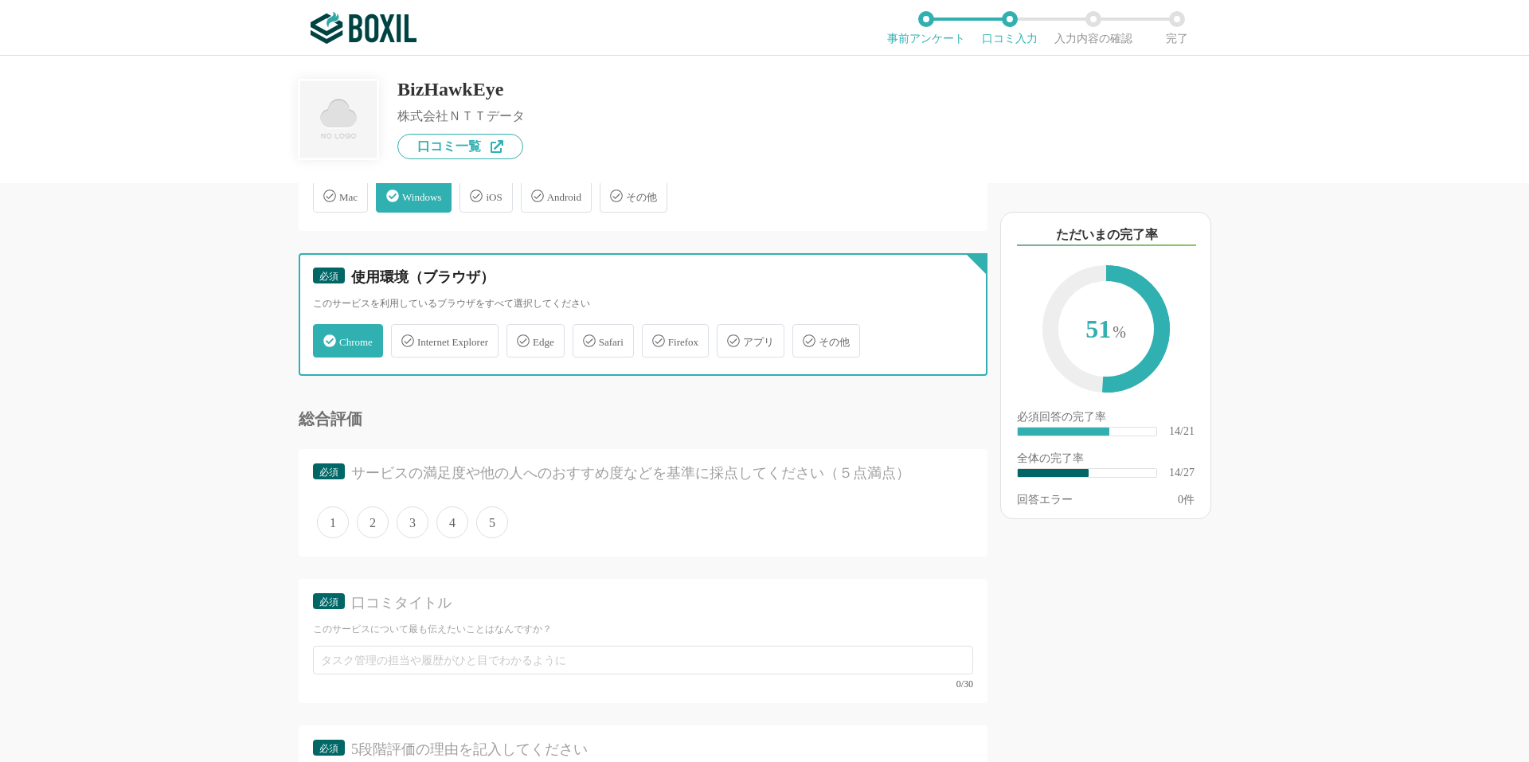
click at [520, 337] on input "Edge" at bounding box center [515, 331] width 10 height 10
checkbox input "true"
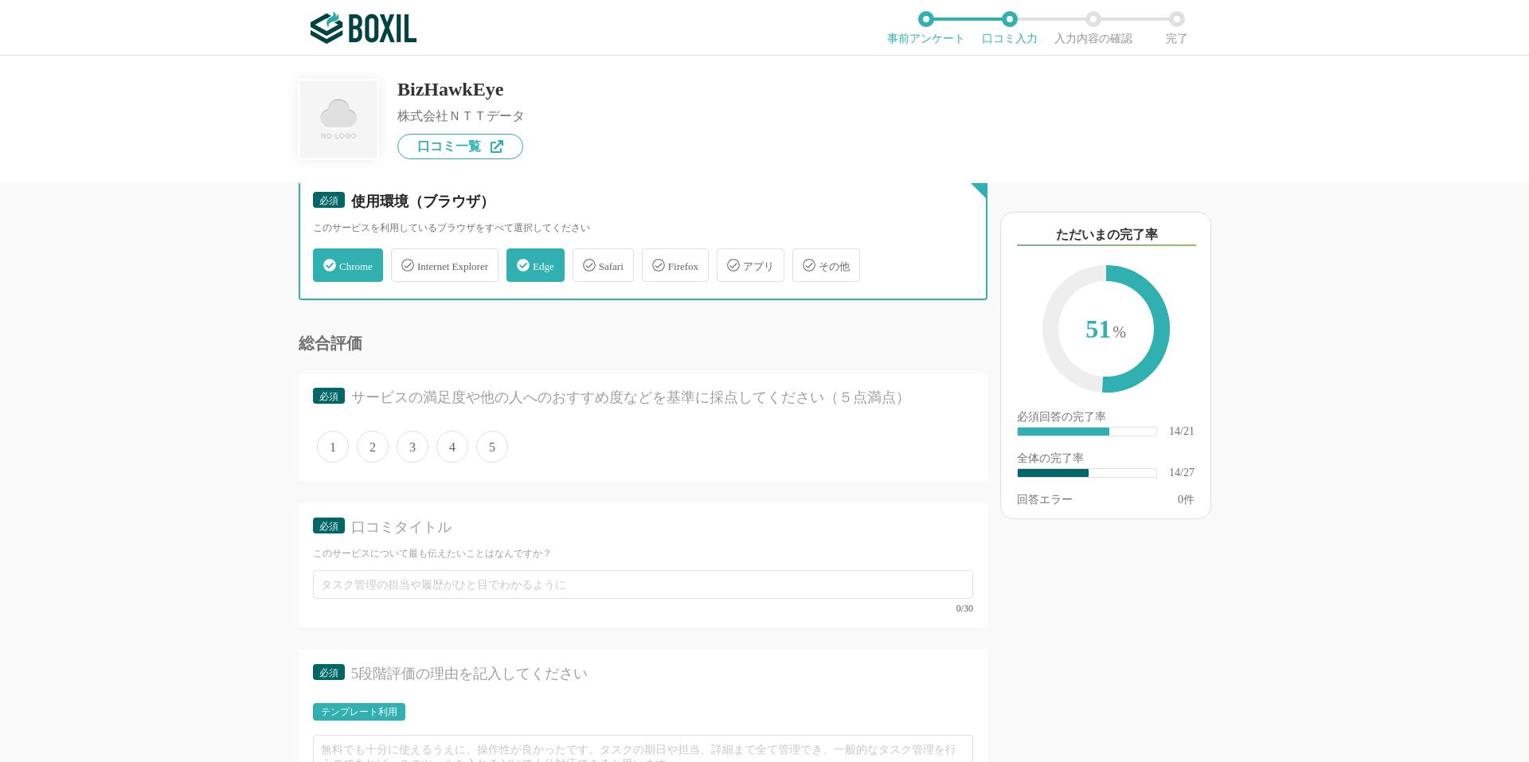
scroll to position [2389, 0]
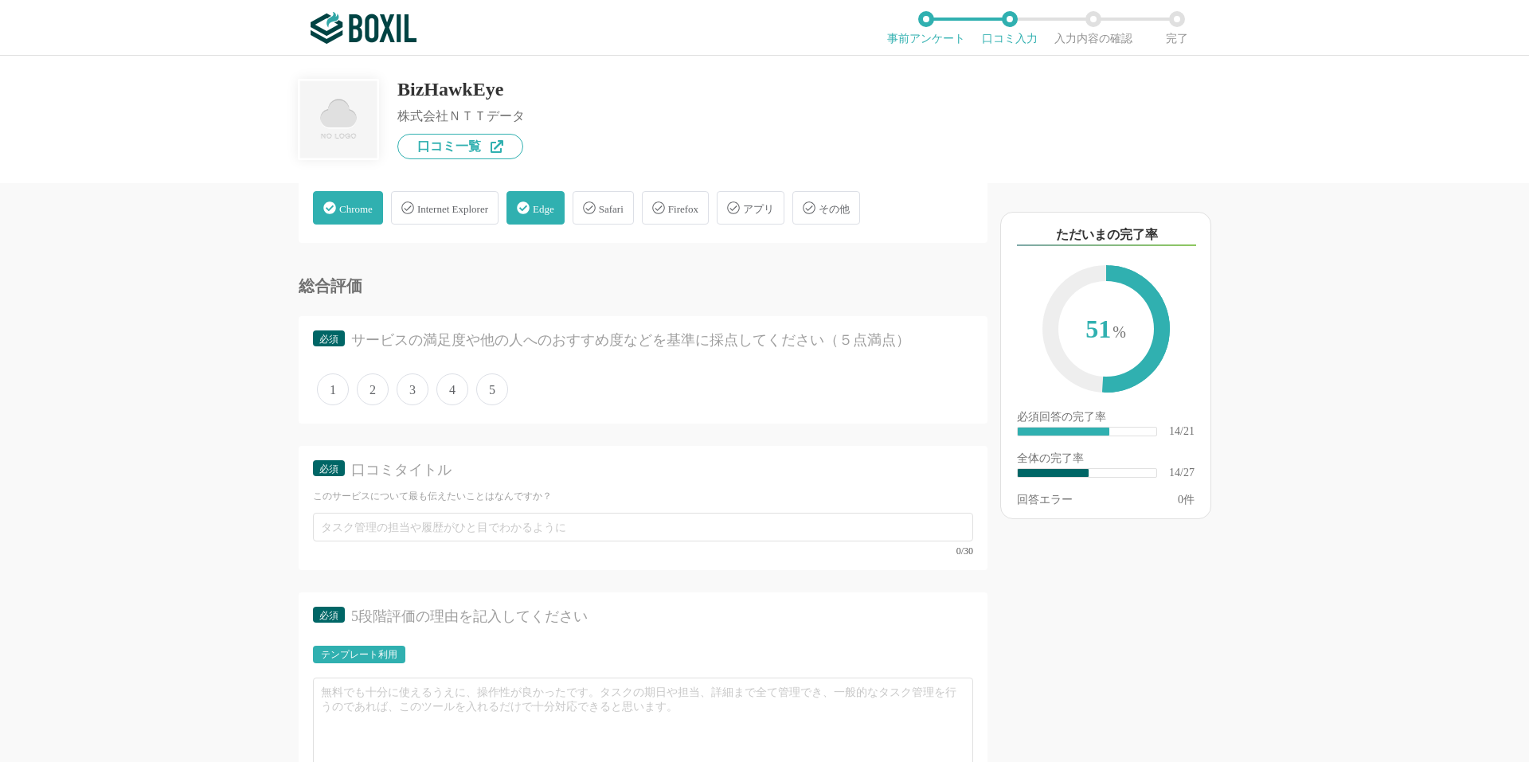
click at [499, 399] on span "5" at bounding box center [492, 389] width 32 height 32
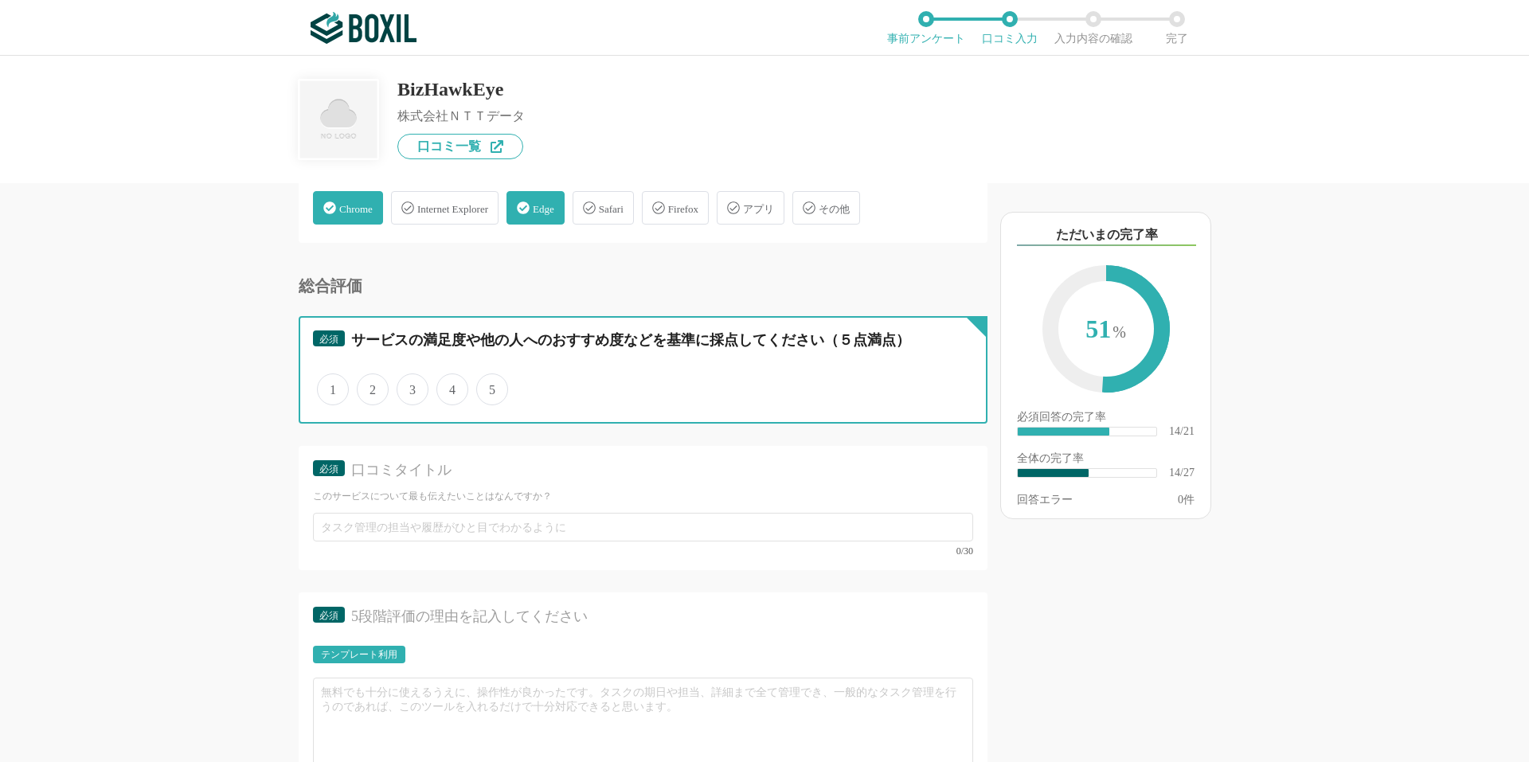
click at [490, 386] on input "5" at bounding box center [485, 381] width 10 height 10
radio input "true"
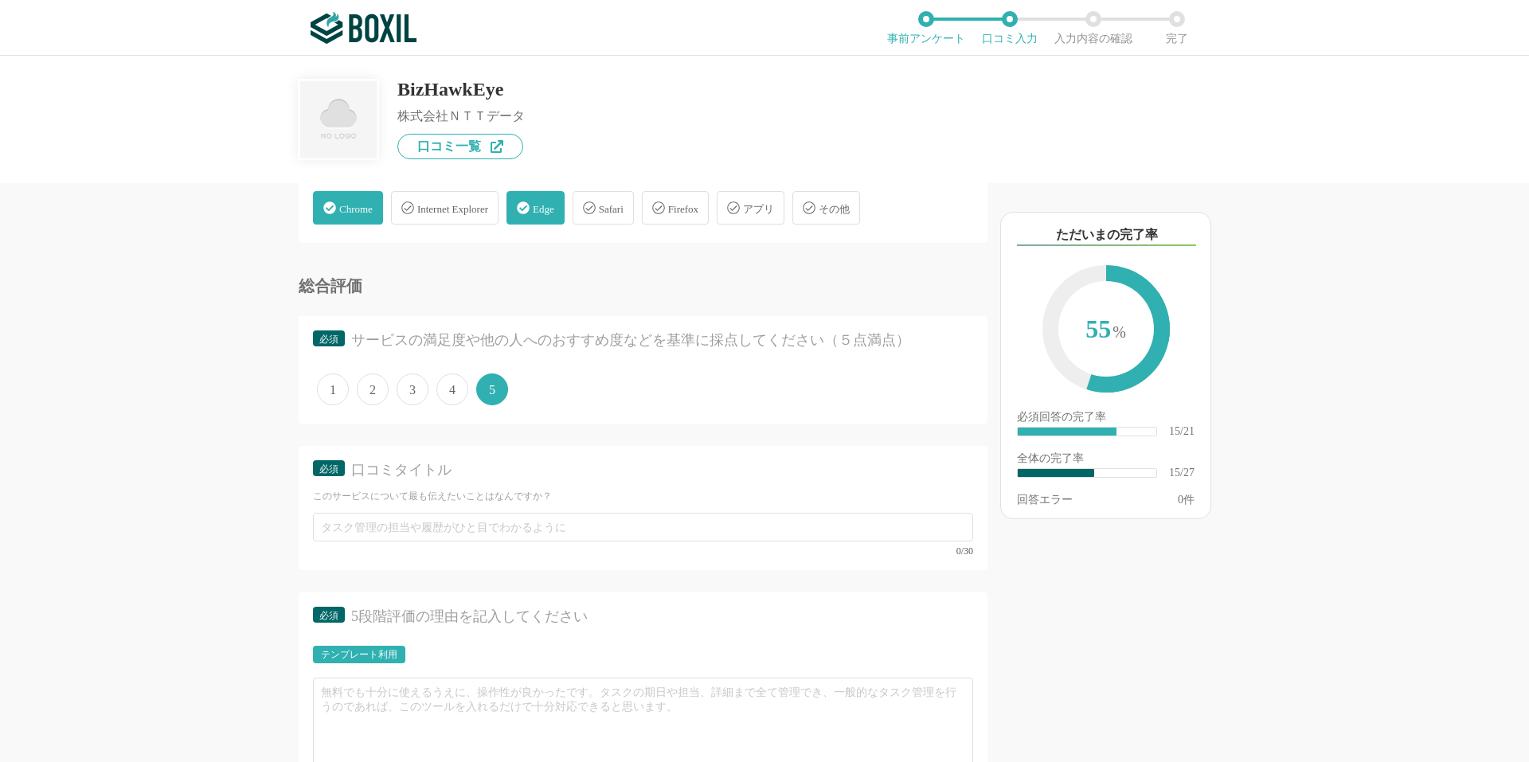
click at [453, 387] on span "4" at bounding box center [452, 389] width 32 height 32
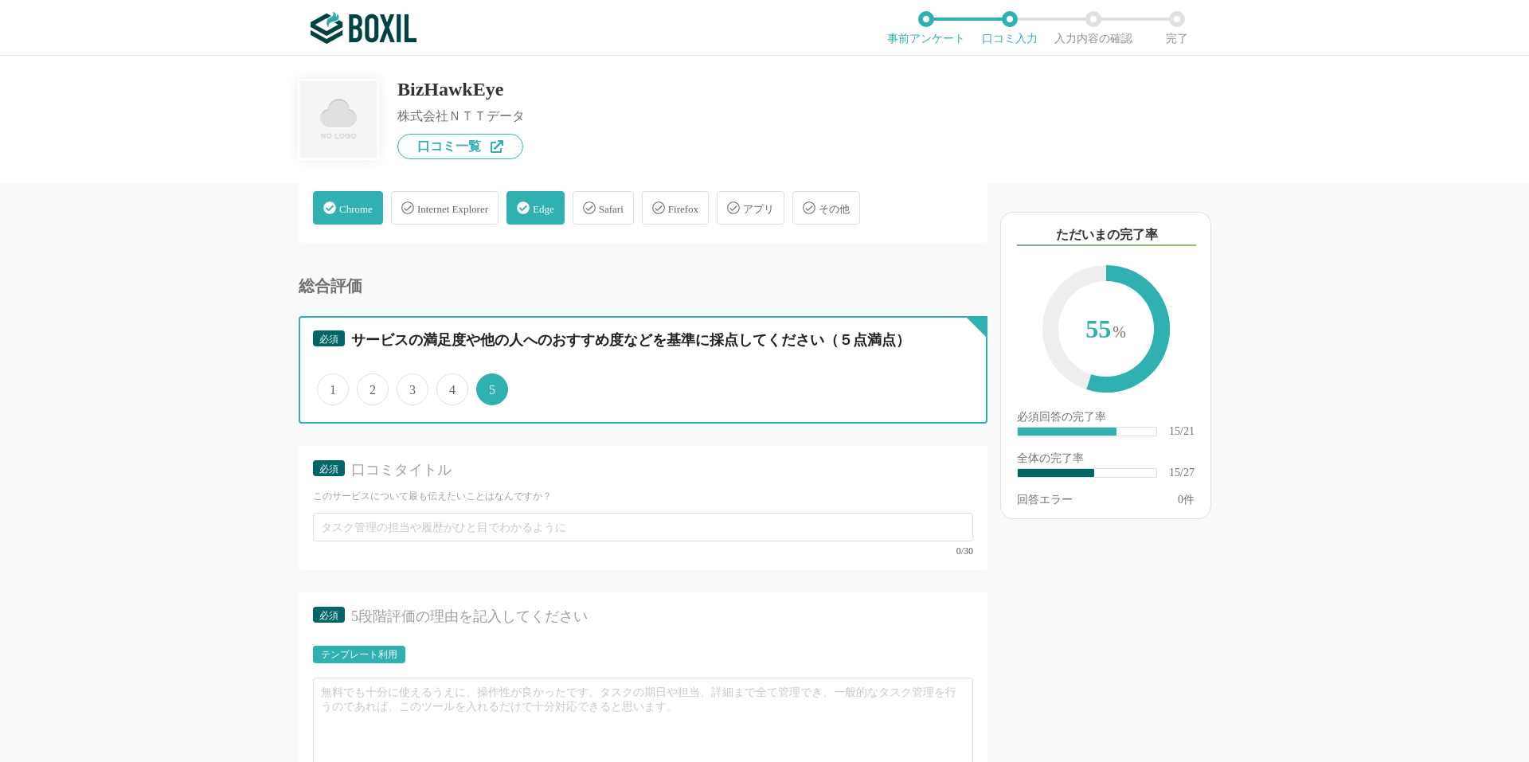
click at [451, 386] on input "4" at bounding box center [445, 381] width 10 height 10
radio input "true"
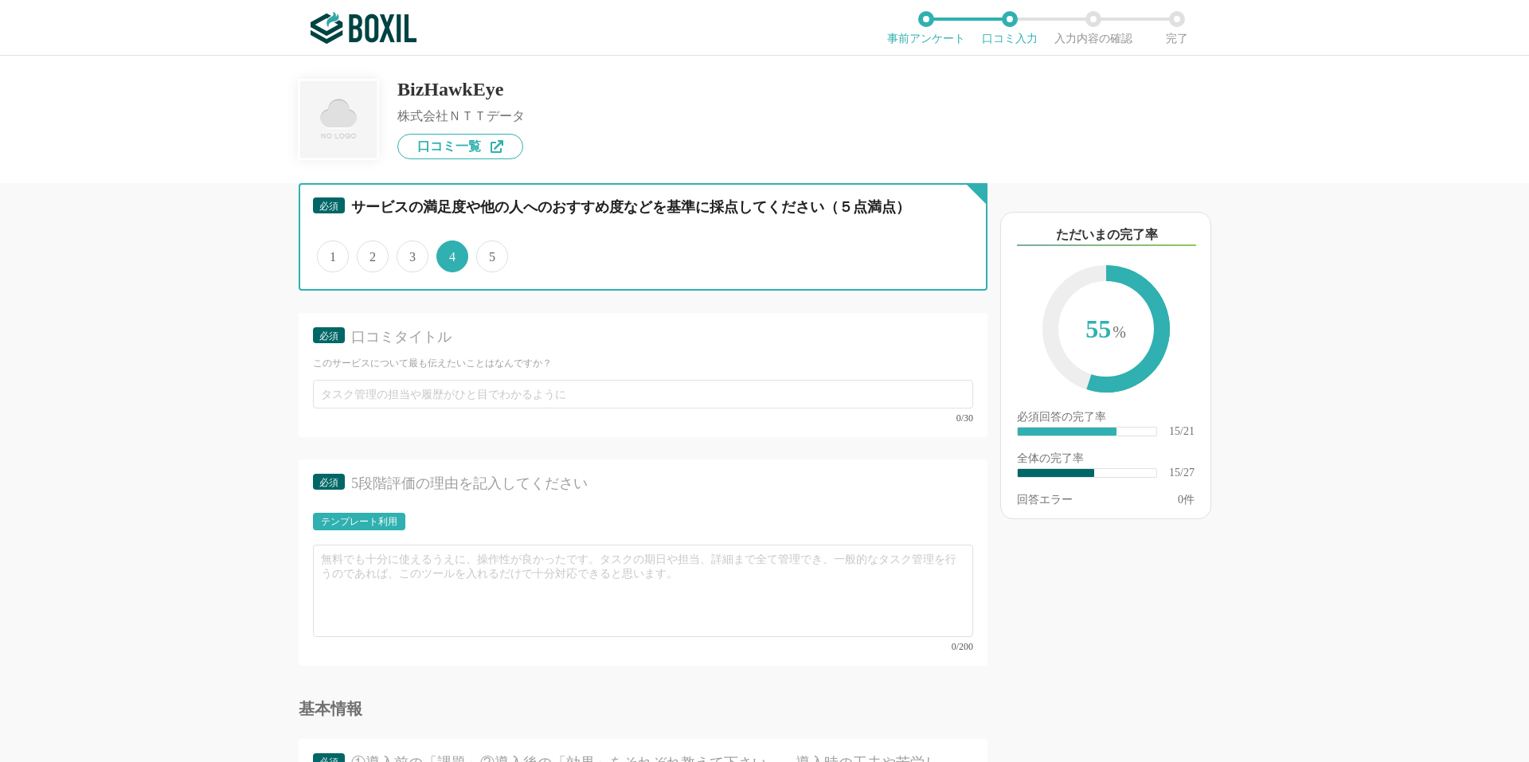
scroll to position [2654, 0]
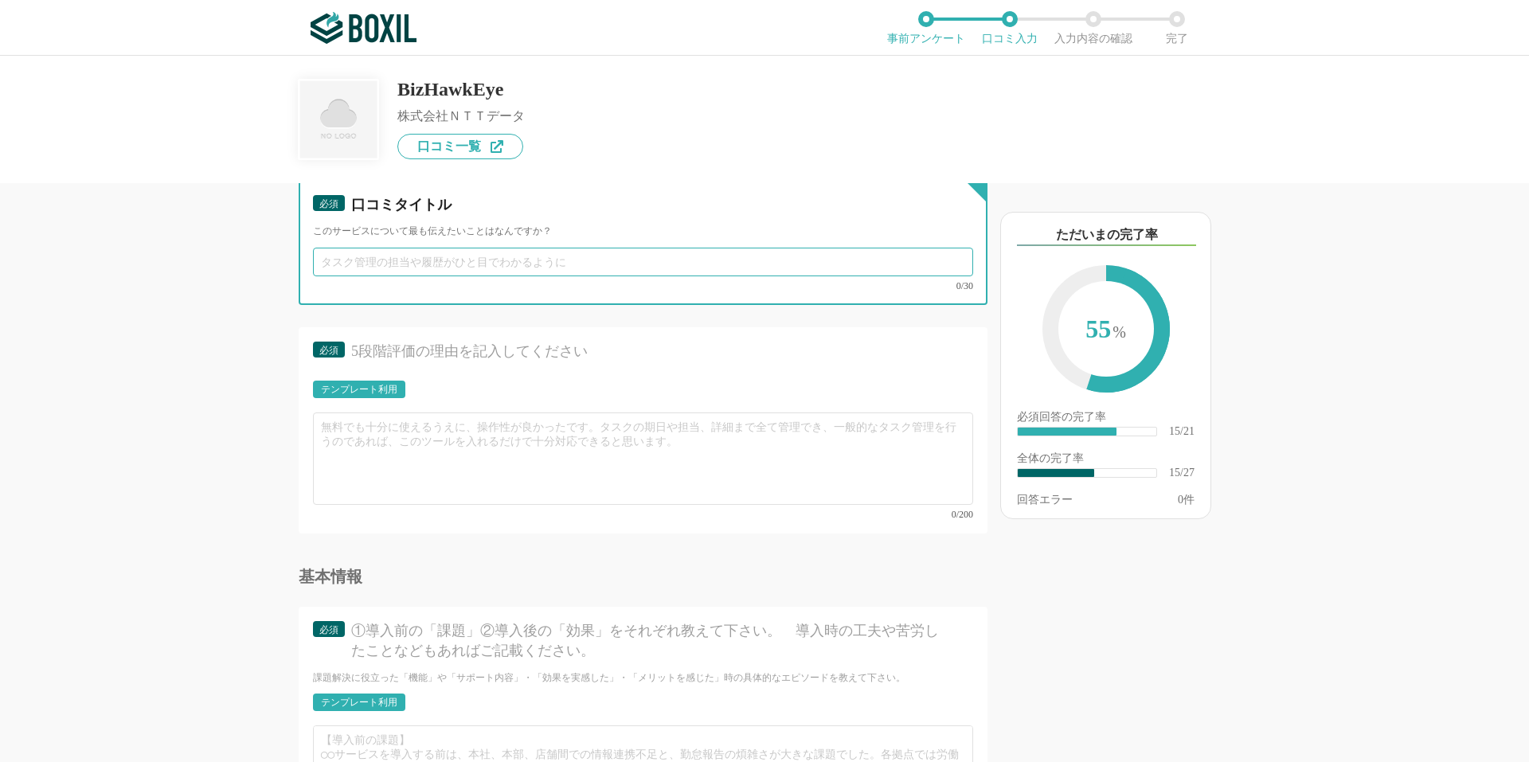
click at [578, 262] on input "text" at bounding box center [643, 262] width 660 height 29
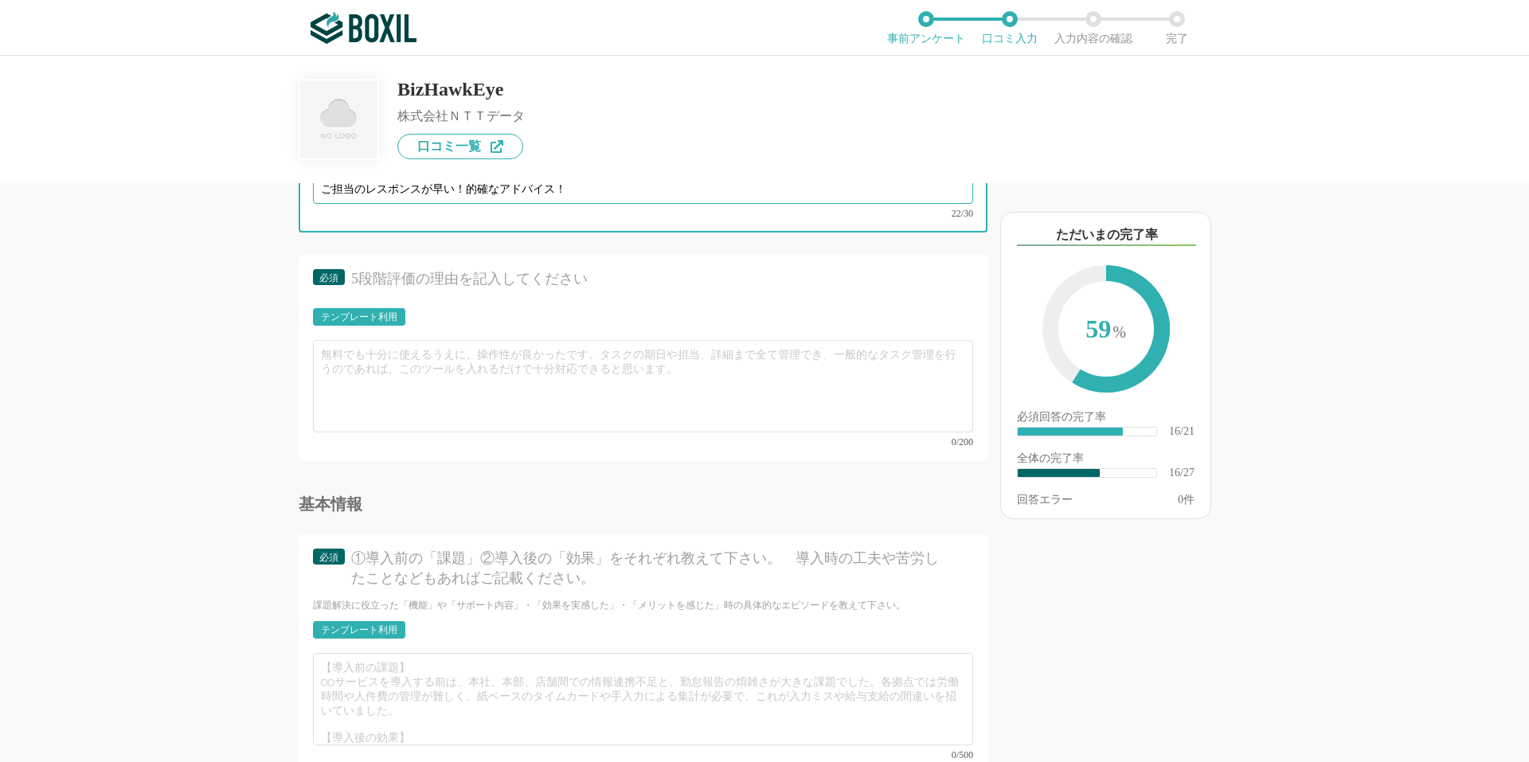
scroll to position [2787, 0]
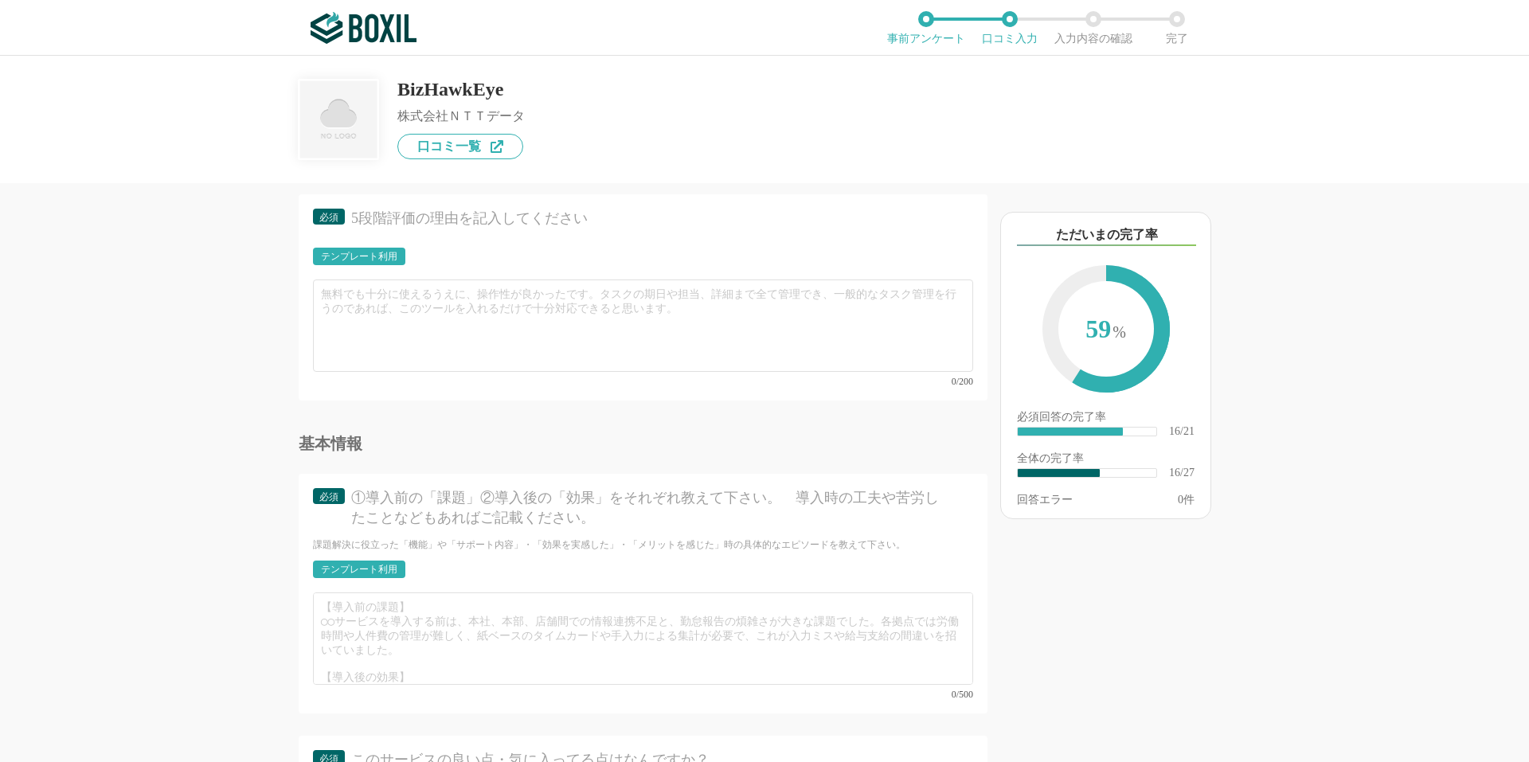
type input "ご担当のレスポンスが早い！的確なアドバイス！"
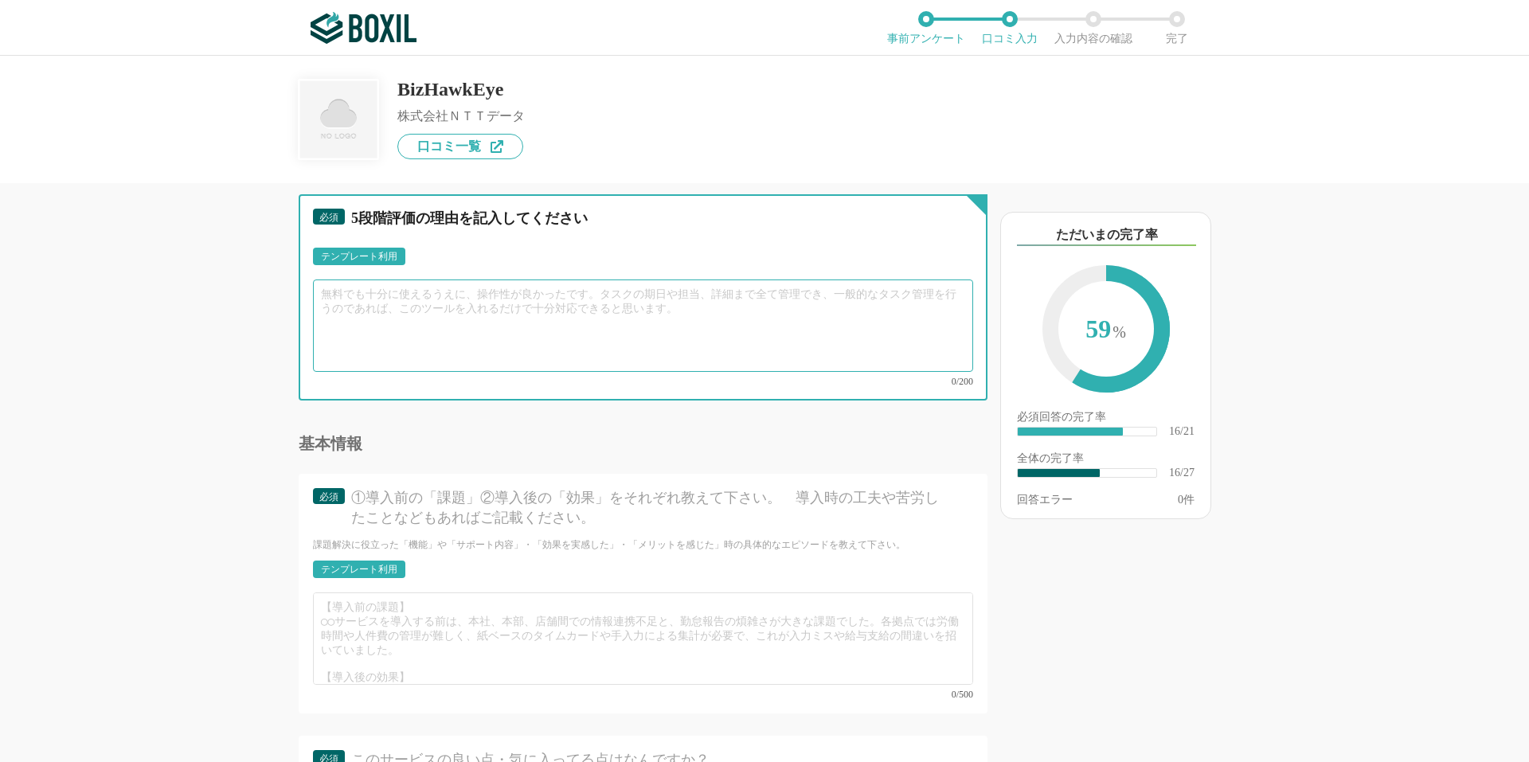
click at [663, 300] on textarea at bounding box center [643, 325] width 660 height 92
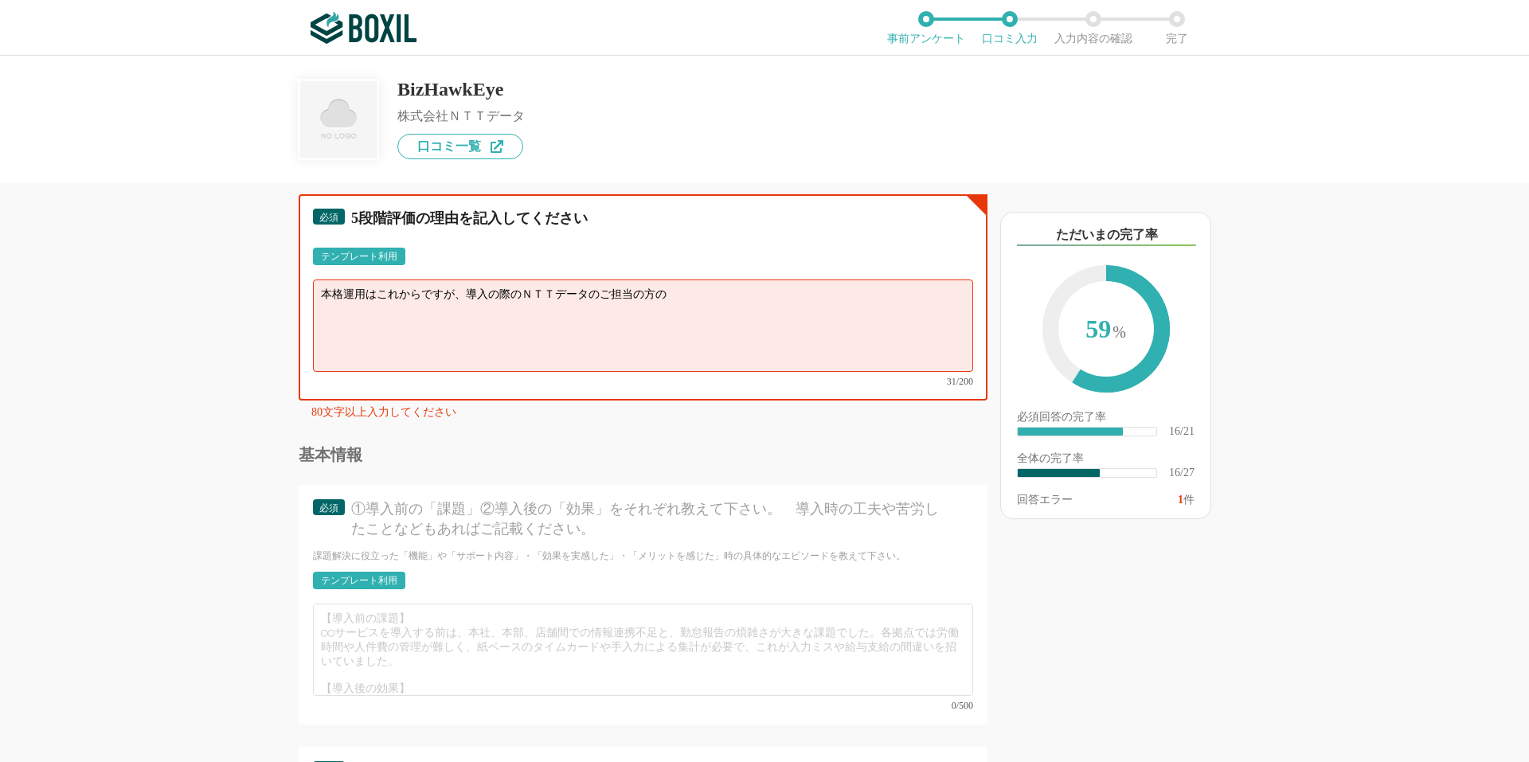
click at [695, 291] on textarea "本格運用はこれからですが、導入の際のＮＴＴデータのご担当の方の" at bounding box center [643, 325] width 660 height 92
click at [740, 291] on textarea "本格運用はこれからですが、導入の際のＮＴＴデータのご担当の方の対応がすごくよかったです。" at bounding box center [643, 325] width 660 height 92
click at [733, 291] on textarea "本格運用はこれからですが、導入の際のＮＴＴデータのご担当の方の対応がすごくよかったです。" at bounding box center [643, 325] width 660 height 92
drag, startPoint x: 803, startPoint y: 292, endPoint x: 815, endPoint y: 290, distance: 12.2
click at [808, 292] on textarea "本格運用はこれからですが、導入の際のＮＴＴデータのご担当の方の対応が大変よかったです。" at bounding box center [643, 325] width 660 height 92
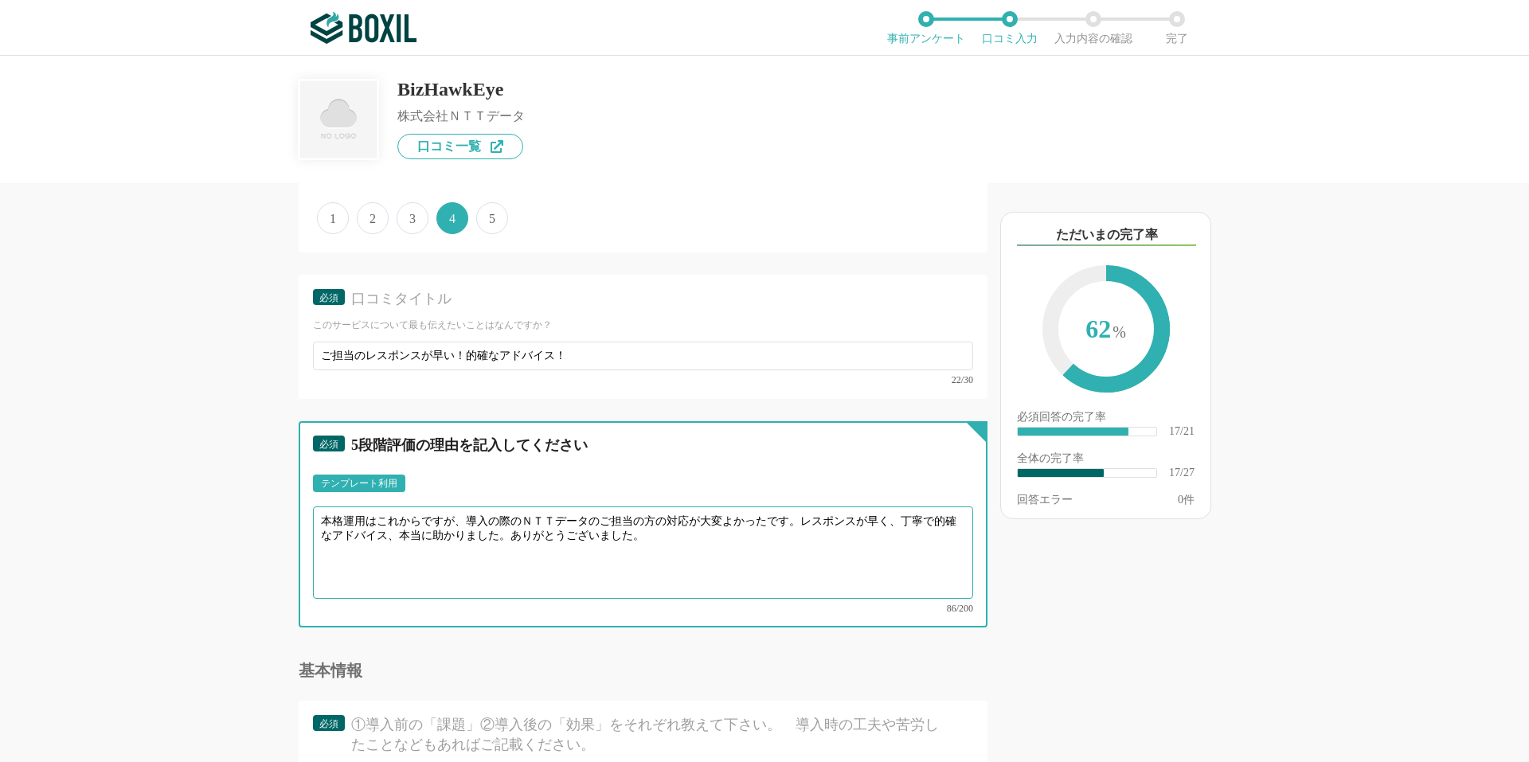
scroll to position [2522, 0]
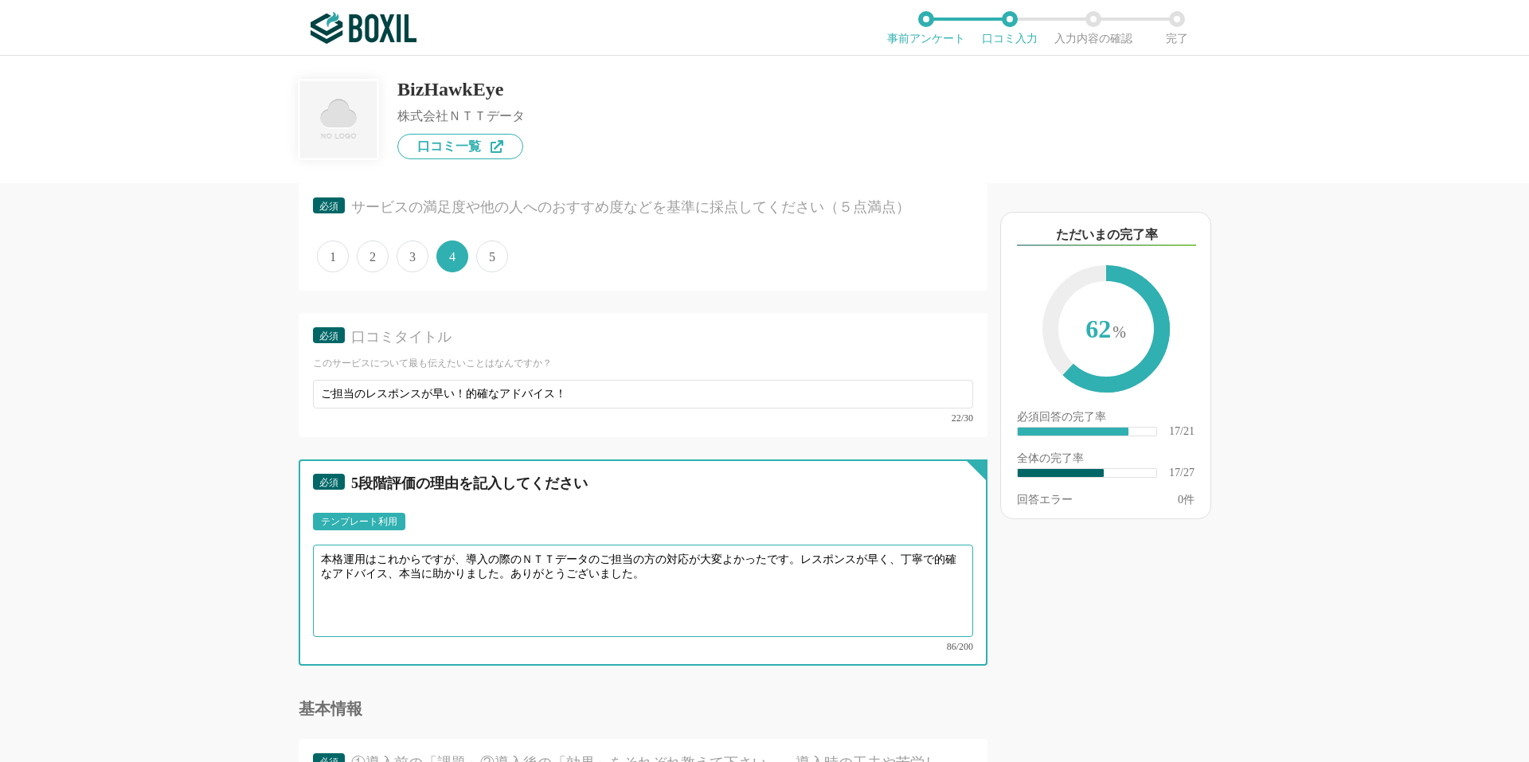
drag, startPoint x: 521, startPoint y: 572, endPoint x: 662, endPoint y: 575, distance: 141.8
click at [662, 575] on textarea "本格運用はこれからですが、導入の際のＮＴＴデータのご担当の方の対応が大変よかったです。レスポンスが早く、丁寧で的確なアドバイス、本当に助かりました。ありがとう…" at bounding box center [643, 591] width 660 height 92
click at [666, 572] on textarea "本格運用はこれからですが、導入の際のＮＴＴデータのご担当の方の対応が大変よかったです。レスポンスが早く、丁寧で的確なアドバイス、本当に助かりました。ありがとう…" at bounding box center [643, 591] width 660 height 92
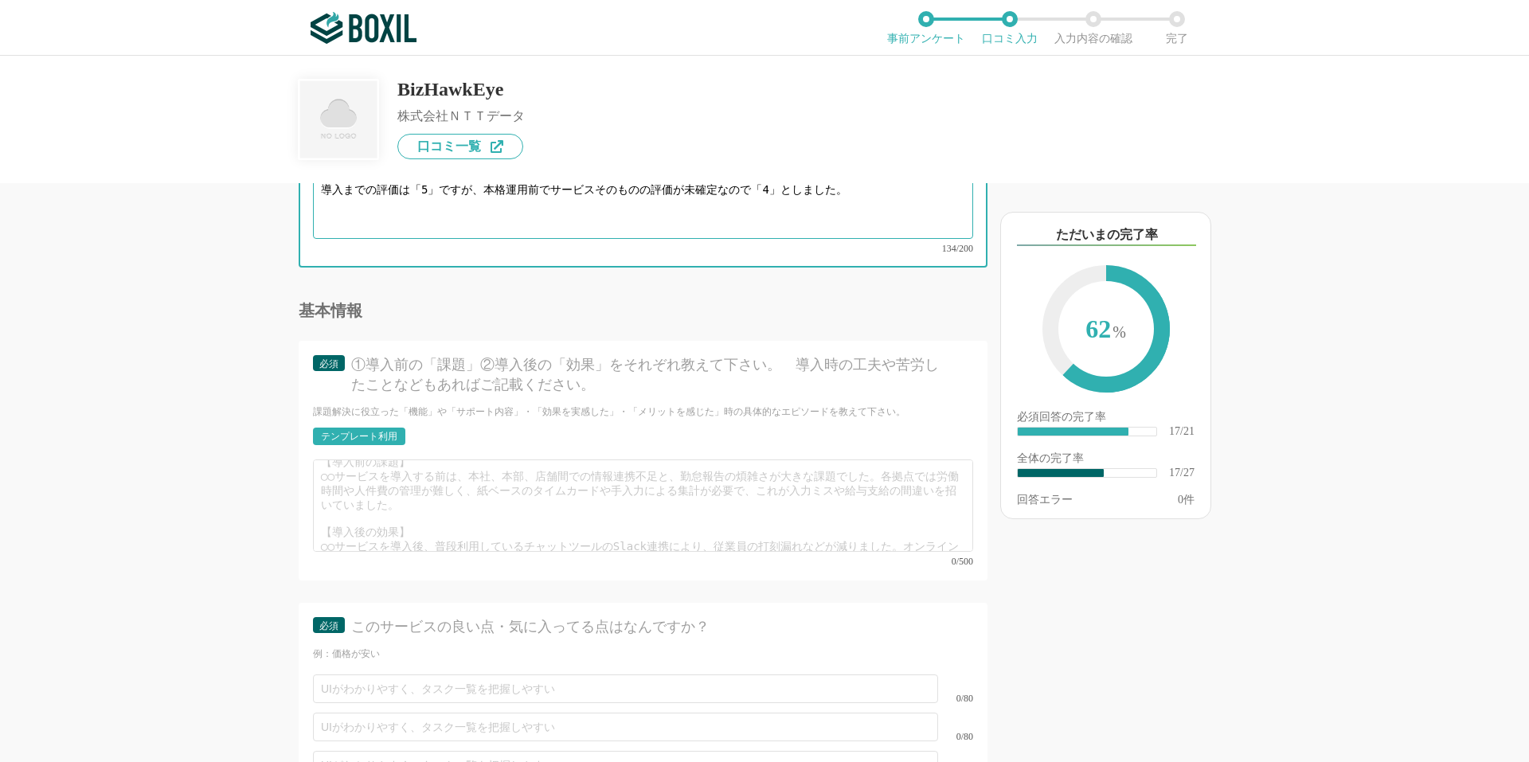
scroll to position [0, 0]
type textarea "本格運用はこれからですが、導入の際のＮＴＴデータのご担当の方の対応が大変よかったです。レスポンスが早く、丁寧で的確なアドバイス、本当に助かりました。ありがとう…"
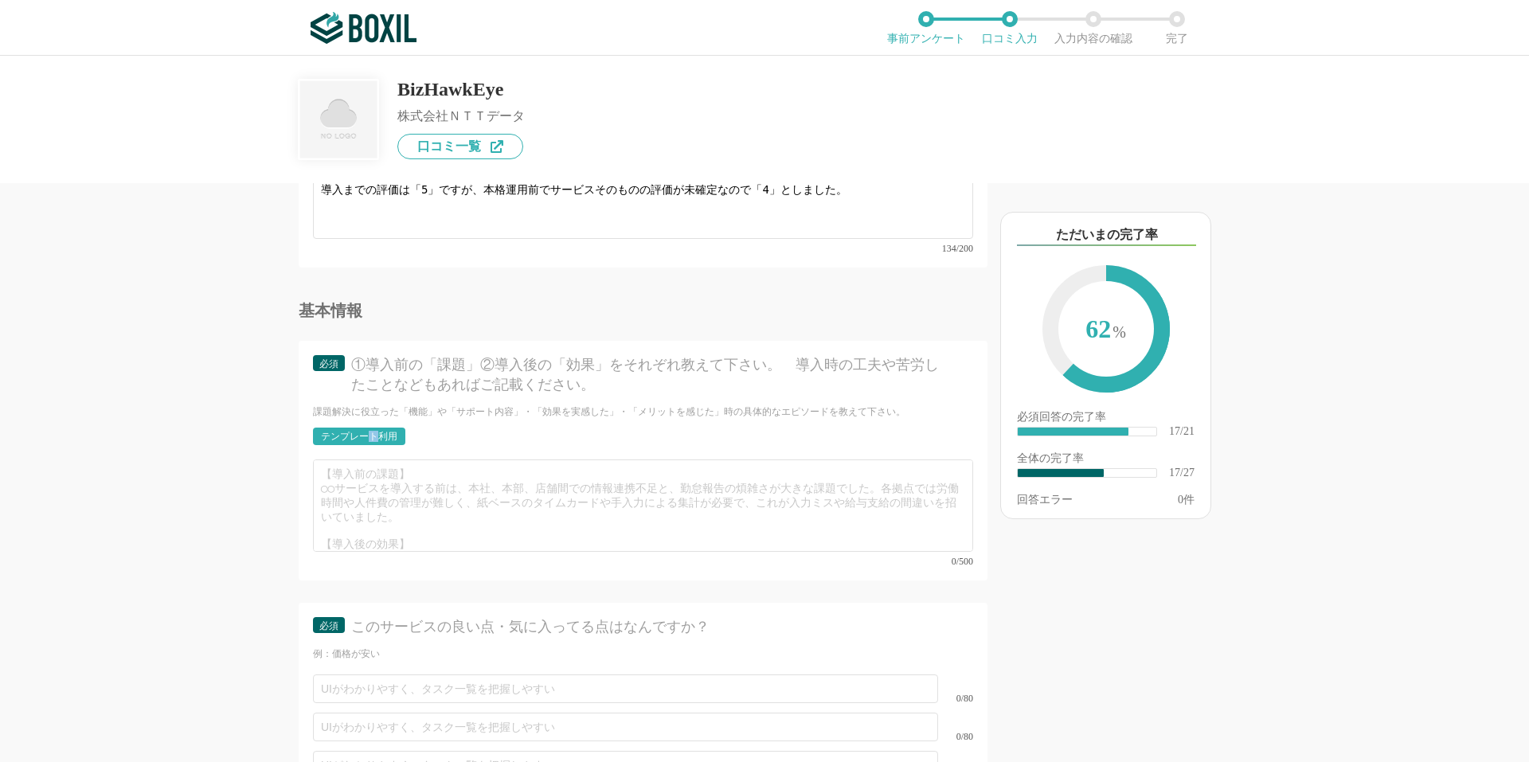
click at [377, 432] on div "テンプレート利用" at bounding box center [359, 437] width 76 height 10
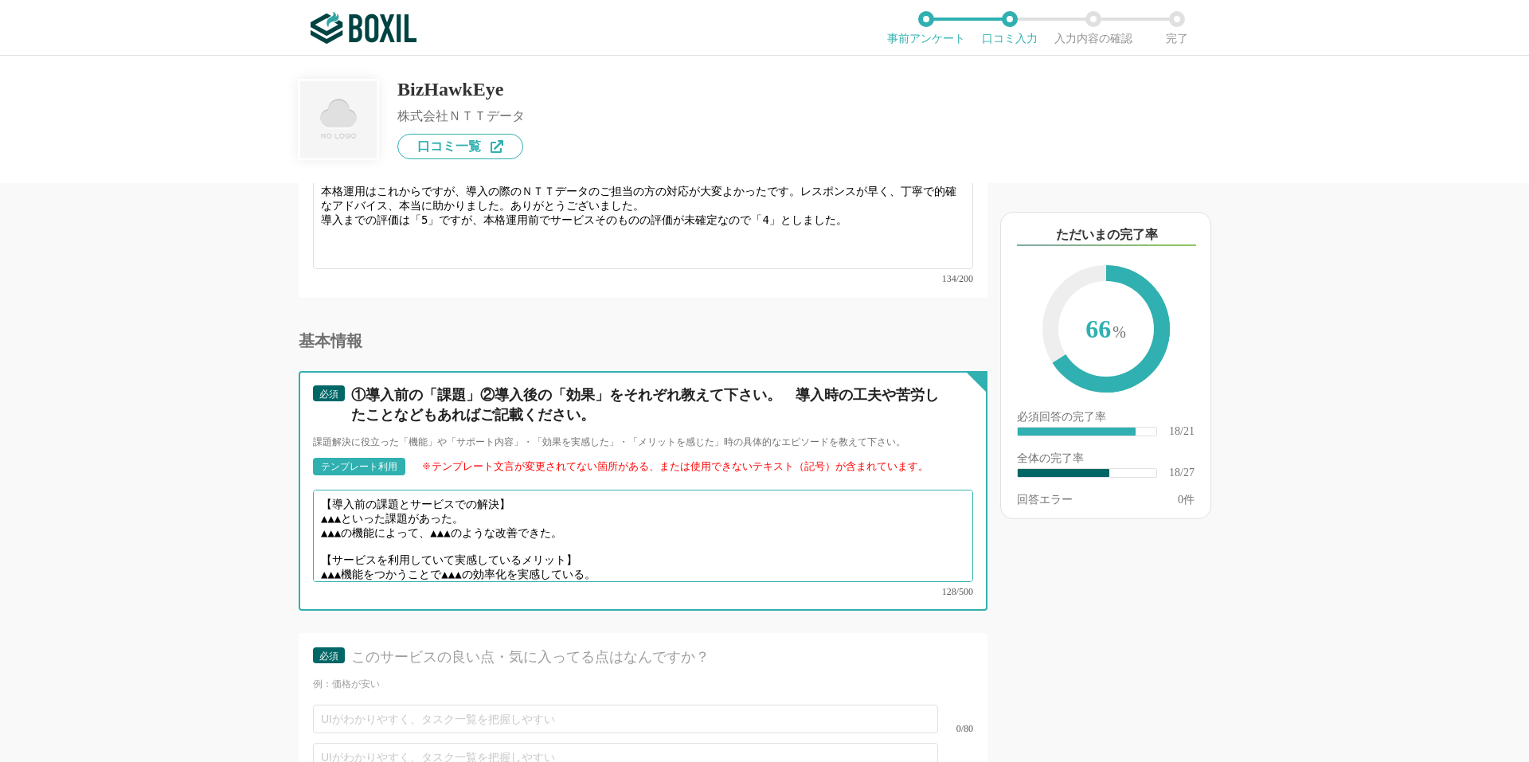
click at [356, 507] on textarea "【導入前の課題とサービスでの解決】 ▲▲▲といった課題があった。 ▲▲▲の機能によって、▲▲▲のような改善できた。 【サービスを利用していて実感しているメリッ…" at bounding box center [643, 536] width 660 height 92
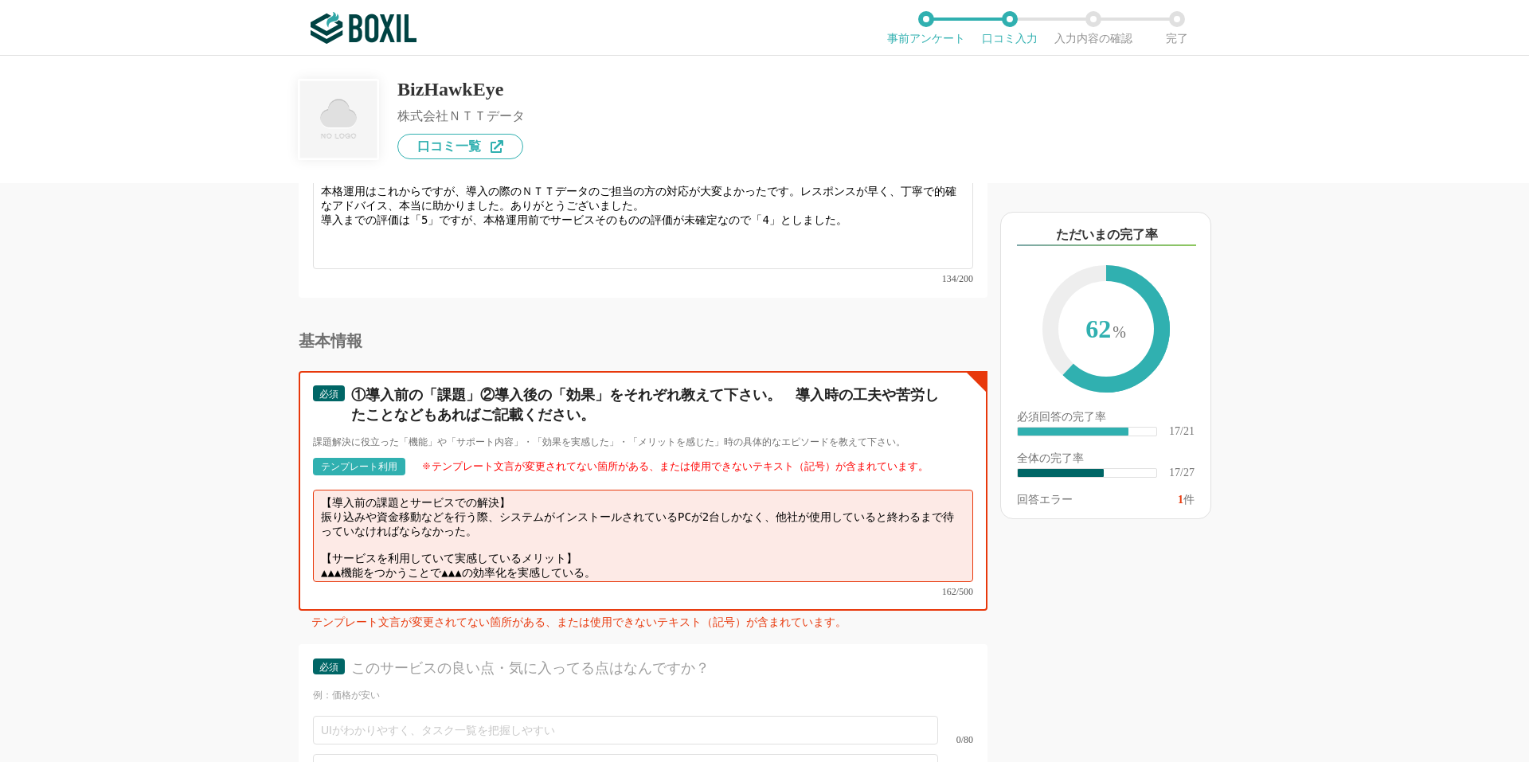
scroll to position [11, 0]
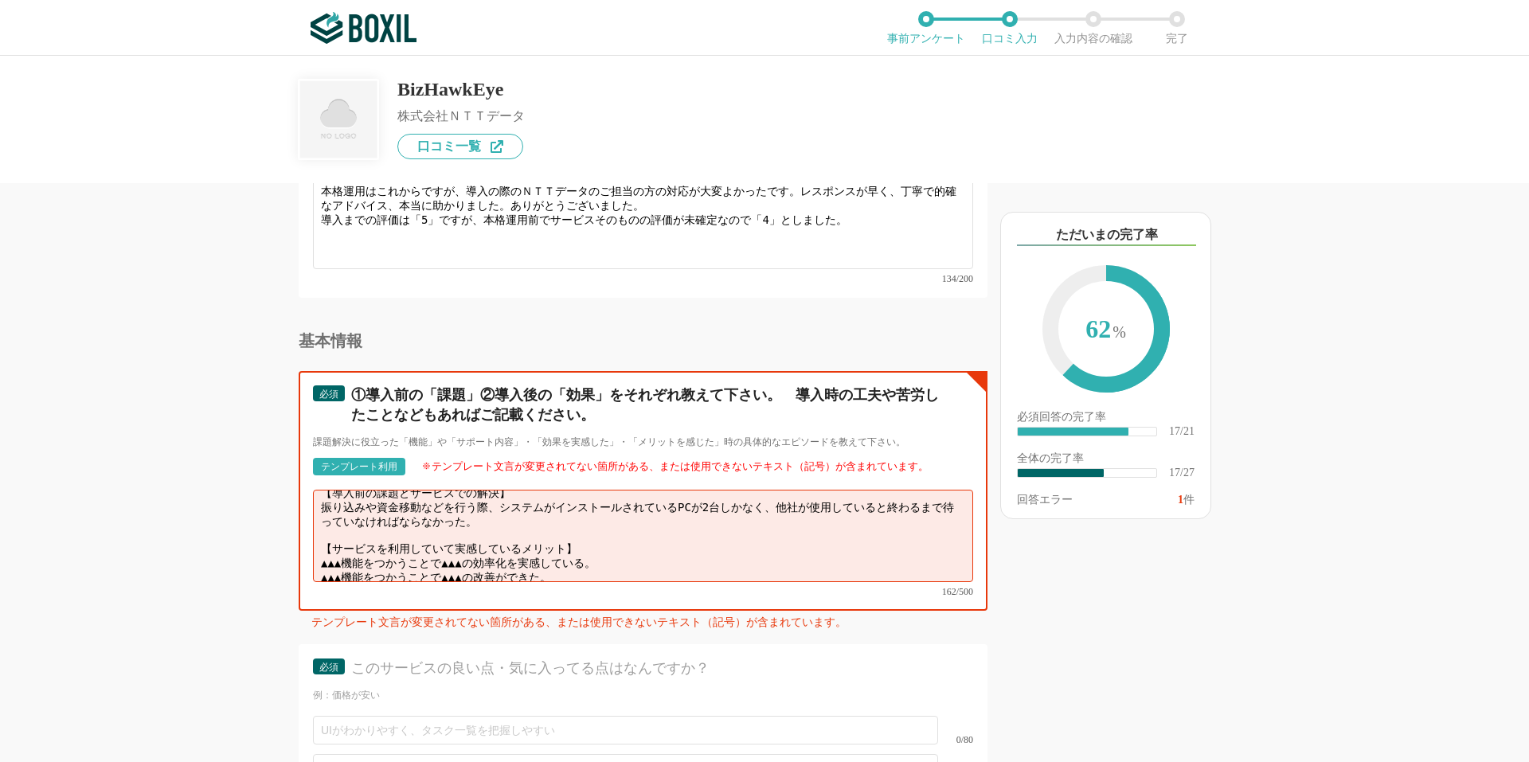
drag, startPoint x: 321, startPoint y: 541, endPoint x: 607, endPoint y: 541, distance: 285.9
click at [607, 541] on textarea "【導入前の課題とサービスでの解決】 振り込みや資金移動などを行う際、システムがインストールされているPCが2台しかなく、他社が使用していると終わるまで待ってい…" at bounding box center [643, 536] width 660 height 92
click at [683, 534] on textarea "【導入前の課題とサービスでの解決】 振り込みや資金移動などを行う際、システムがインストールされているPCが2台しかなく、他社が使用していると終わるまで待ってい…" at bounding box center [643, 536] width 660 height 92
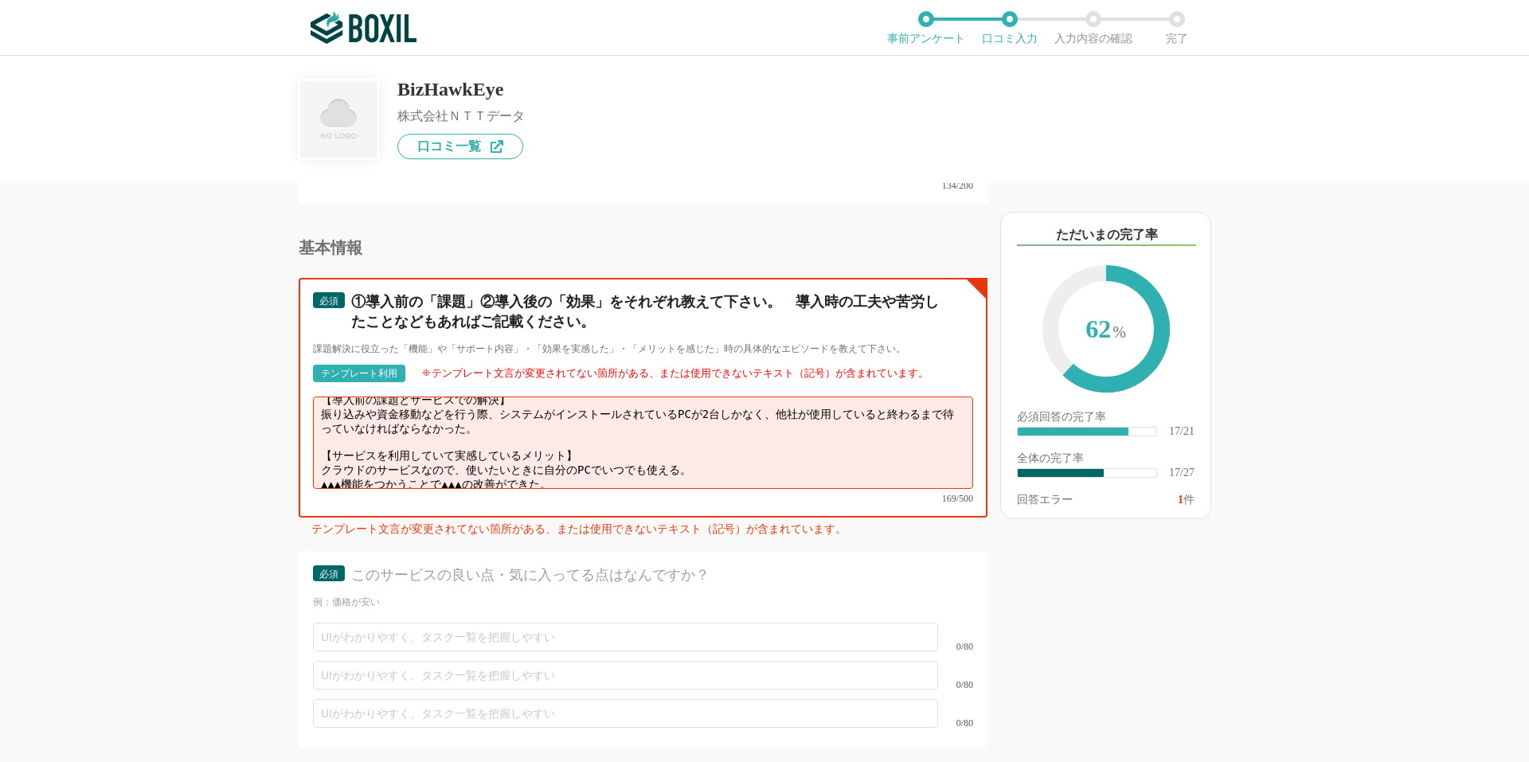
scroll to position [3022, 0]
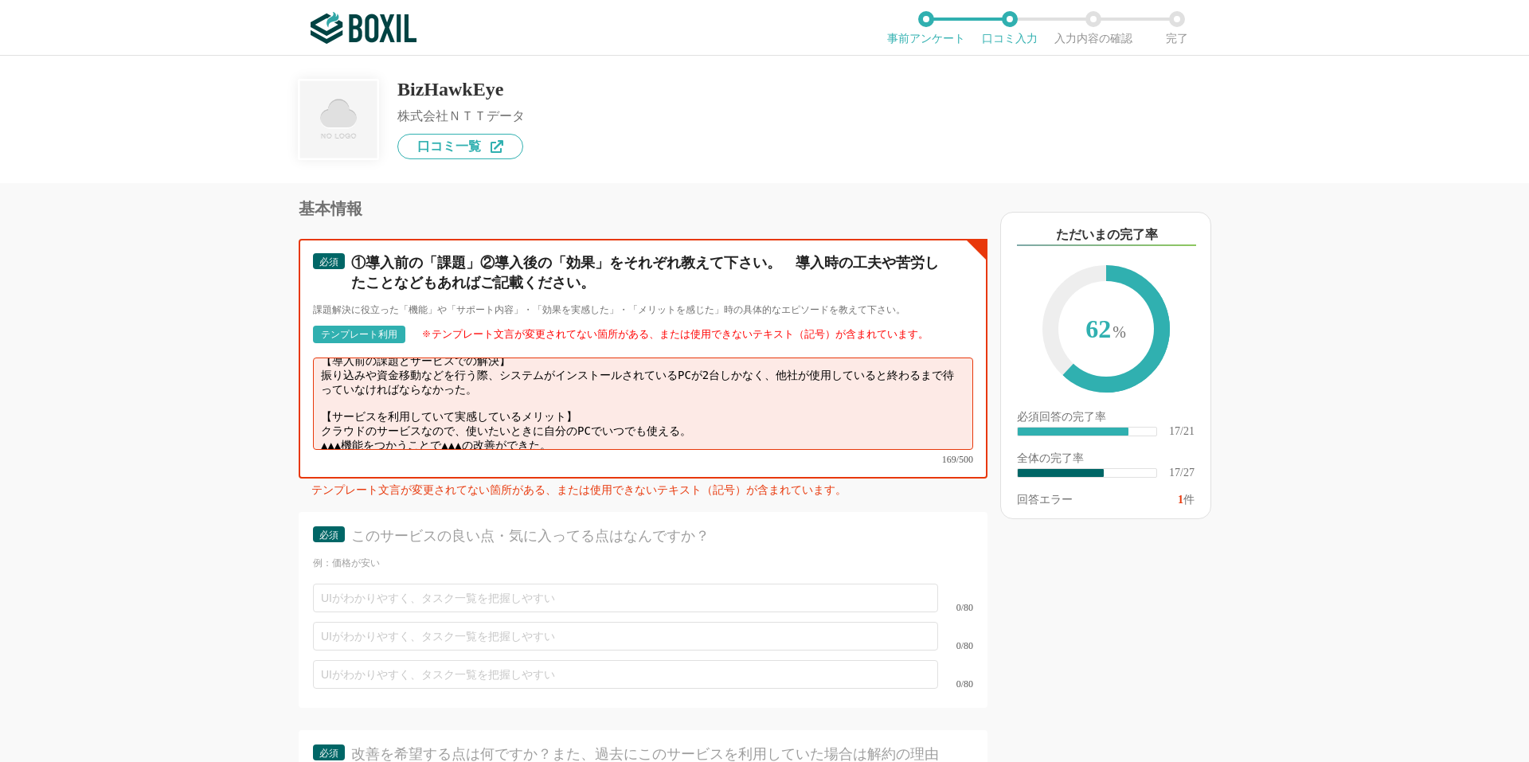
drag, startPoint x: 580, startPoint y: 416, endPoint x: 303, endPoint y: 416, distance: 277.1
click at [303, 416] on div "必須 ①導入前の「課題」②導入後の「効果」をそれぞれ教えて下さい。　導入時の工夫や苦労したことなどもあればご記載ください。 課題解決に役立った「機能」や「サポ…" at bounding box center [643, 359] width 689 height 240
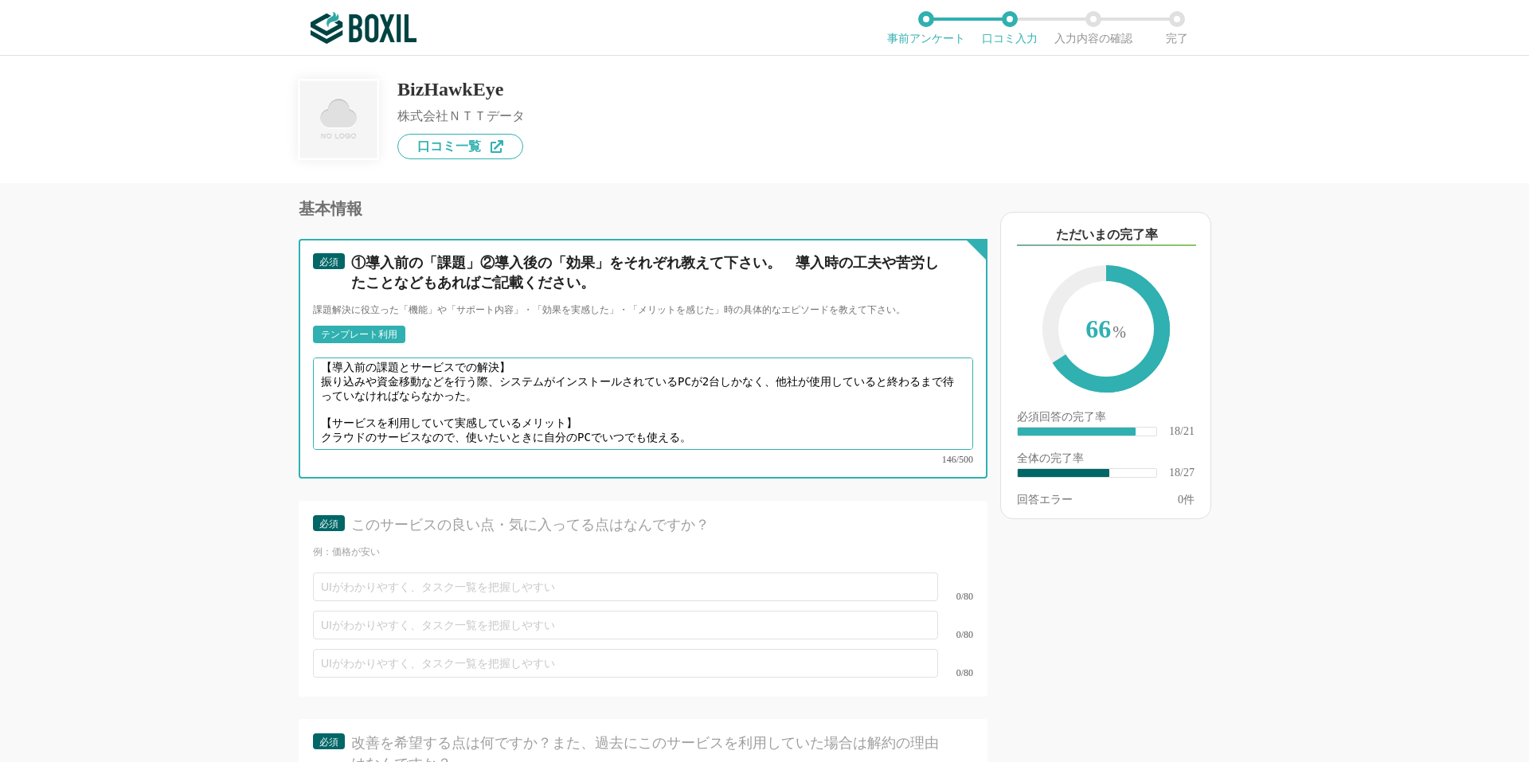
scroll to position [0, 0]
drag, startPoint x: 666, startPoint y: 417, endPoint x: 694, endPoint y: 420, distance: 27.3
click at [694, 420] on textarea "【導入前の課題とサービスでの解決】 振り込みや資金移動などを行う際、システムがインストールされているPCが2台しかなく、他社が使用していると終わるまで待ってい…" at bounding box center [643, 404] width 660 height 92
click at [849, 416] on textarea "【導入前の課題とサービスでの解決】 振り込みや資金移動などを行う際、システムがインストールされているPCが2台しかなく、他社が使用していると終わるまで待ってい…" at bounding box center [643, 404] width 660 height 92
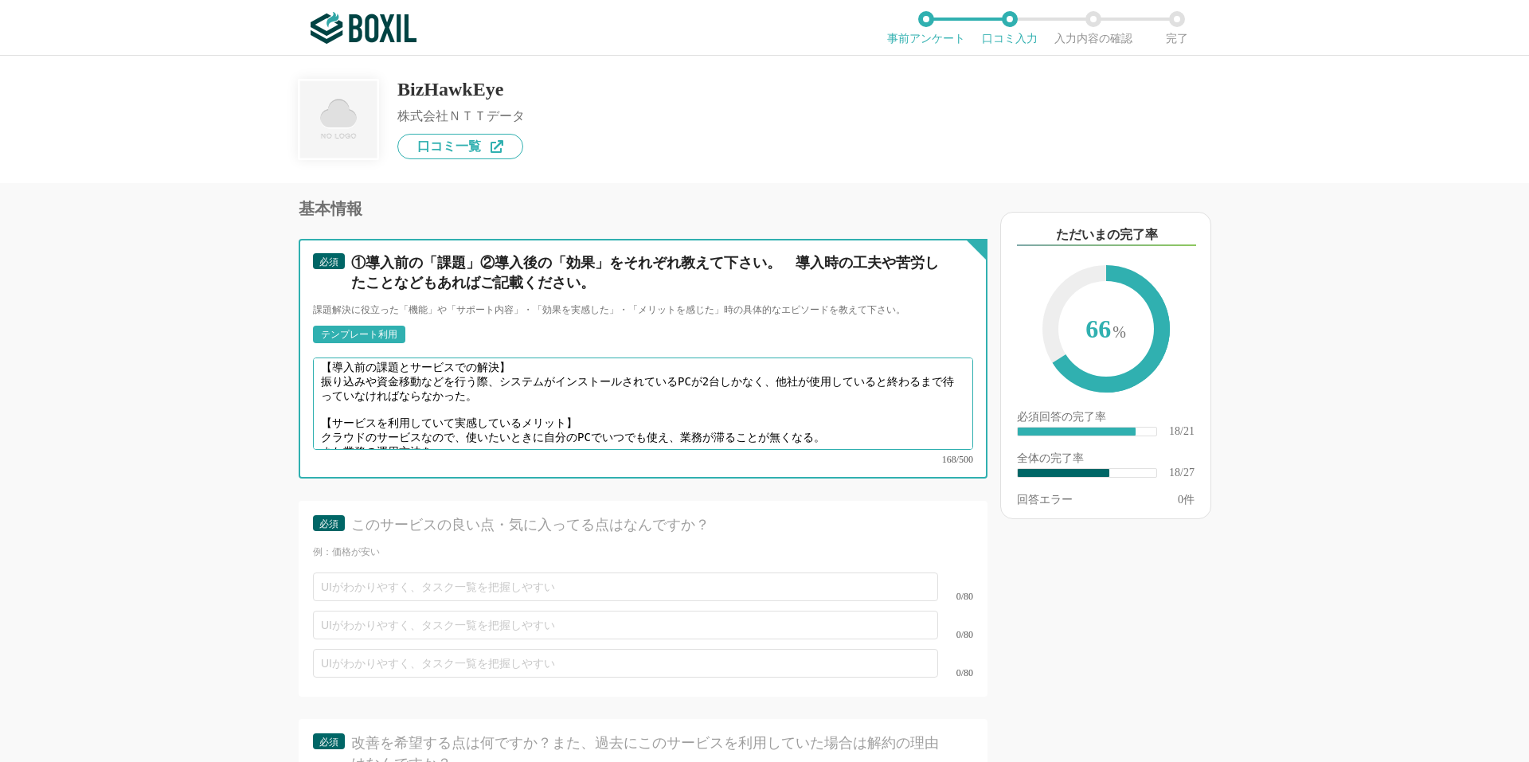
click at [342, 424] on textarea "【導入前の課題とサービスでの解決】 振り込みや資金移動などを行う際、システムがインストールされているPCが2台しかなく、他社が使用していると終わるまで待ってい…" at bounding box center [643, 404] width 660 height 92
click at [587, 423] on textarea "【導入前の課題とサービスでの解決】 振り込みや資金移動などを行う際、システムがインストールされているPCが2台しかなく、他社が使用していると終わるまで待ってい…" at bounding box center [643, 404] width 660 height 92
click at [491, 420] on textarea "【導入前の課題とサービスでの解決】 振り込みや資金移動などを行う際、システムがインストールされているPCが2台しかなく、他社が使用していると終わるまで待ってい…" at bounding box center [643, 404] width 660 height 92
drag, startPoint x: 557, startPoint y: 422, endPoint x: 636, endPoint y: 415, distance: 79.9
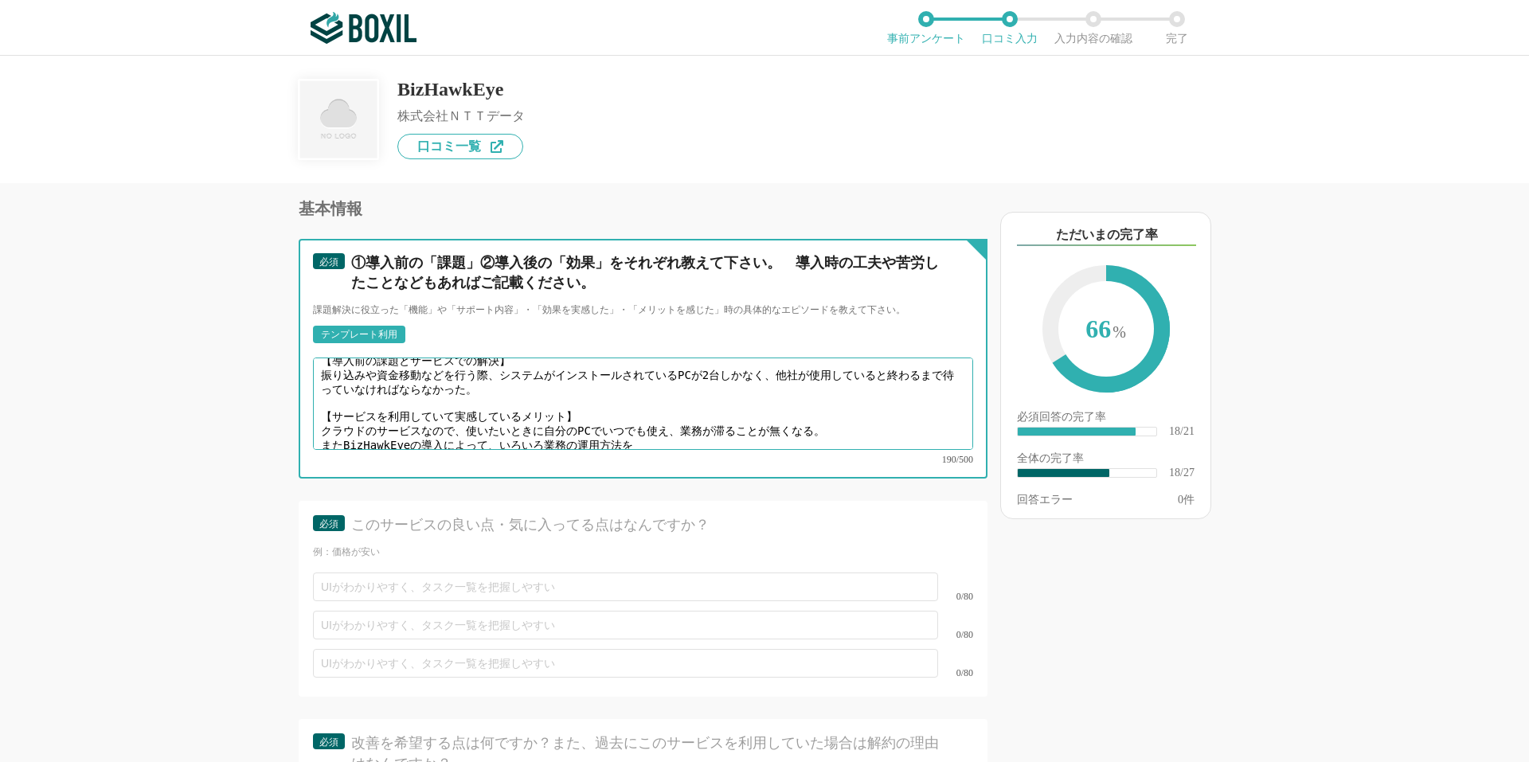
click at [636, 415] on textarea "【導入前の課題とサービスでの解決】 振り込みや資金移動などを行う際、システムがインストールされているPCが2台しかなく、他社が使用していると終わるまで待ってい…" at bounding box center [643, 404] width 660 height 92
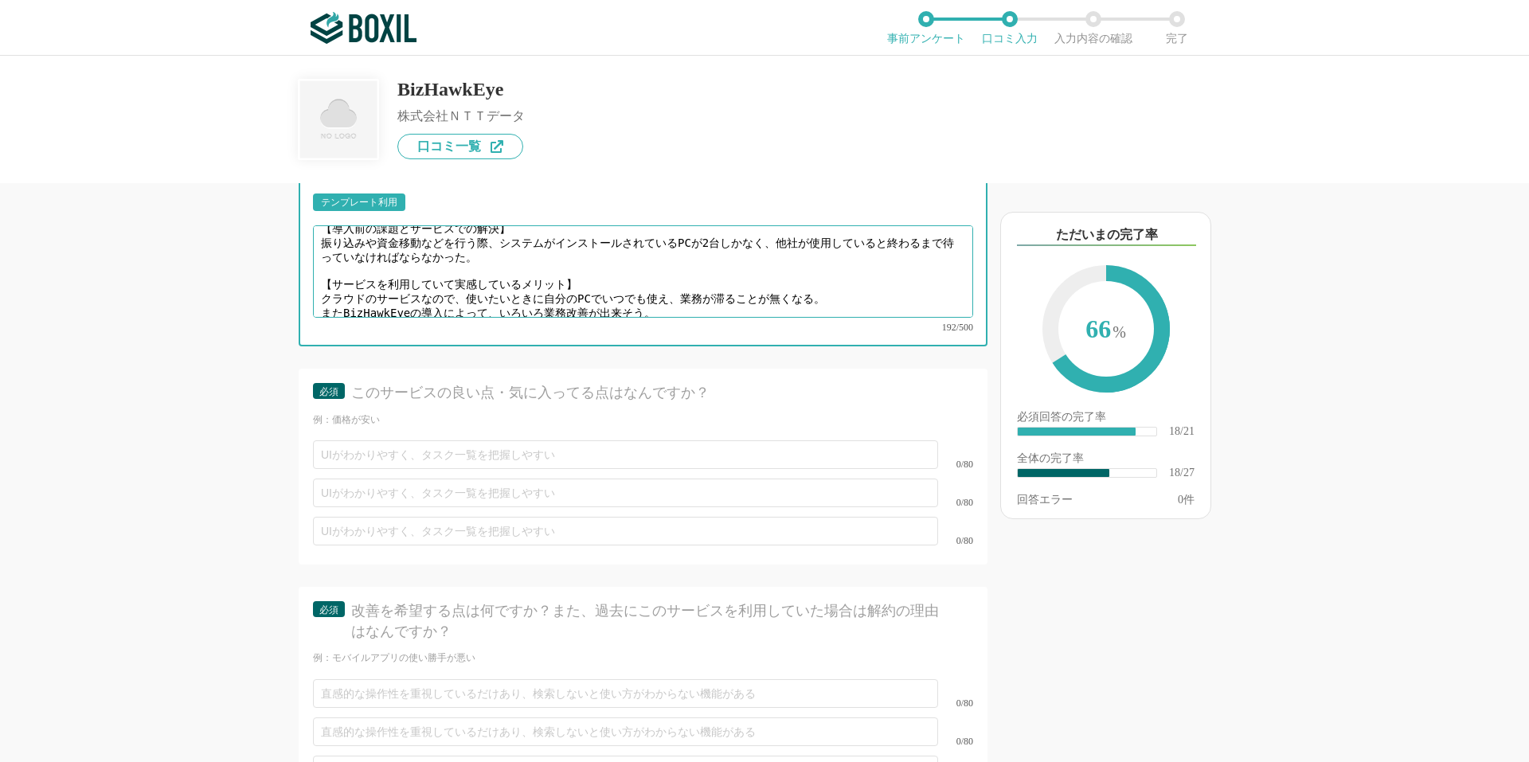
scroll to position [3288, 0]
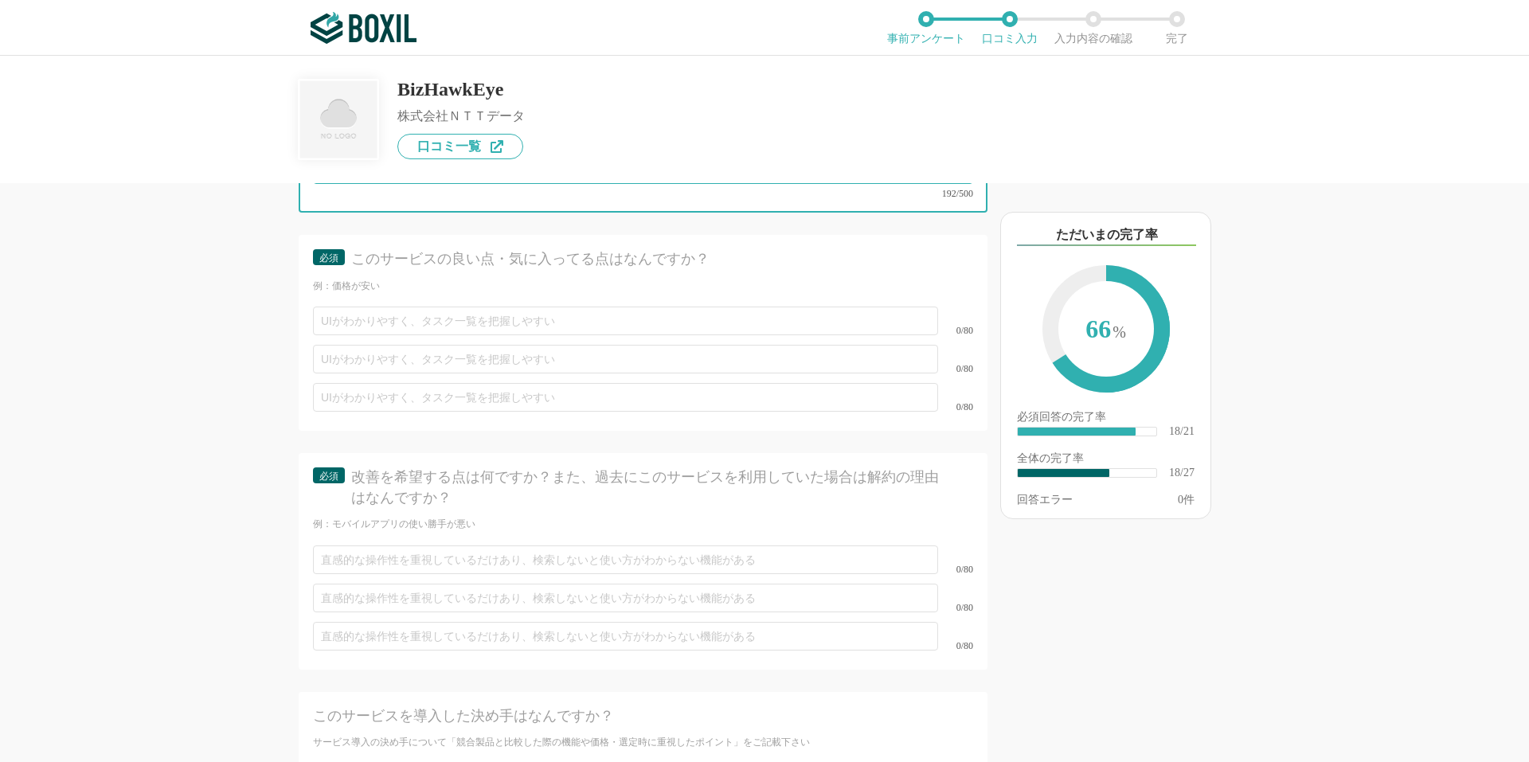
type textarea "【導入前の課題とサービスでの解決】 振り込みや資金移動などを行う際、システムがインストールされているPCが2台しかなく、他社が使用していると終わるまで待ってい…"
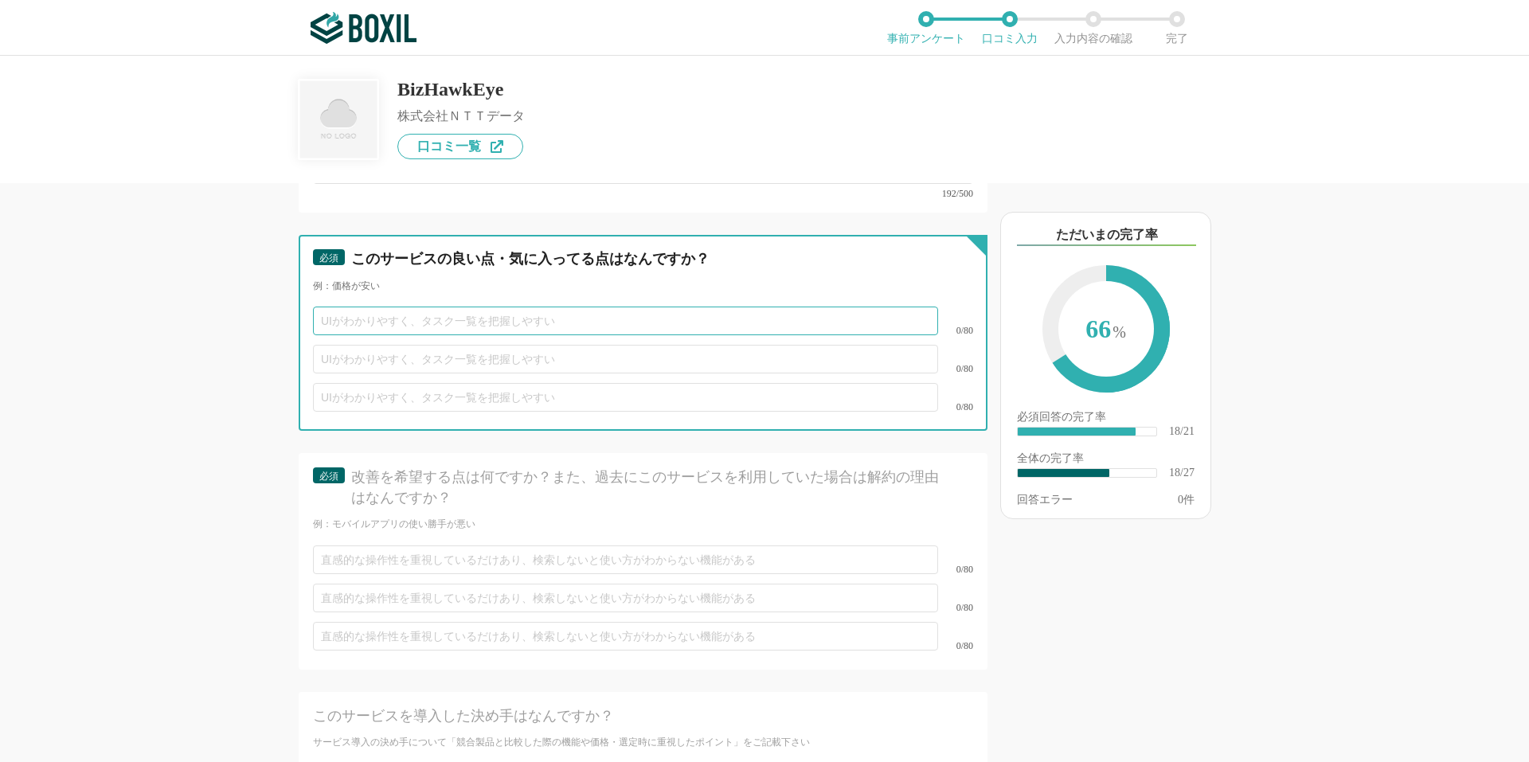
click at [624, 307] on input "text" at bounding box center [625, 321] width 625 height 29
type input "手ごろな価格。"
click at [643, 345] on input "text" at bounding box center [625, 359] width 625 height 29
type input "見た目がわかり易く、直感で扱える。"
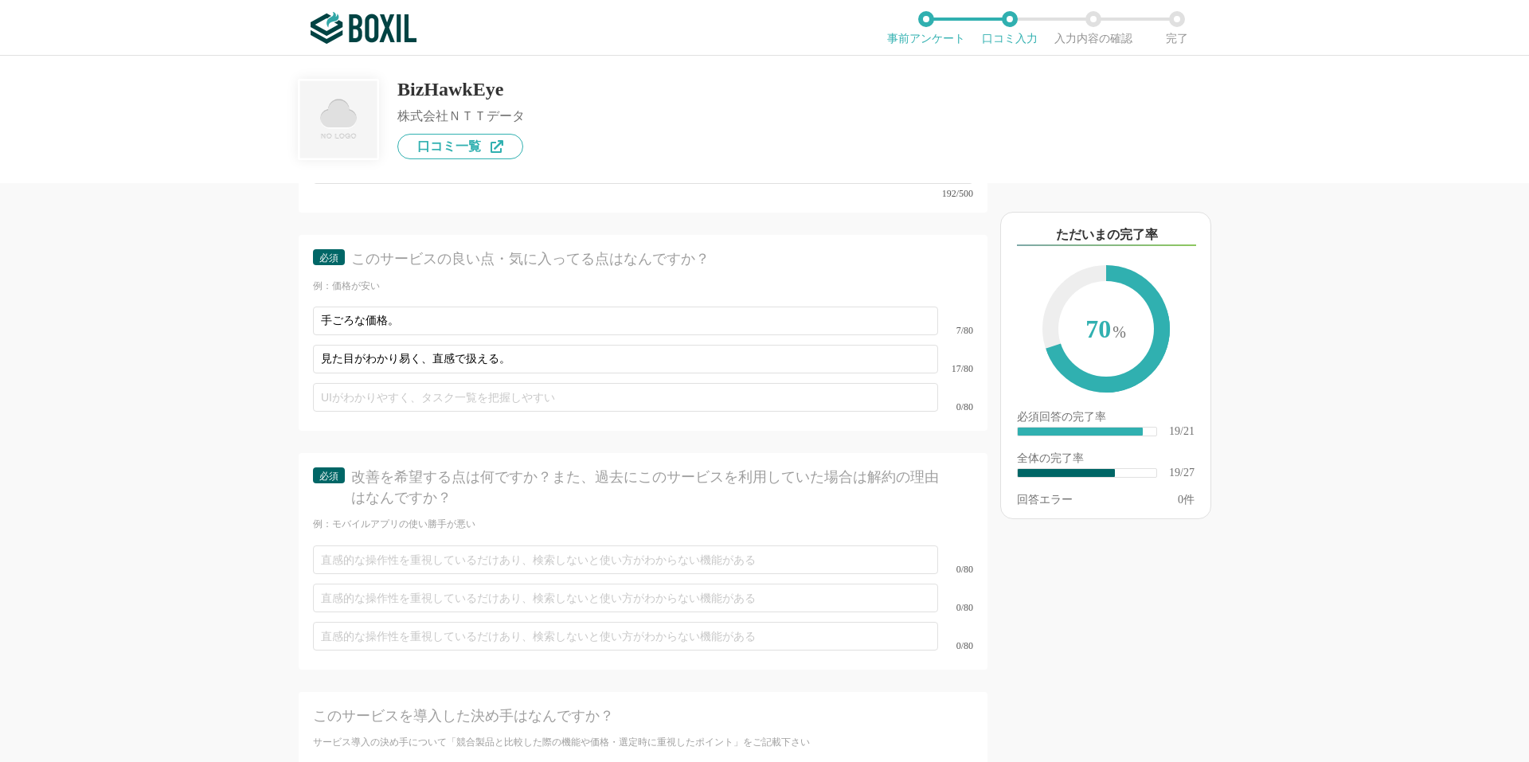
click at [757, 467] on div "改善を希望する点は何ですか？また、過去にこのサービスを利用していた場合は解約の理由はなんですか？" at bounding box center [648, 487] width 594 height 40
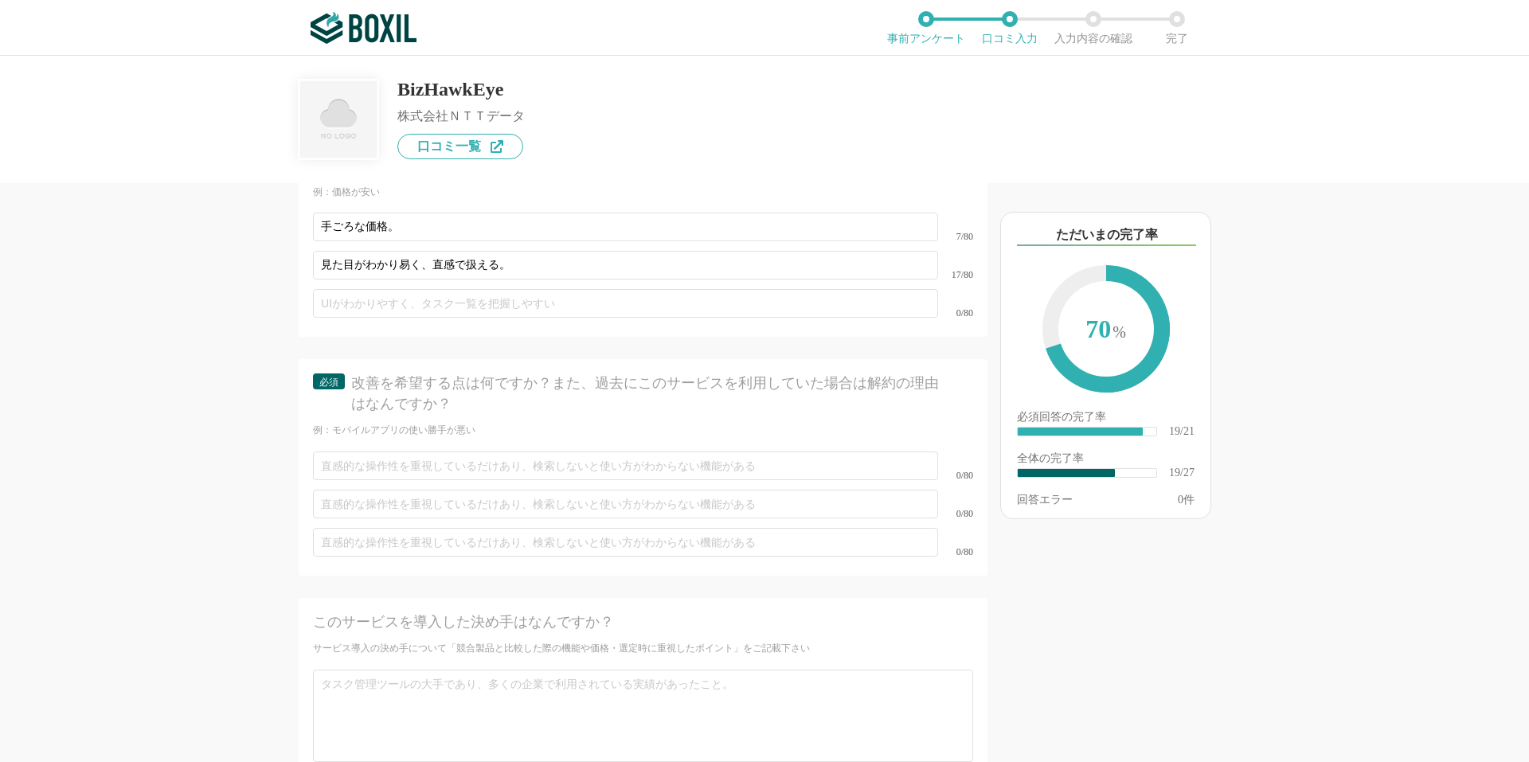
scroll to position [3420, 0]
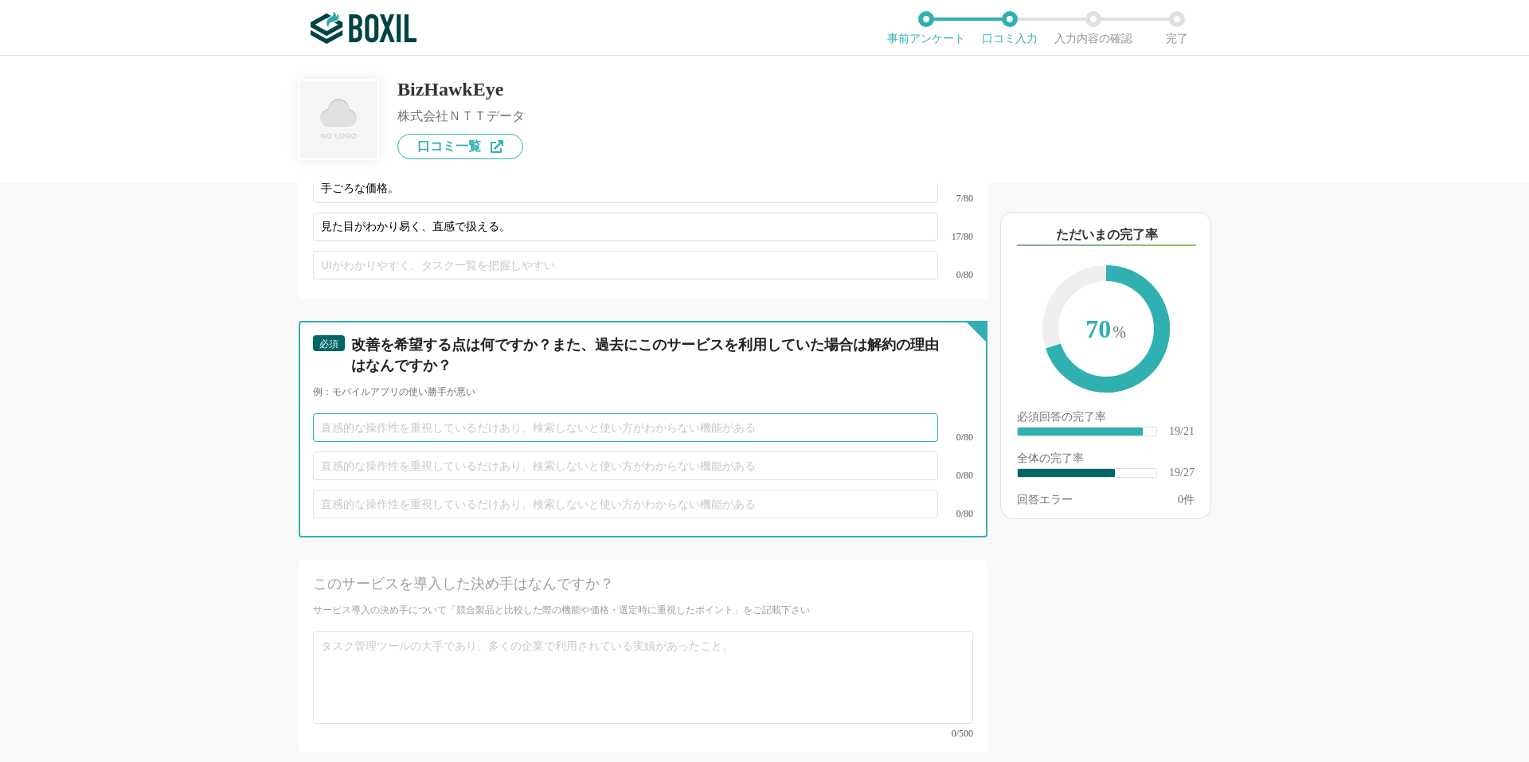
click at [773, 413] on input "text" at bounding box center [625, 427] width 625 height 29
type input "自分のスキルによるものと思われるが、設定が判り難かった（NTTデータご担当のサポートが無ければできなかった）。"
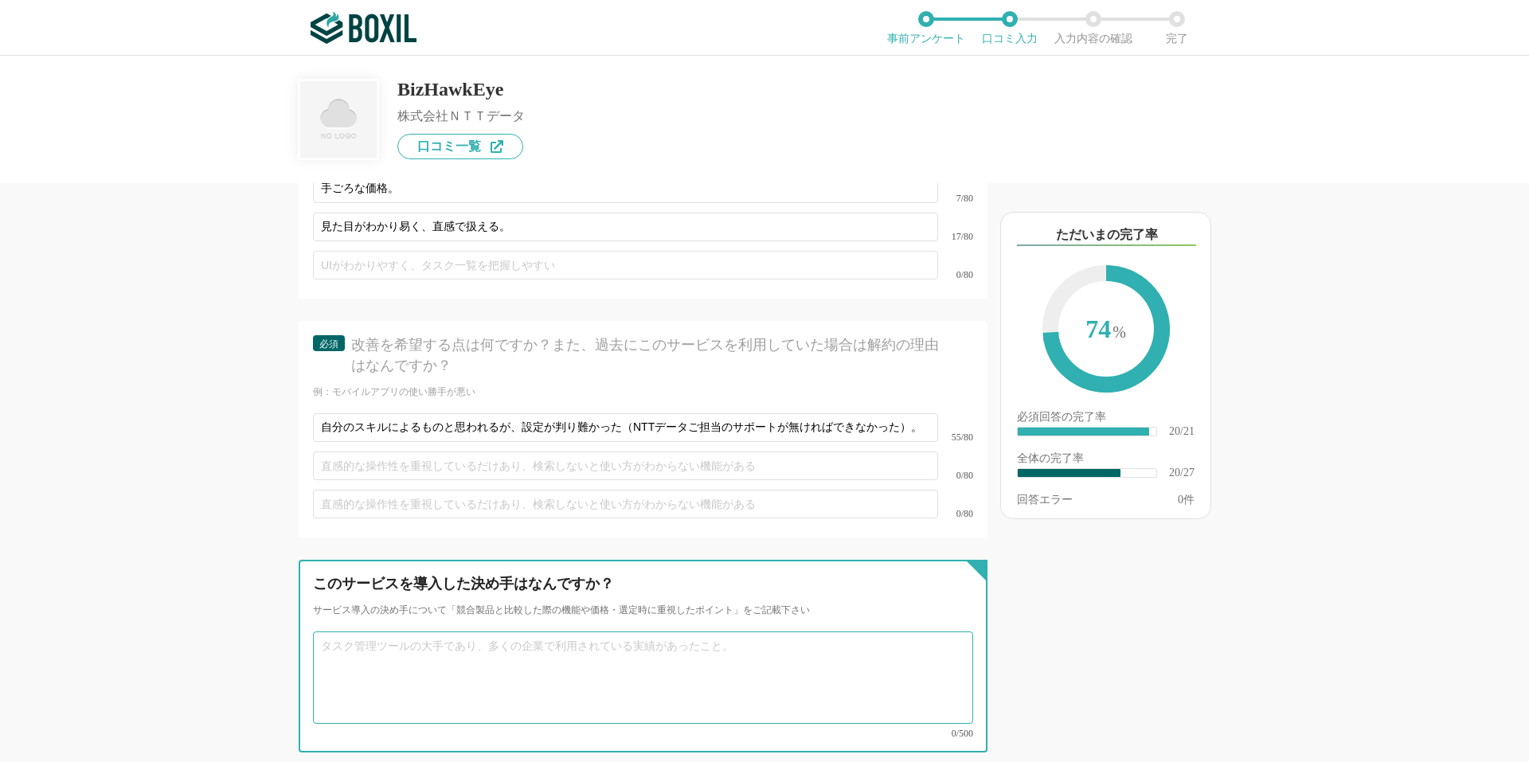
click at [846, 649] on textarea at bounding box center [643, 677] width 660 height 92
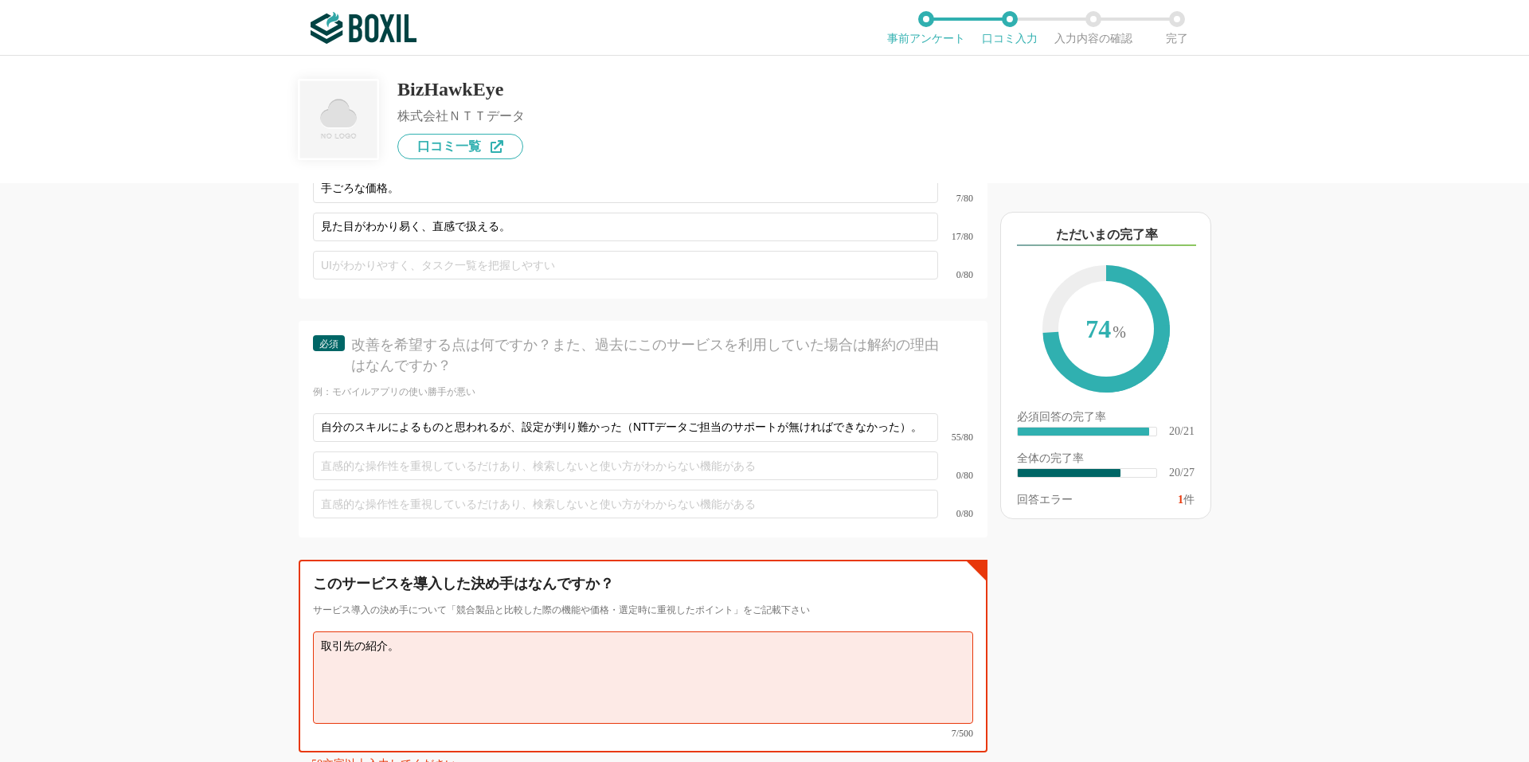
scroll to position [3553, 0]
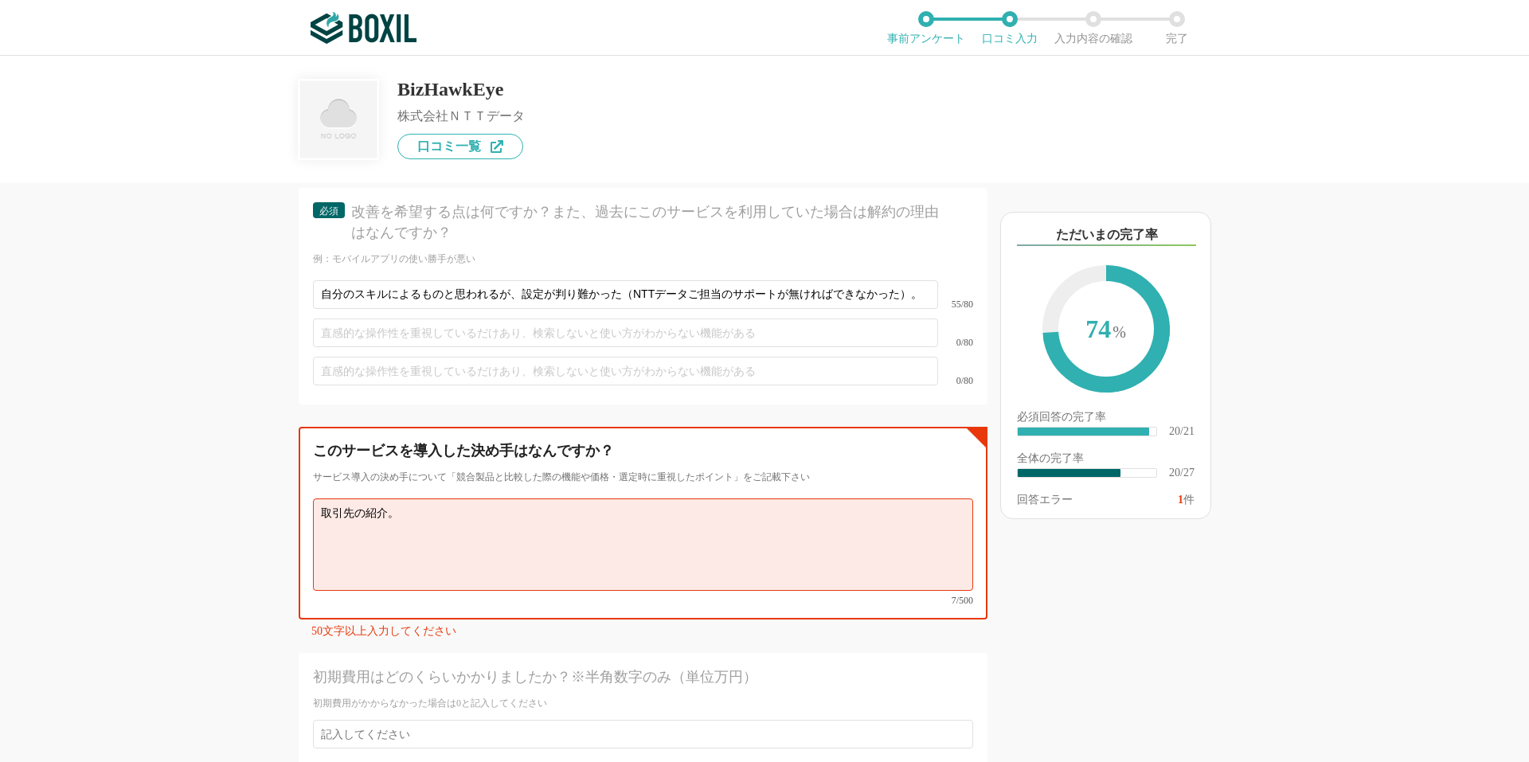
click at [435, 510] on textarea "取引先の紹介。" at bounding box center [643, 544] width 660 height 92
type textarea "取"
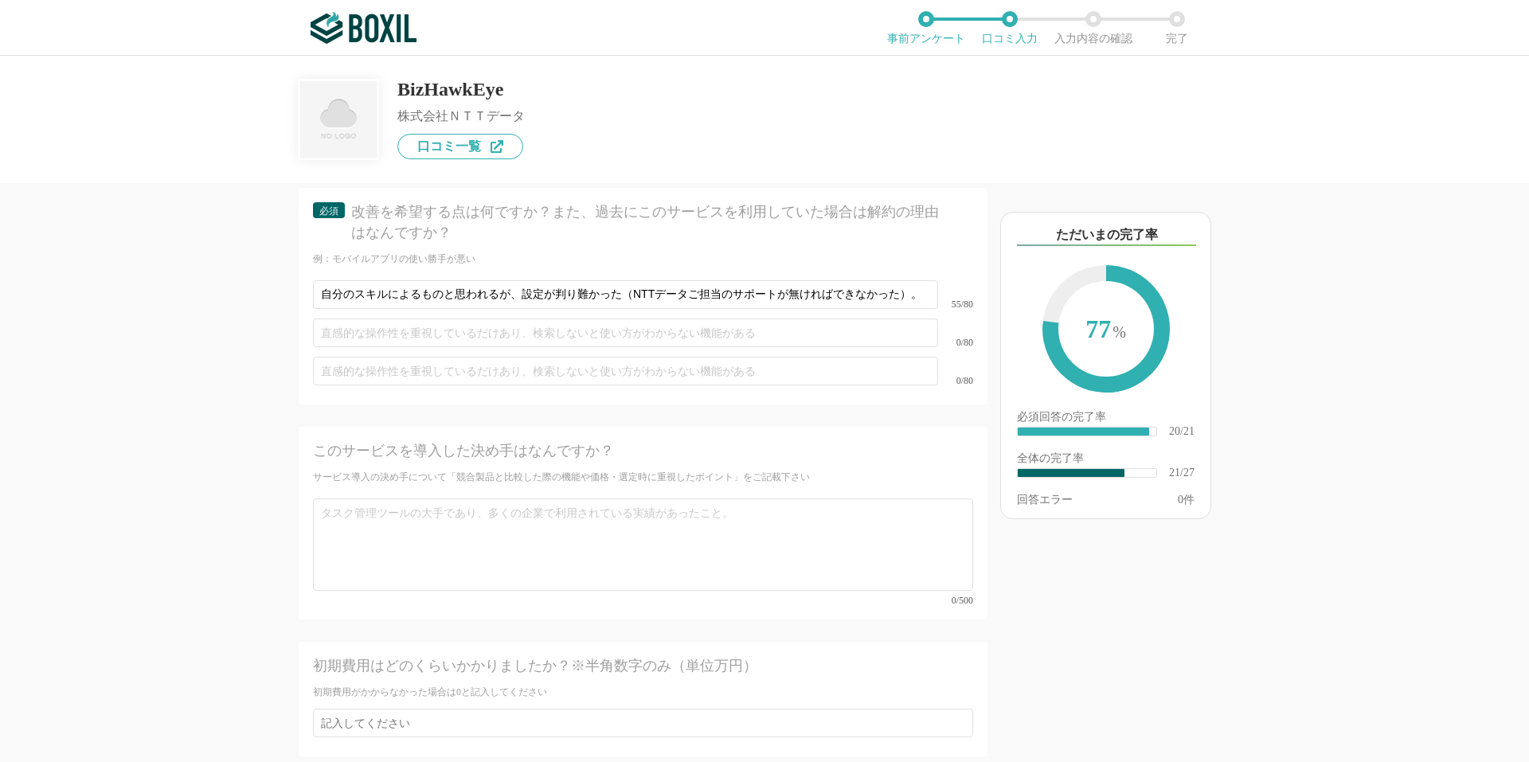
click at [732, 642] on div "初期費用はどのくらいかかりましたか？※半角数字のみ（単位万円） 初期費用がかからなかった場合は0と記入してください" at bounding box center [643, 699] width 689 height 115
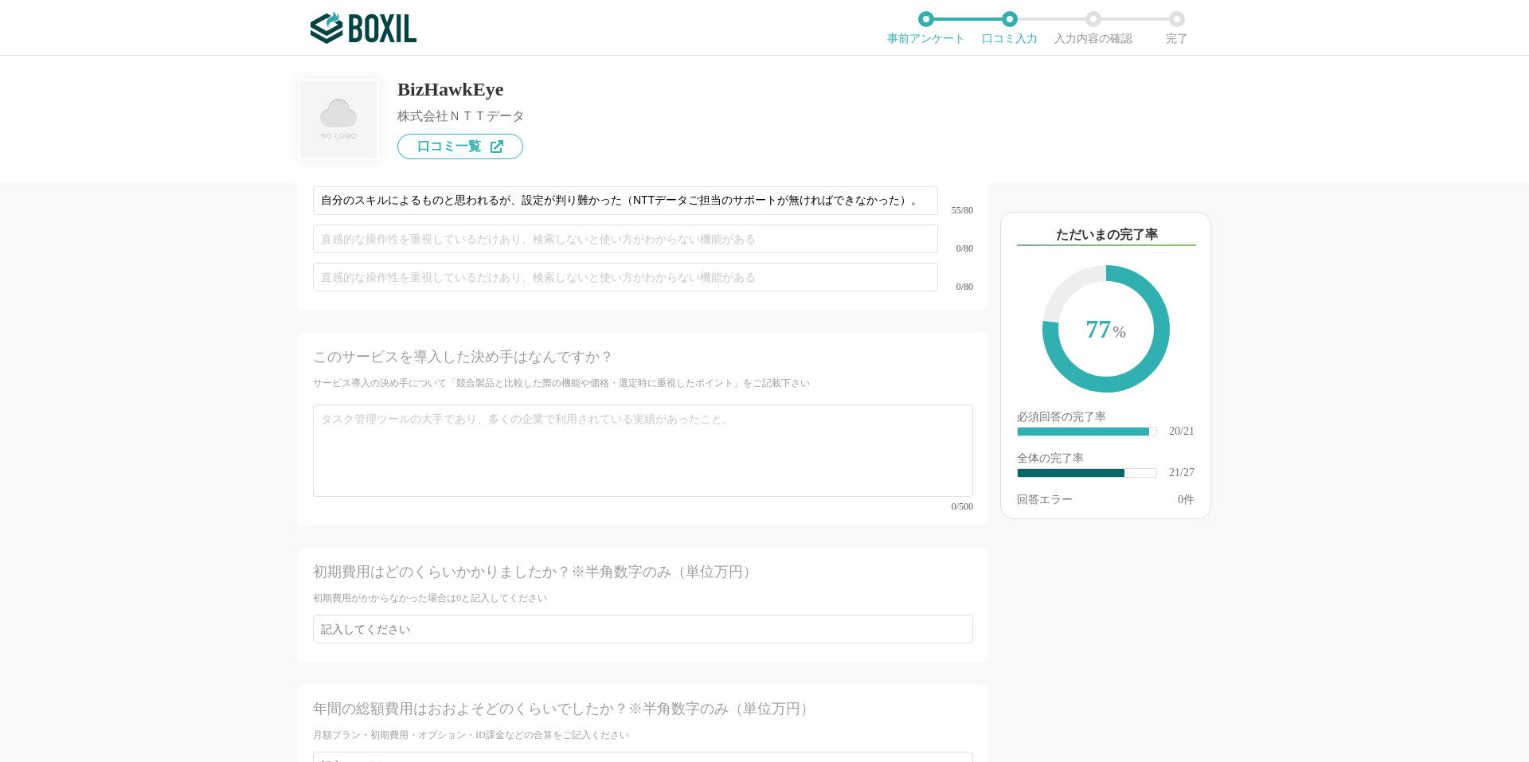
scroll to position [3686, 0]
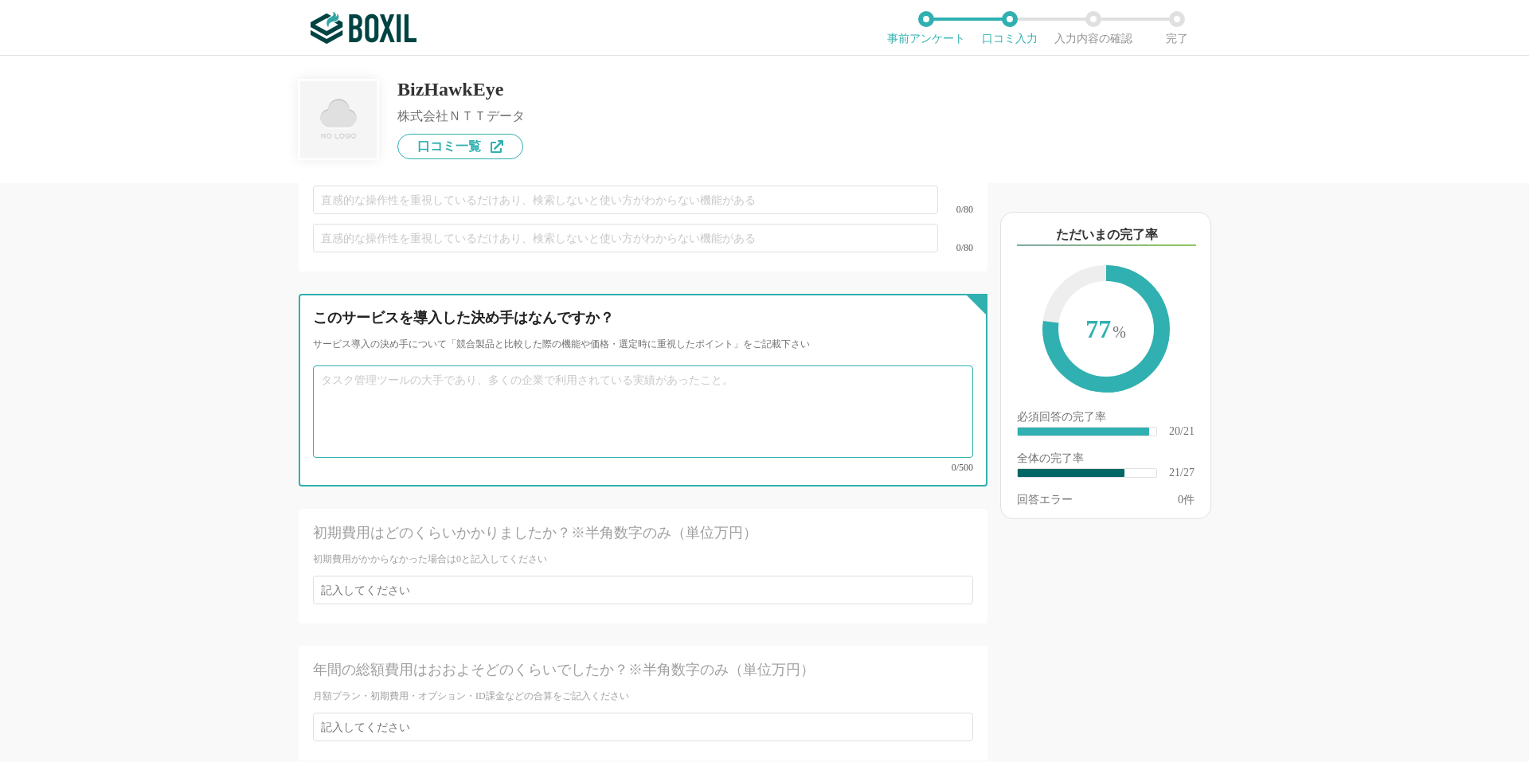
click at [590, 380] on textarea at bounding box center [643, 411] width 660 height 92
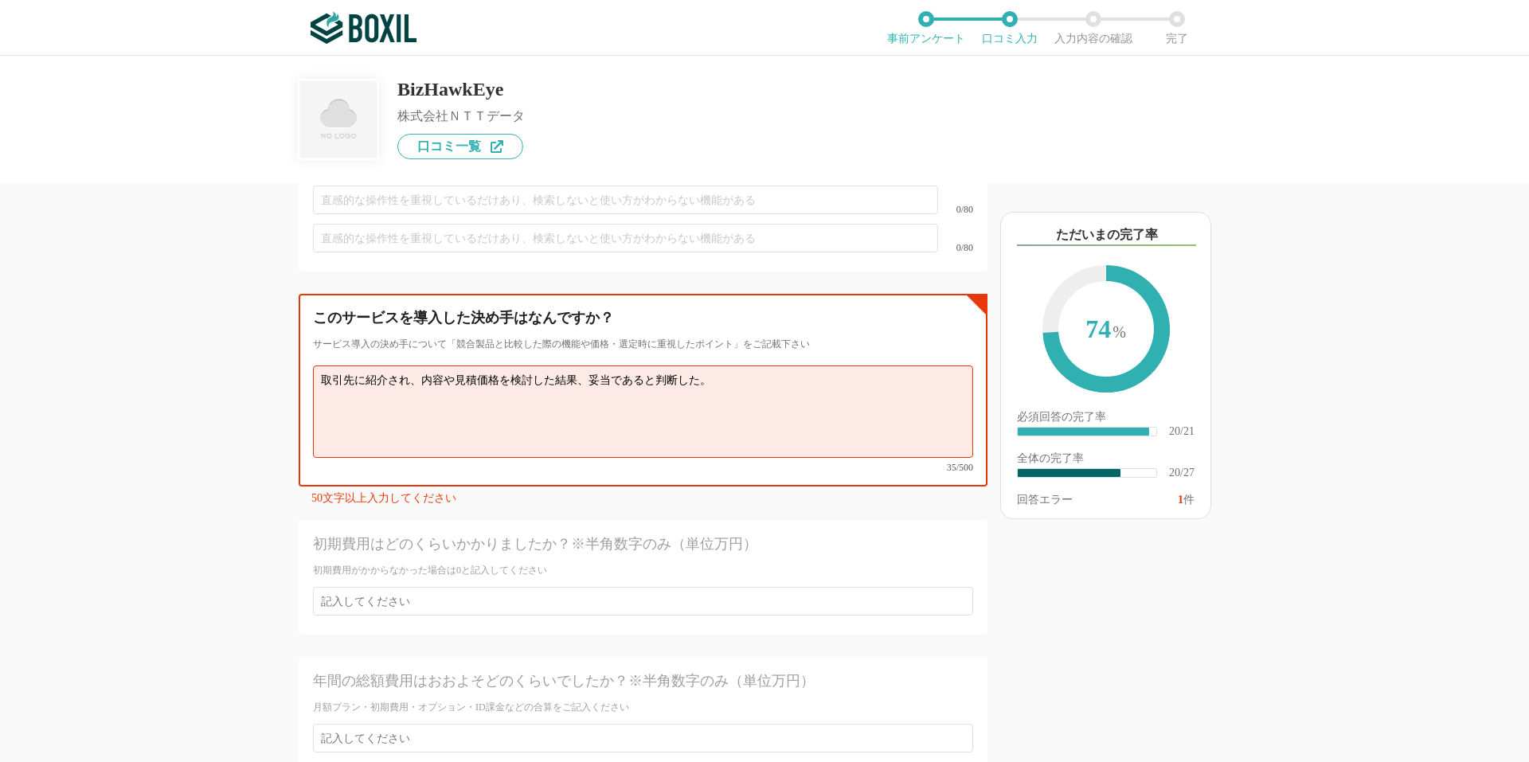
click at [693, 365] on textarea "取引先に紹介され、内容や見積価格を検討した結果、妥当であると判断した。" at bounding box center [643, 411] width 660 height 92
type textarea "取引先に紹介され、内容や見積価格を検討した結果、妥当であると判断しました。"
drag, startPoint x: 747, startPoint y: 365, endPoint x: 319, endPoint y: 358, distance: 427.6
click at [321, 365] on textarea "取引先に紹介され、内容や見積価格を検討した結果、妥当であると判断しました。" at bounding box center [643, 411] width 660 height 92
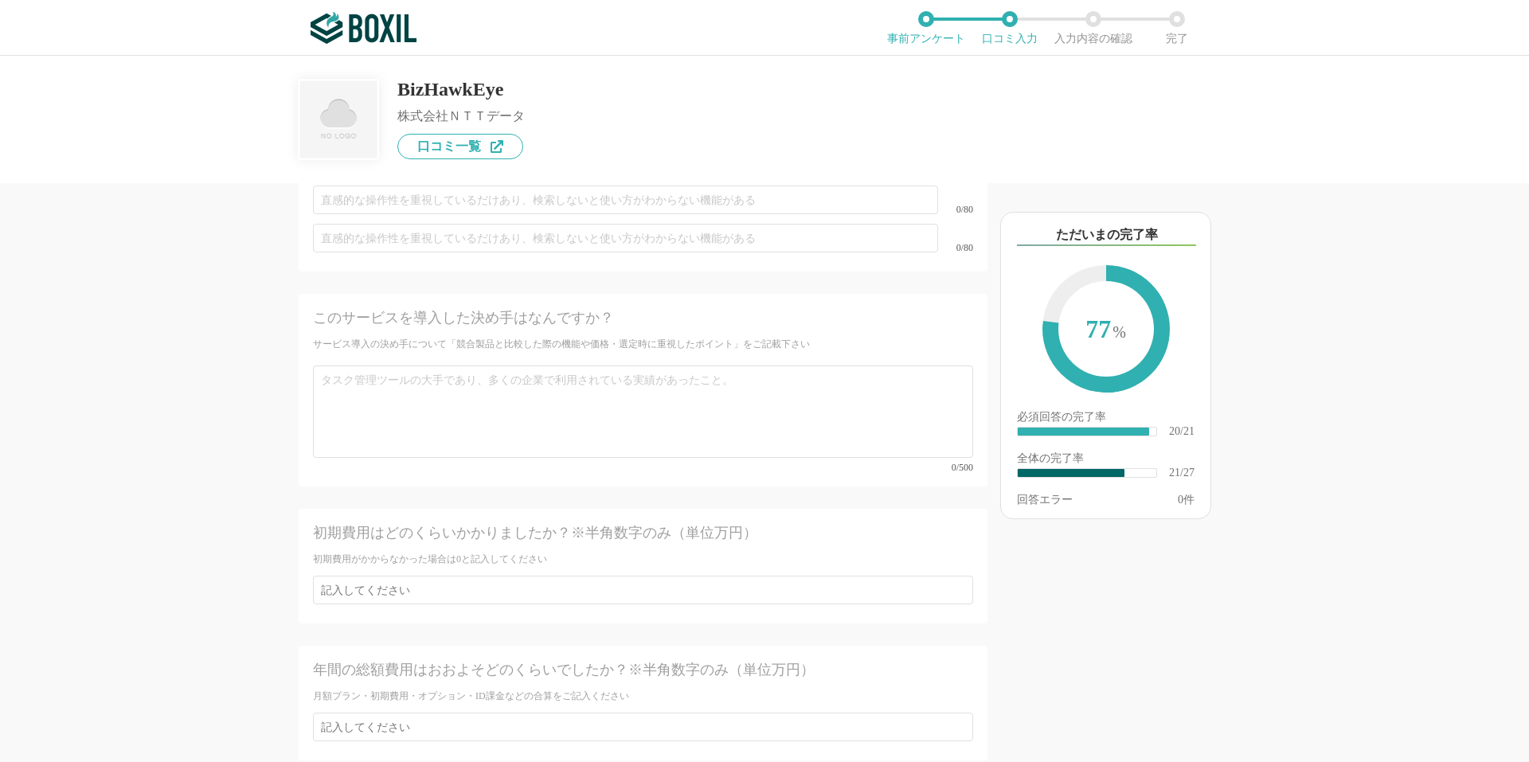
click at [440, 523] on div "初期費用はどのくらいかかりましたか？※半角数字のみ（単位万円）" at bounding box center [610, 533] width 594 height 20
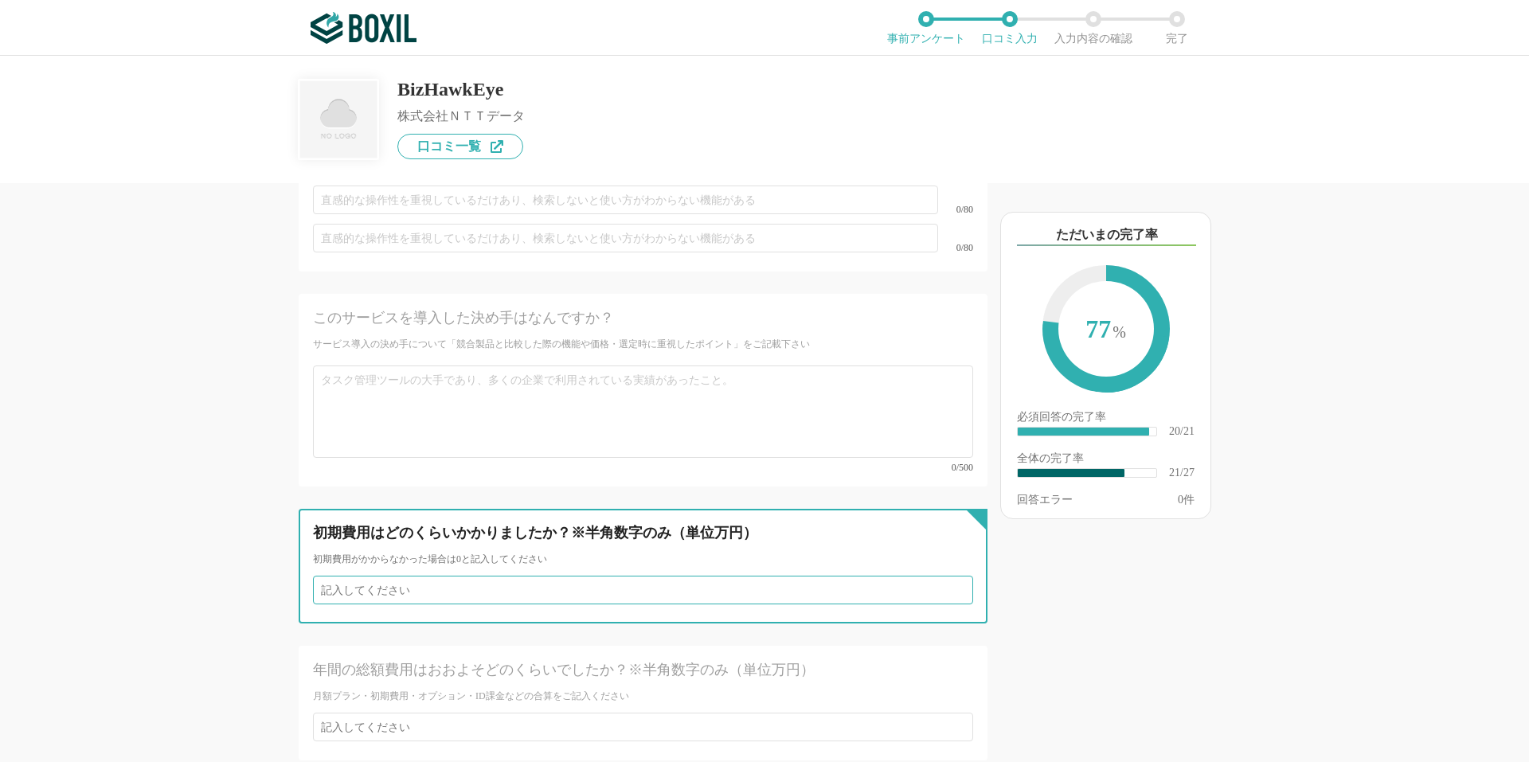
click at [615, 576] on input "number" at bounding box center [643, 590] width 660 height 29
type input "5"
click at [946, 576] on input "6" at bounding box center [643, 590] width 660 height 29
type input "5"
click at [948, 576] on input "5" at bounding box center [643, 590] width 660 height 29
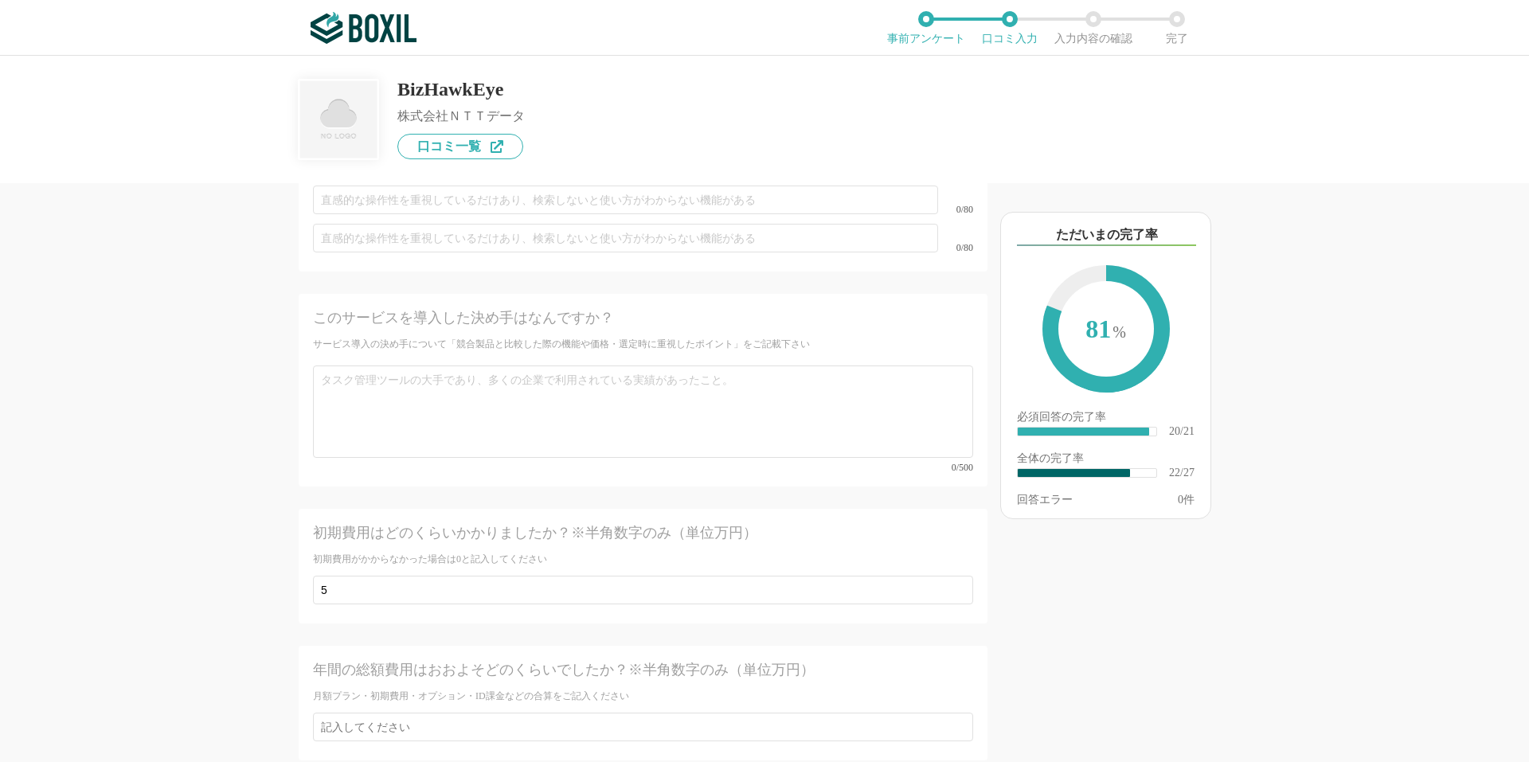
click at [914, 613] on div "基本情報 必須 ①導入前の「課題」②導入後の「効果」をそれぞれ教えて下さい。　導入時の工夫や苦労したことなどもあればご記載ください。 課題解決に役立った「機能…" at bounding box center [643, 262] width 689 height 1451
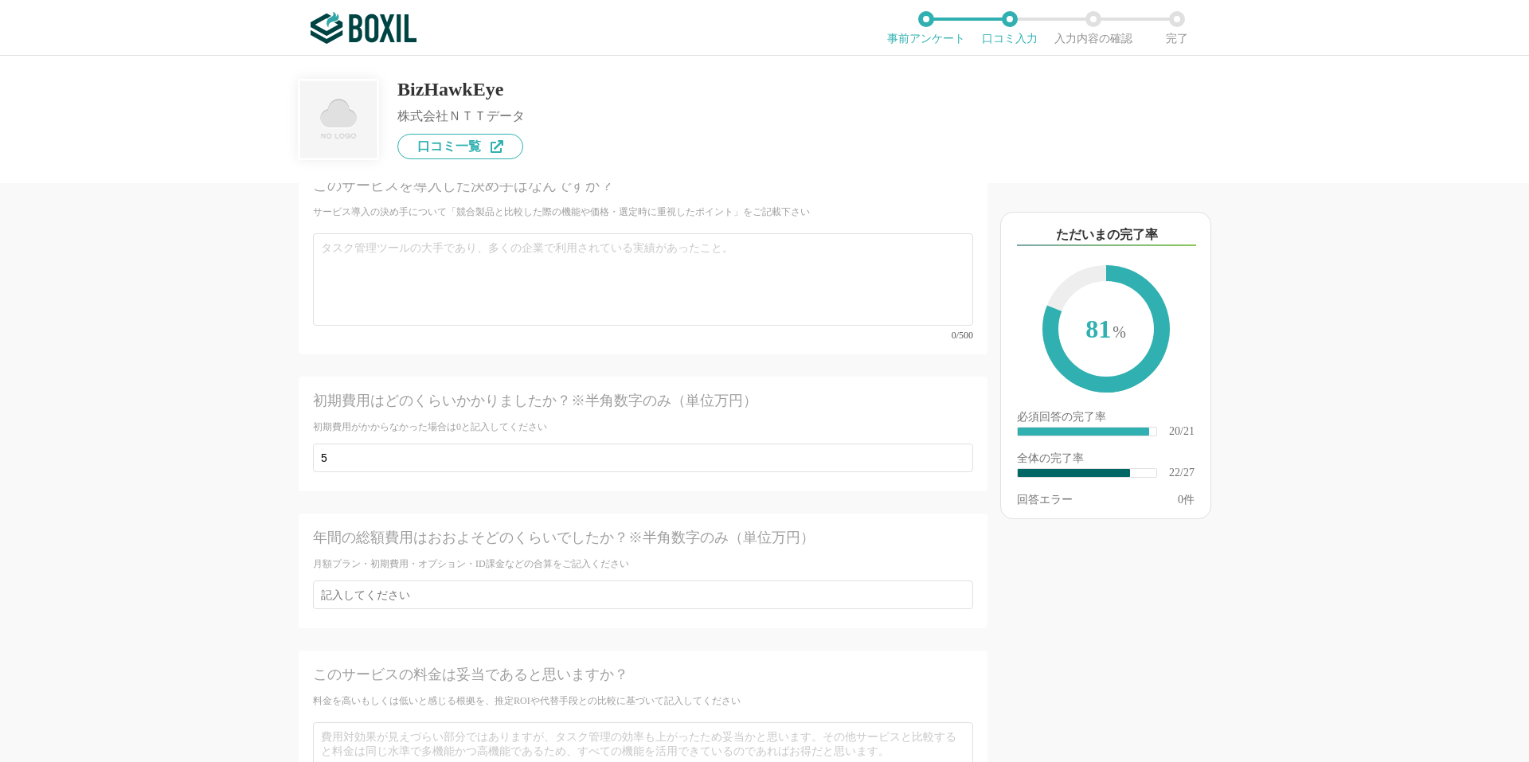
scroll to position [3951, 0]
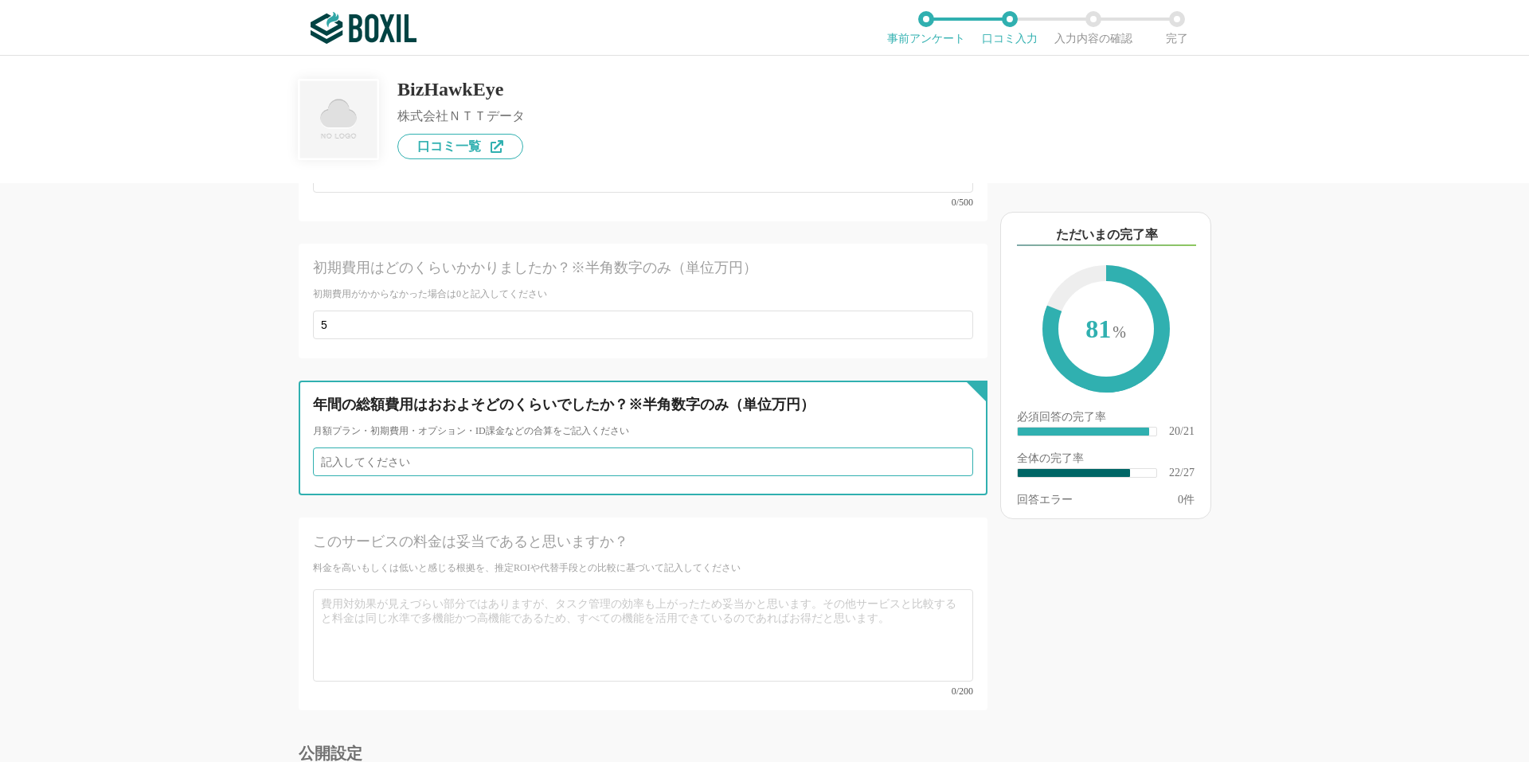
click at [515, 447] on input "number" at bounding box center [643, 461] width 660 height 29
type input "1"
click at [944, 447] on input "1" at bounding box center [643, 461] width 660 height 29
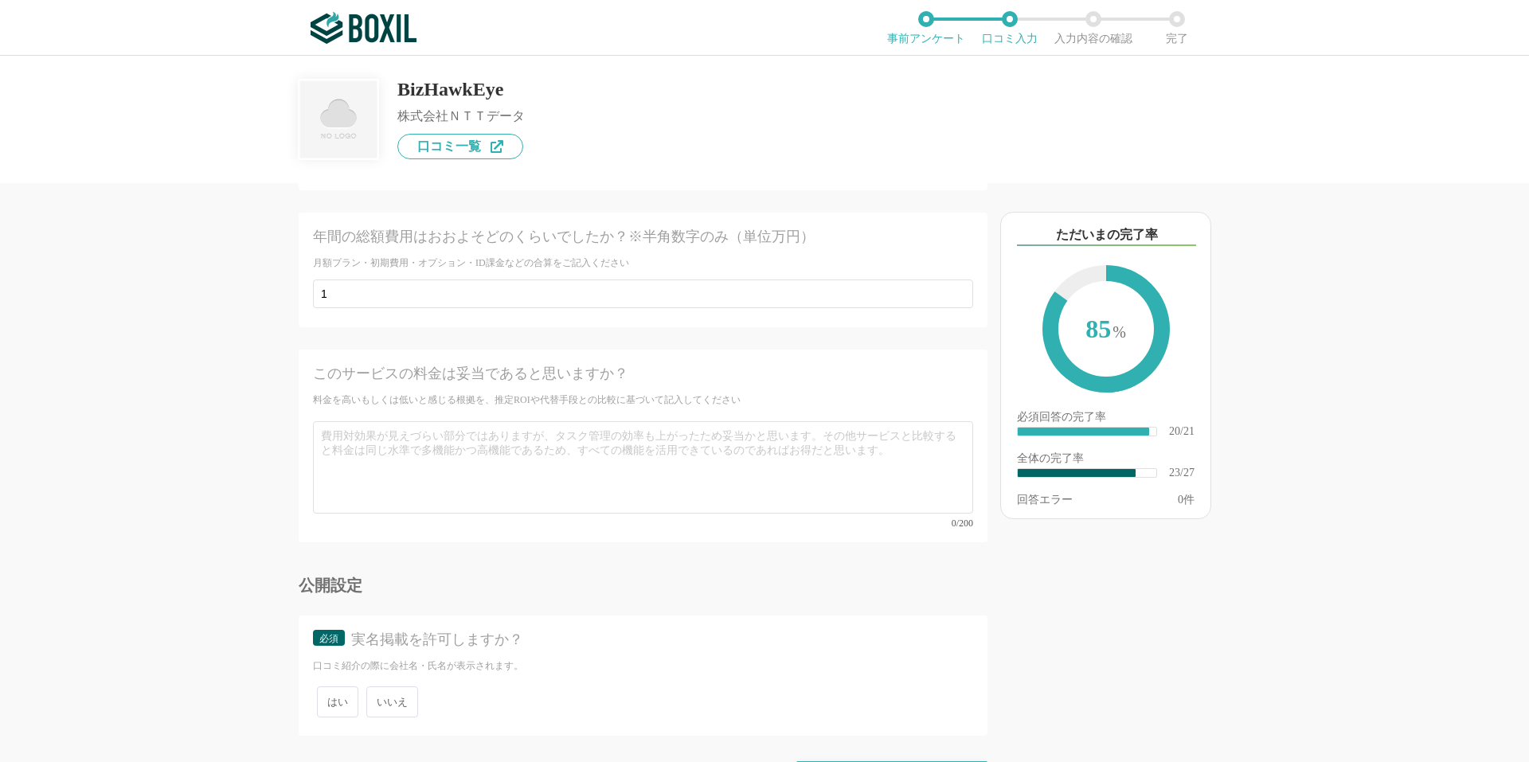
scroll to position [4139, 0]
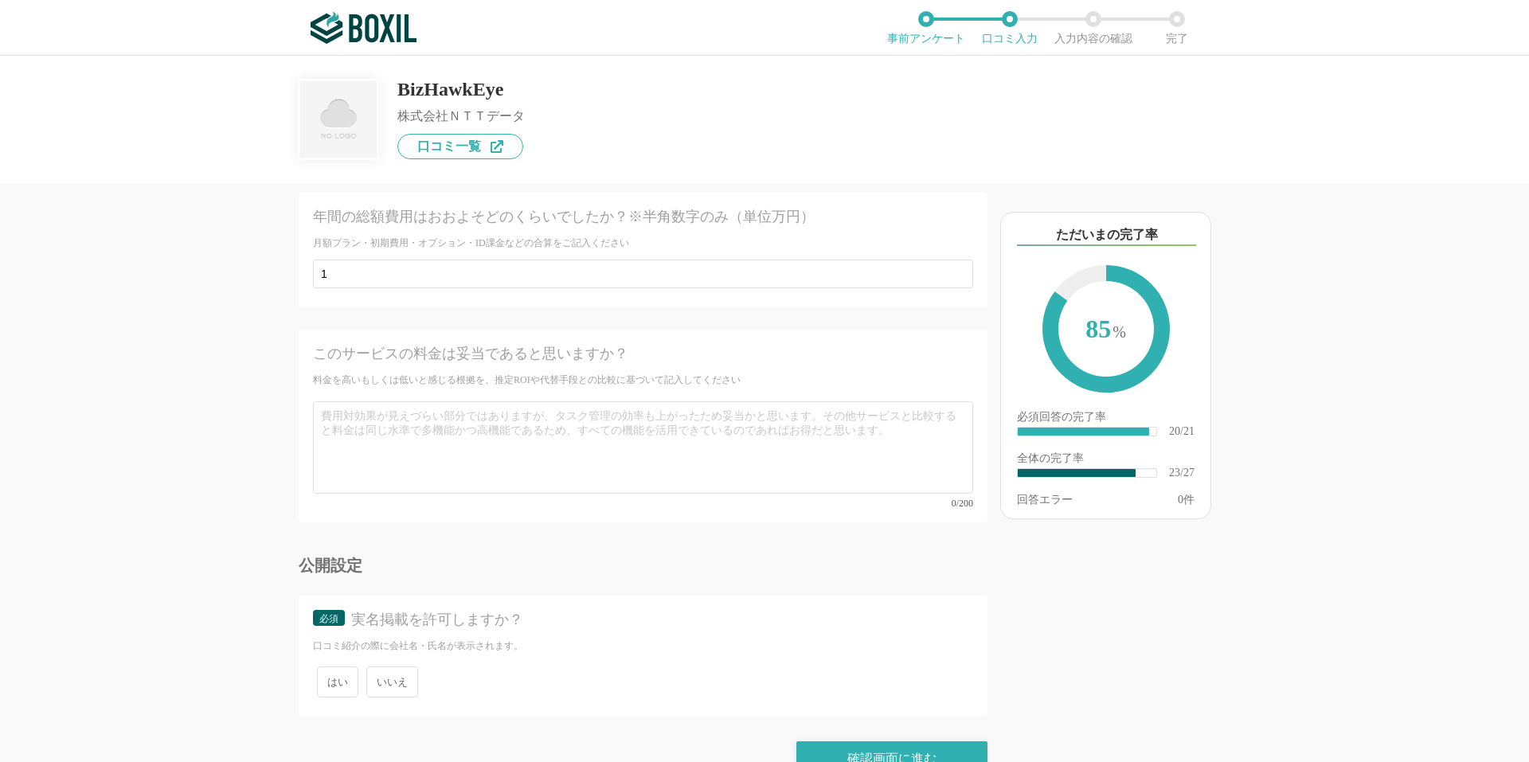
click at [379, 666] on span "いいえ" at bounding box center [392, 681] width 52 height 31
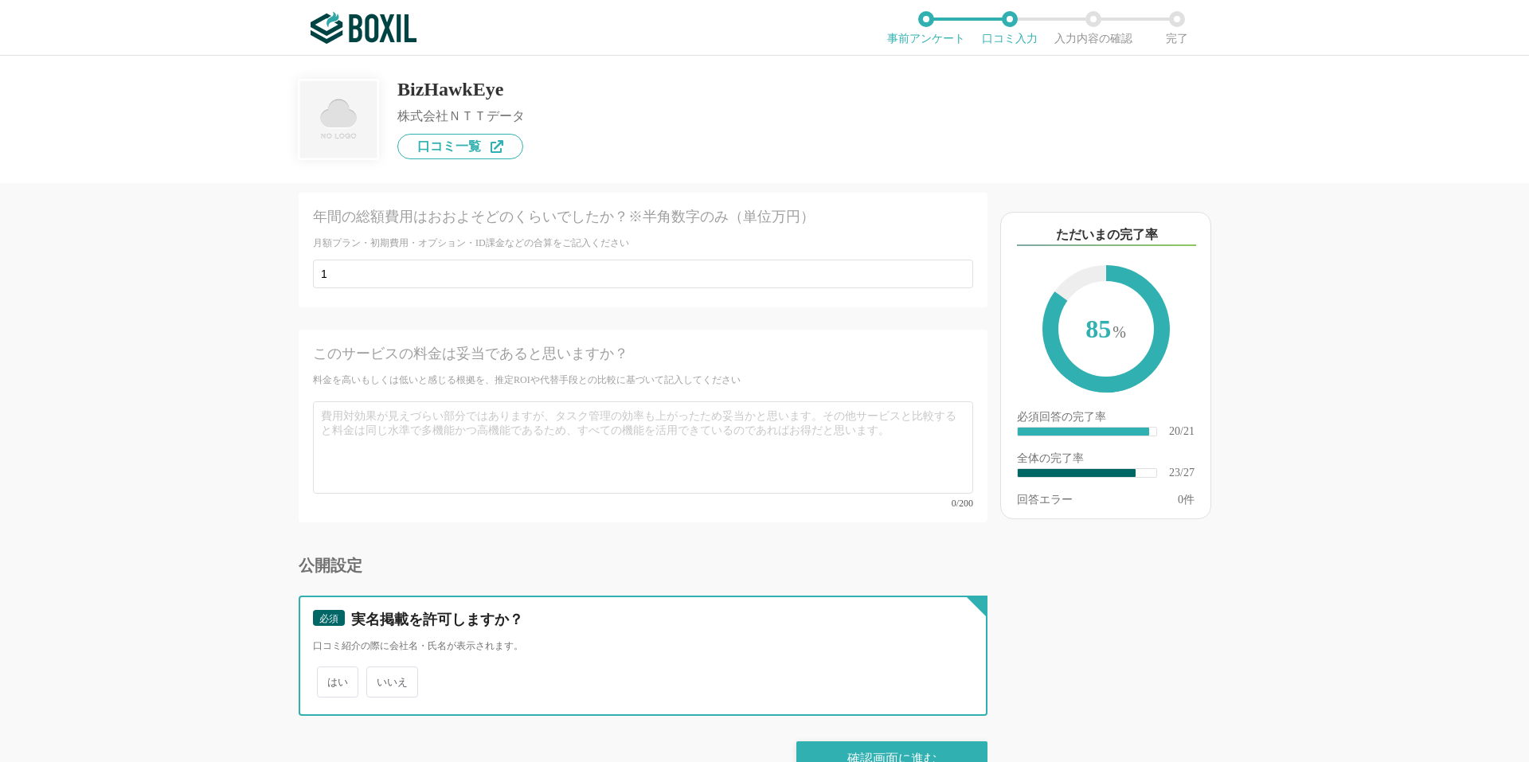
click at [379, 669] on input "いいえ" at bounding box center [375, 674] width 10 height 10
radio input "true"
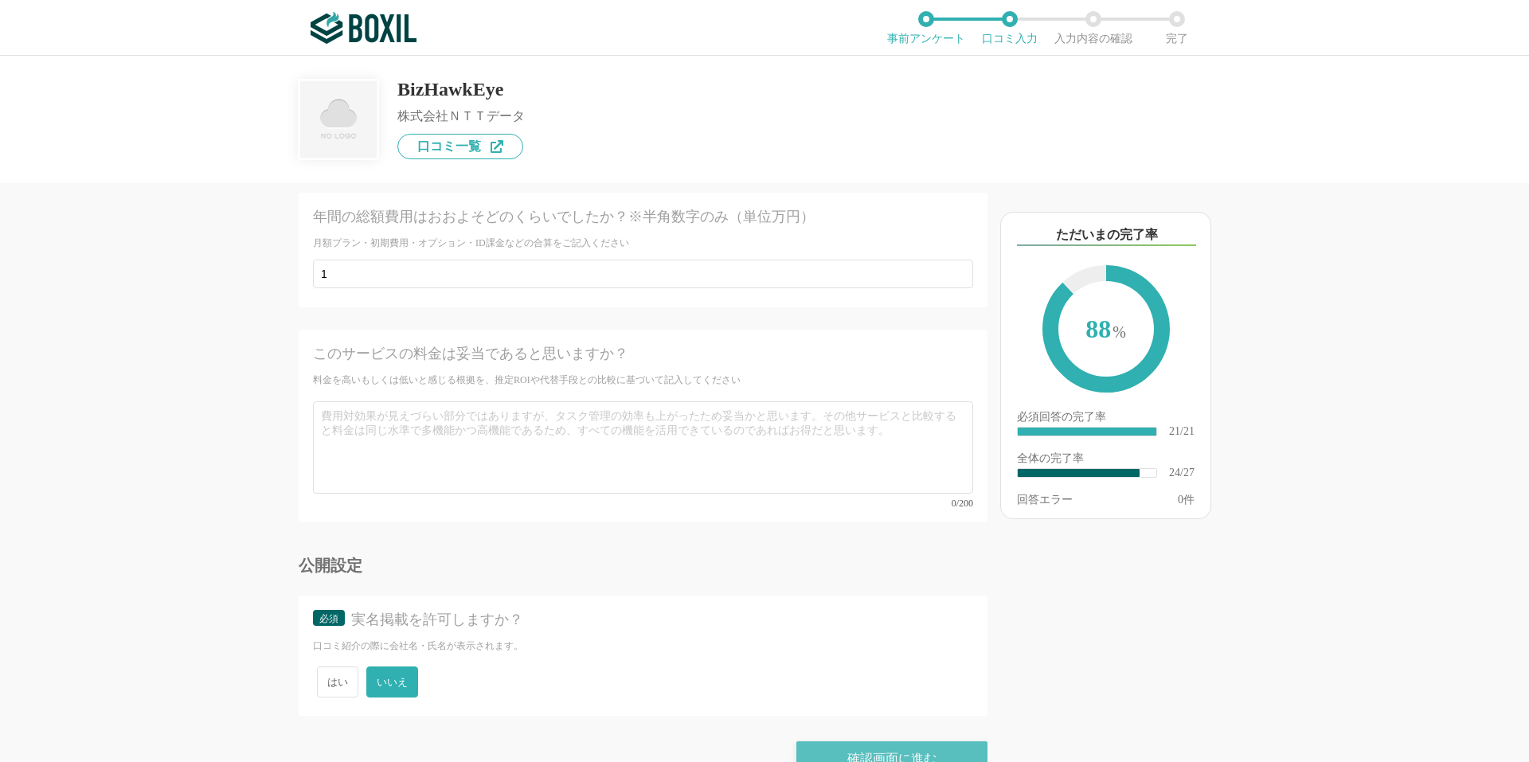
click at [889, 741] on div "確認画面に進む" at bounding box center [891, 758] width 191 height 35
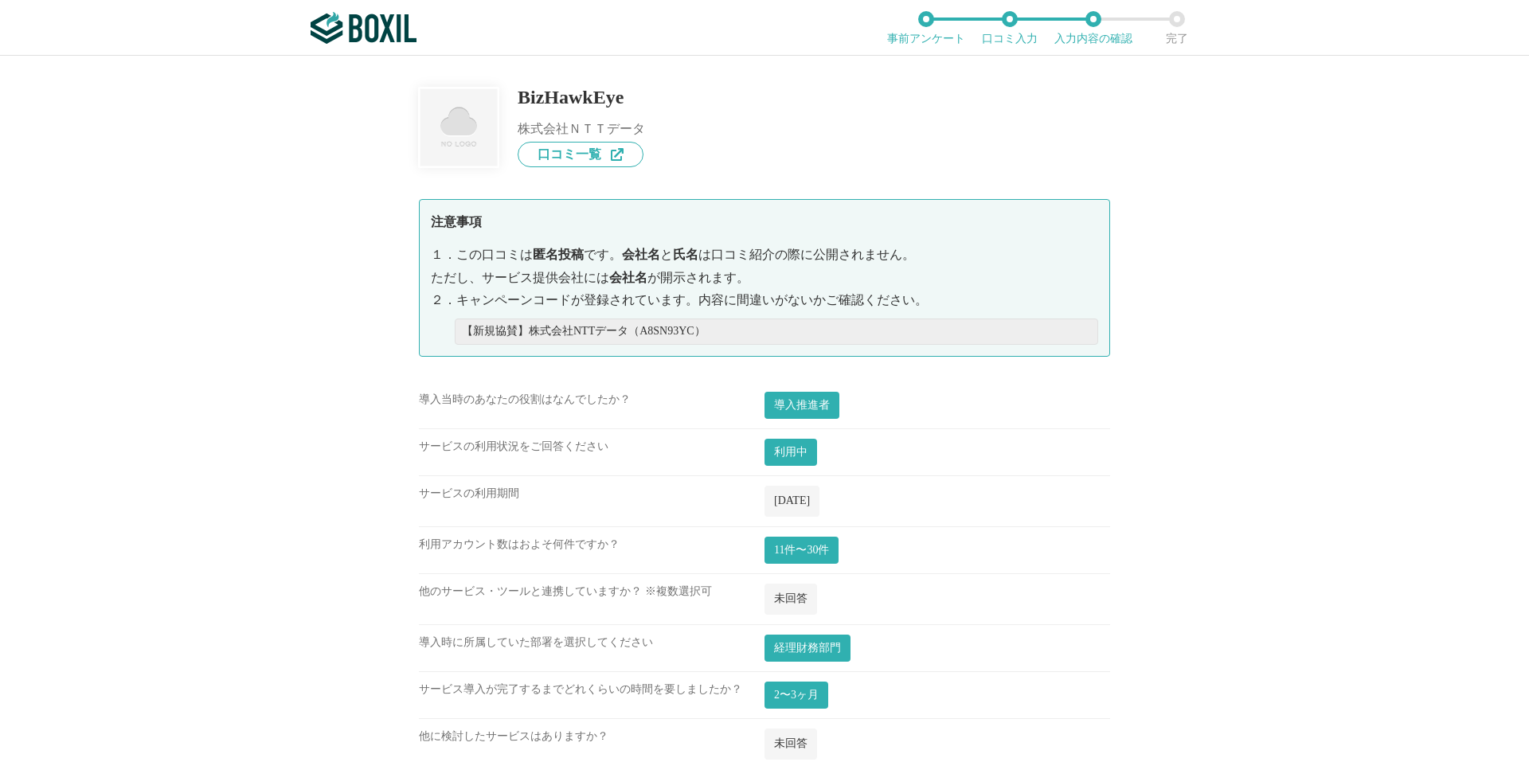
click at [1209, 455] on div "BizHawkEye 株式会社ＮＴＴデータ 口コミ一覧 注意事項 １． この口コミは 匿名投稿 です。 会社名 と 氏名 は口コミ紹介の際に公開されません。 …" at bounding box center [764, 409] width 1529 height 706
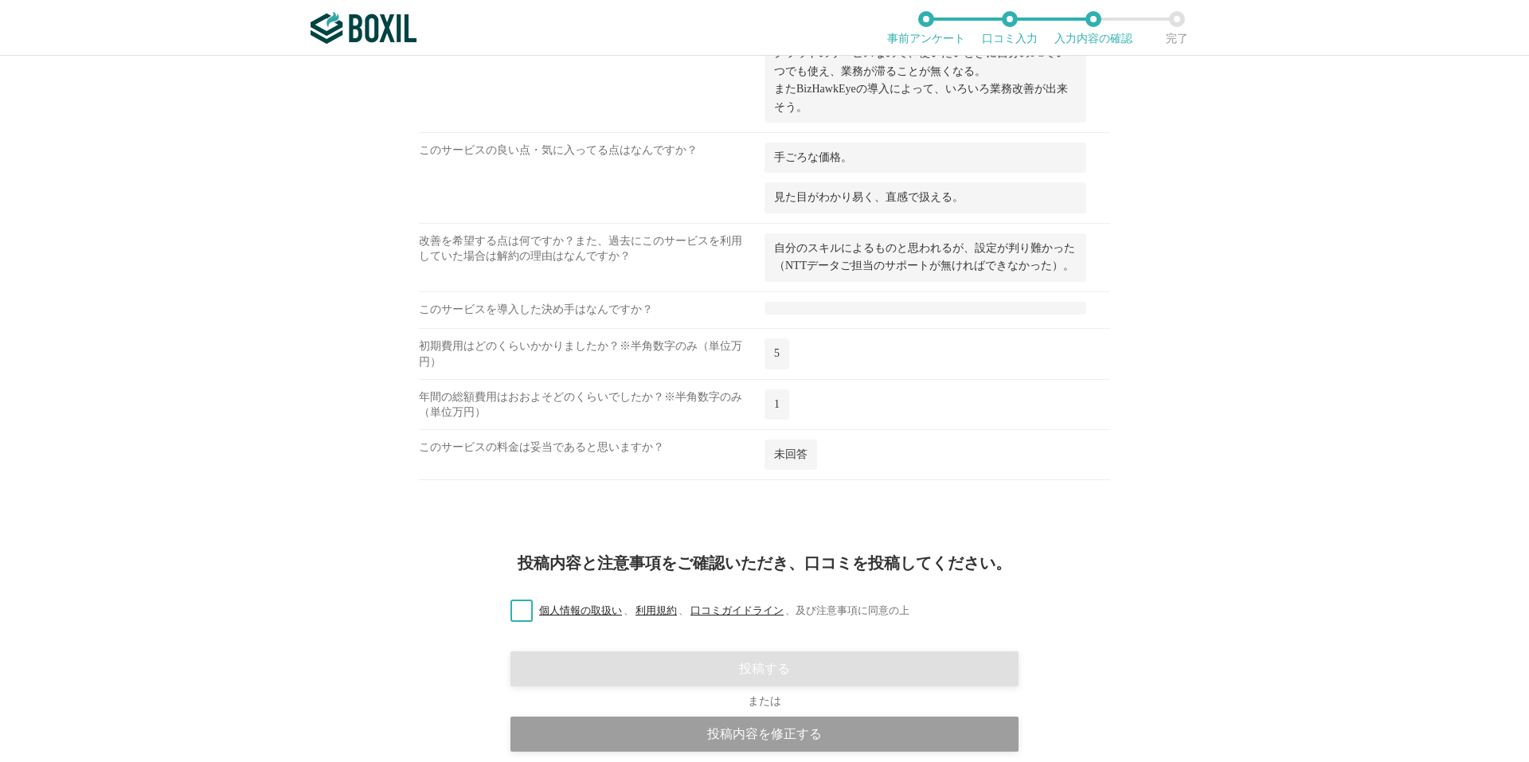
scroll to position [1673, 0]
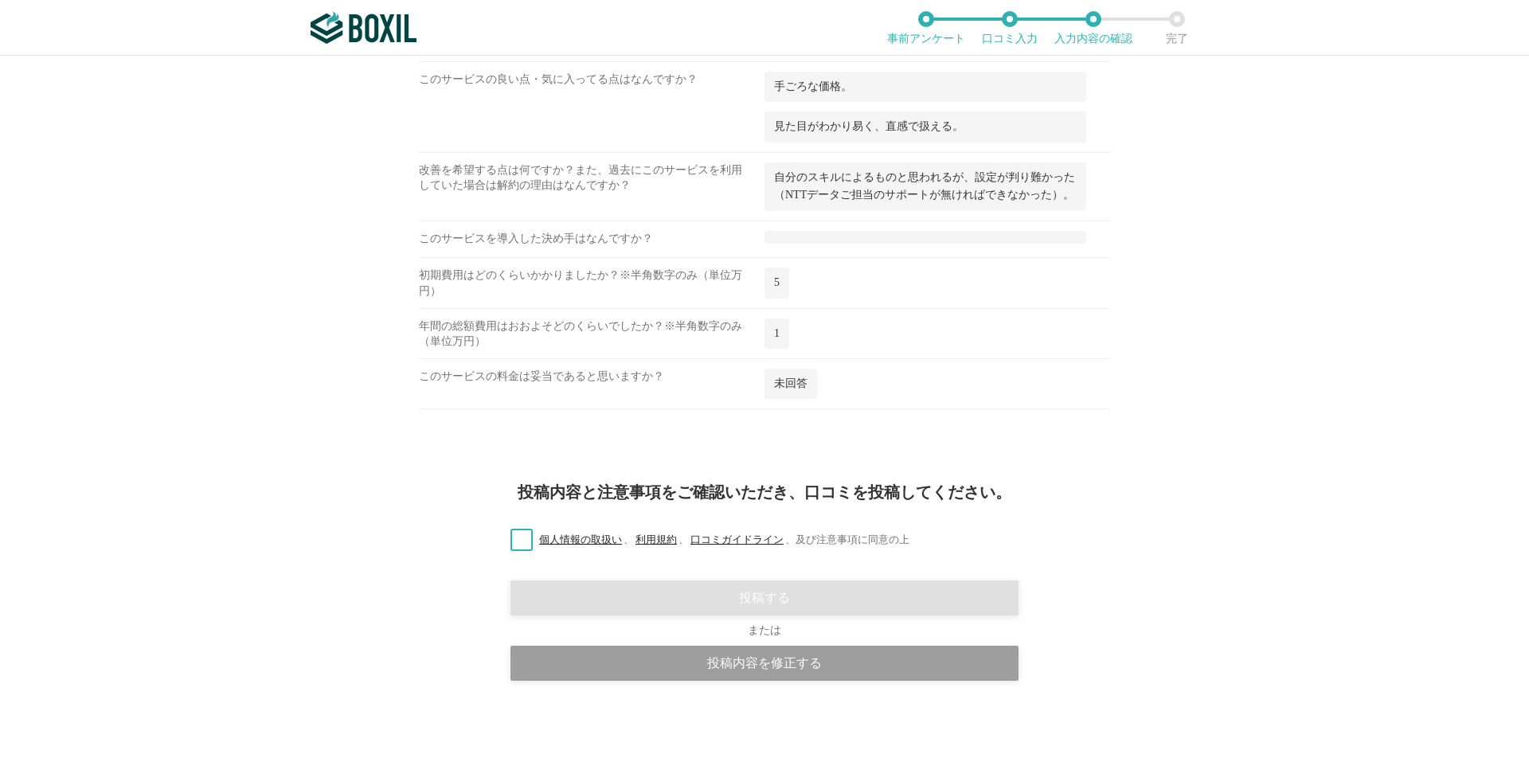
click at [514, 544] on label "個人情報の取扱い 、 利用規約 、 口コミガイドライン 、 及び注意事項に同意の上" at bounding box center [704, 540] width 412 height 17
click at [0, 0] on input "個人情報の取扱い 、 利用規約 、 口コミガイドライン 、 及び注意事項に同意の上" at bounding box center [0, 0] width 0 height 0
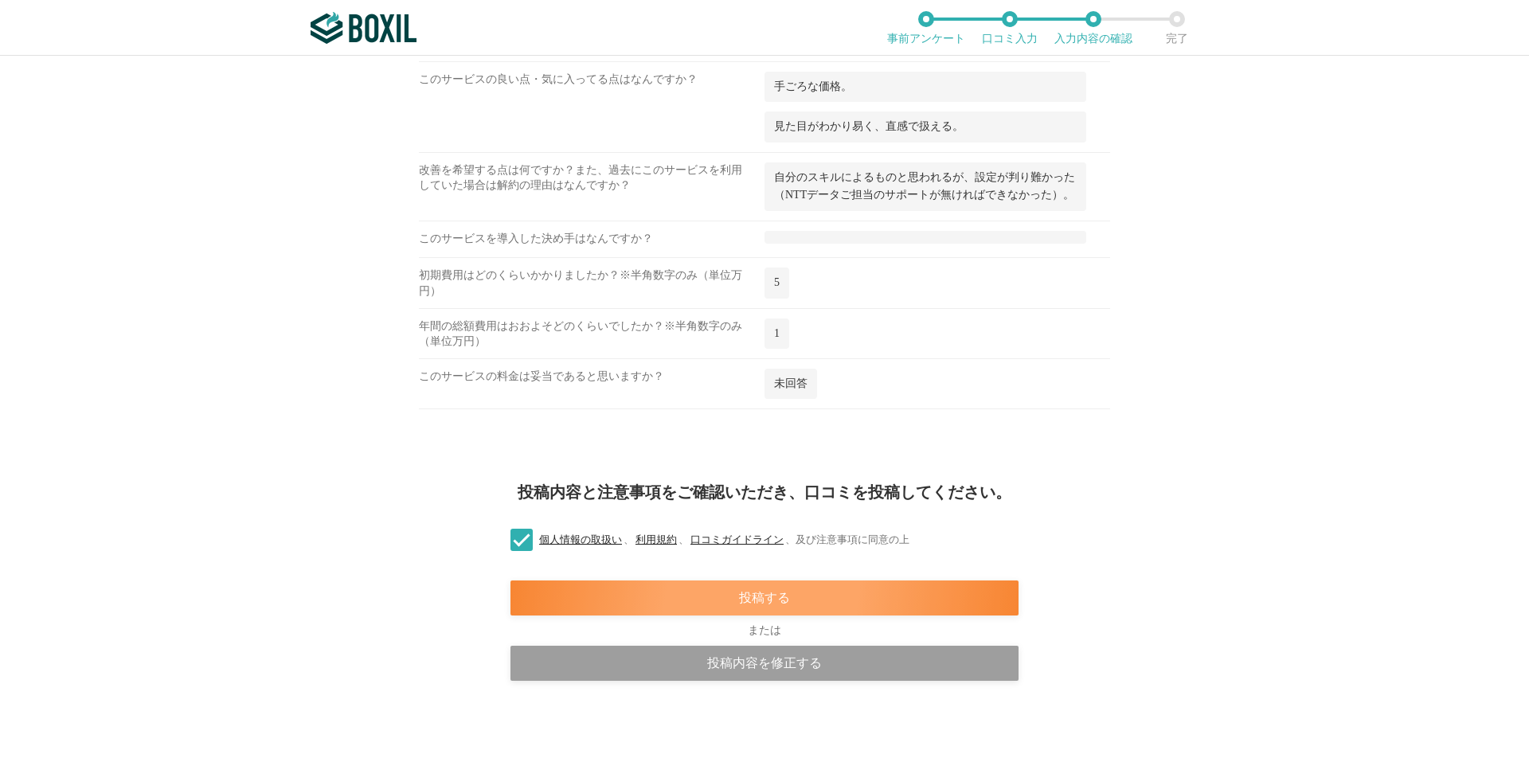
click at [761, 595] on div "投稿する" at bounding box center [764, 597] width 508 height 35
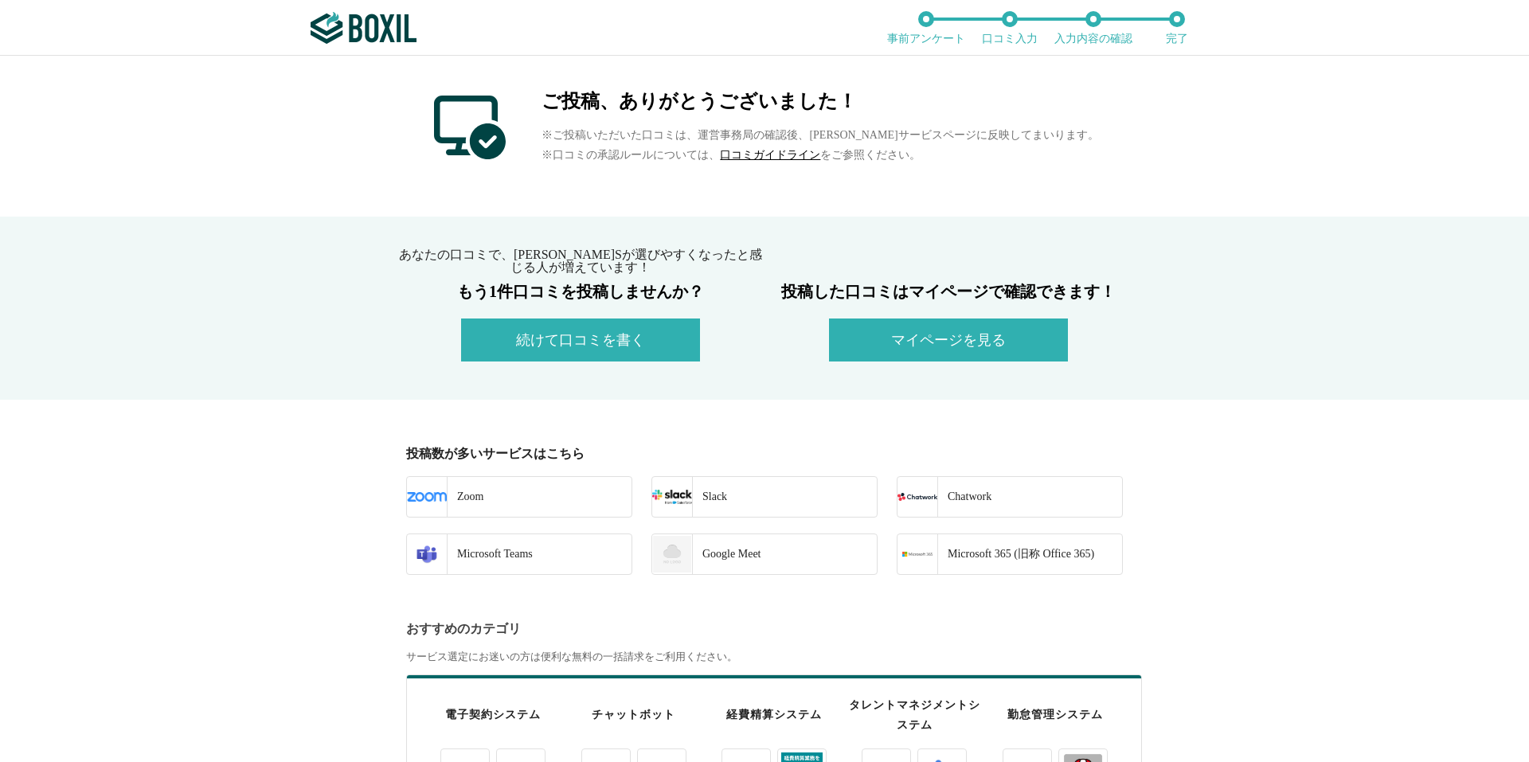
click at [975, 328] on button "マイページを見る" at bounding box center [948, 339] width 239 height 43
